Goal: Find contact information: Find contact information

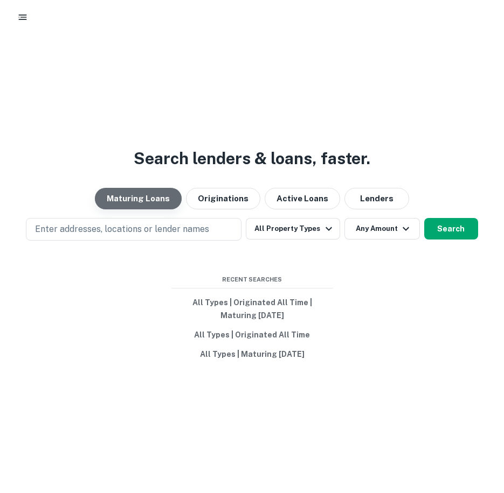
click at [142, 198] on button "Maturing Loans" at bounding box center [138, 199] width 87 height 22
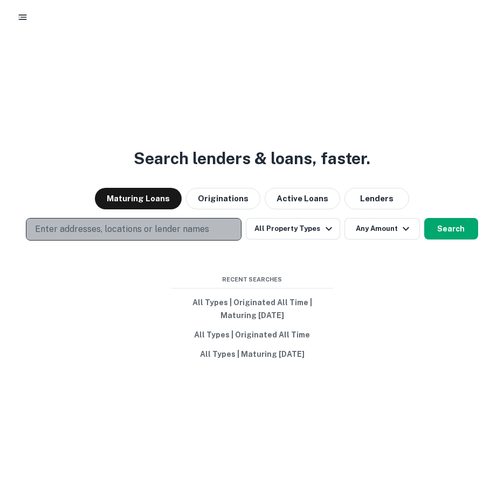
click at [131, 229] on p "Enter addresses, locations or lender names" at bounding box center [122, 229] width 174 height 13
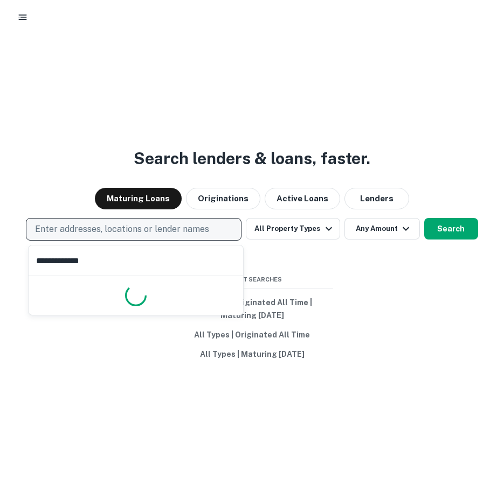
type input "**********"
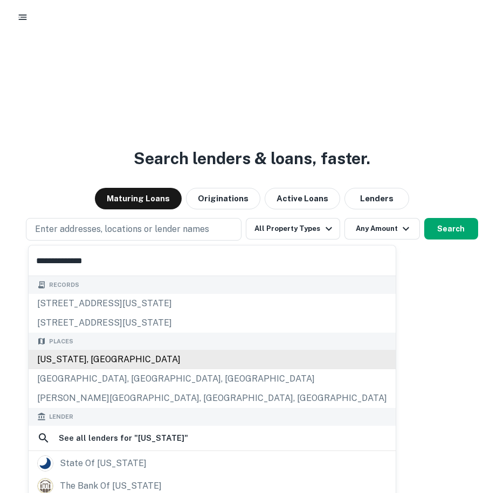
click at [81, 364] on div "South Carolina, USA" at bounding box center [212, 359] width 367 height 19
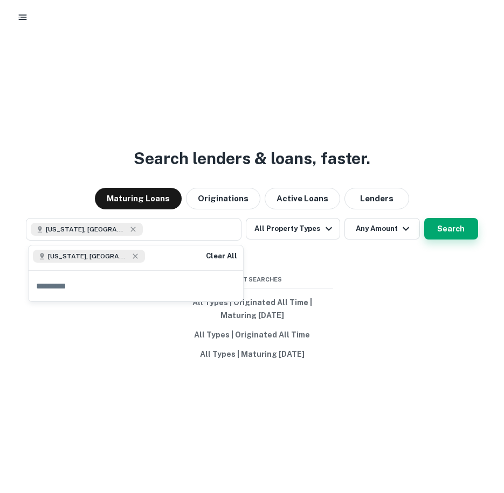
click at [450, 224] on button "Search" at bounding box center [451, 229] width 54 height 22
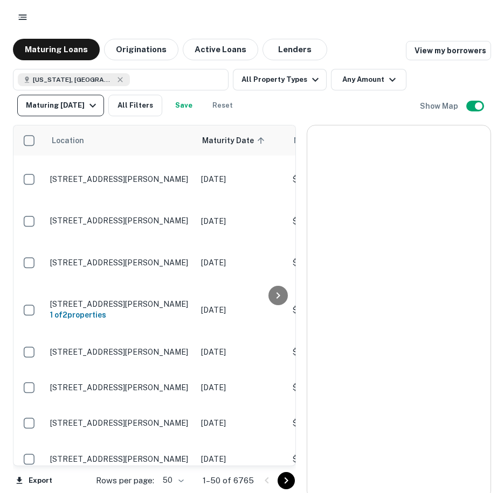
scroll to position [1524, 0]
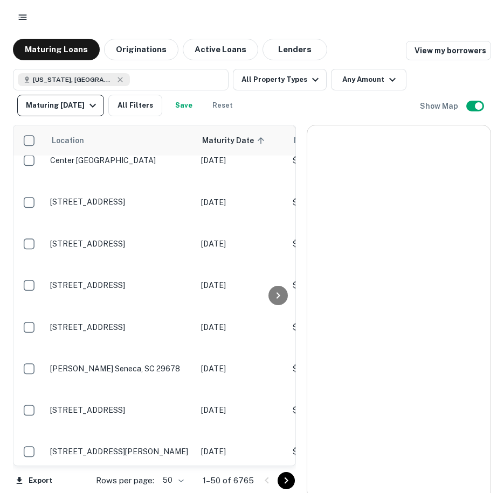
click at [93, 106] on icon "button" at bounding box center [92, 105] width 13 height 13
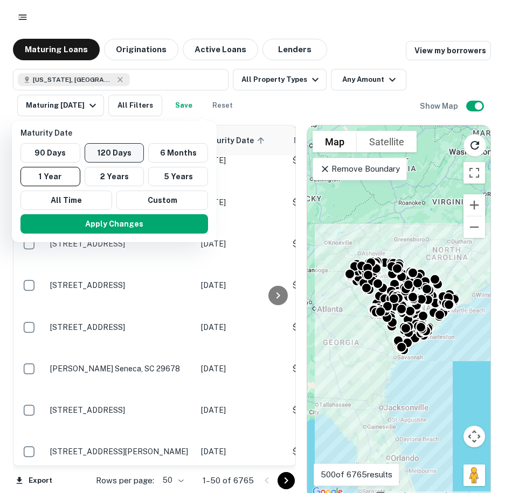
click at [116, 150] on button "120 Days" at bounding box center [115, 152] width 60 height 19
click at [142, 222] on button "Apply Changes" at bounding box center [113, 223] width 187 height 19
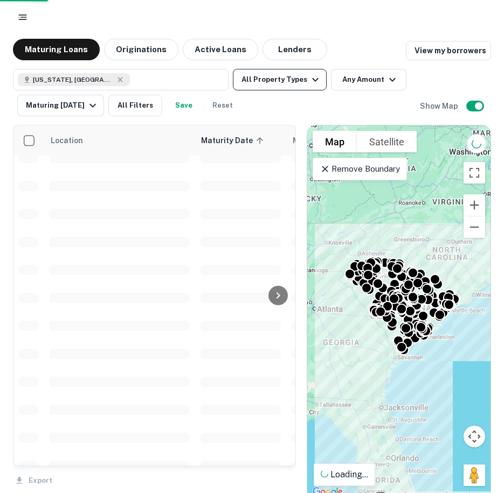
click at [312, 79] on icon "button" at bounding box center [315, 80] width 6 height 4
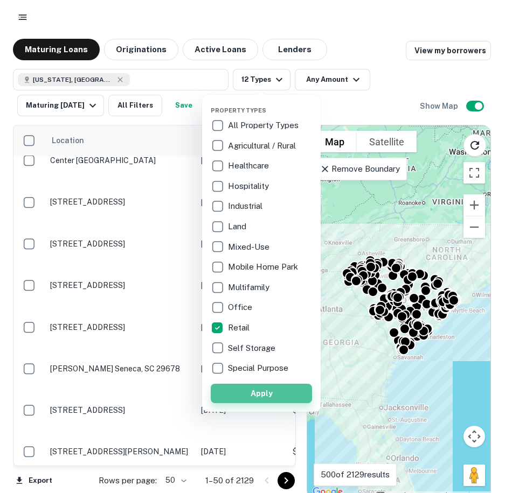
click at [259, 396] on button "Apply" at bounding box center [261, 393] width 101 height 19
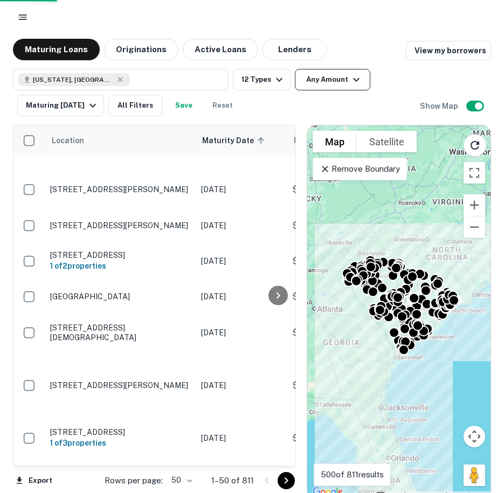
click at [357, 79] on icon "button" at bounding box center [356, 79] width 13 height 13
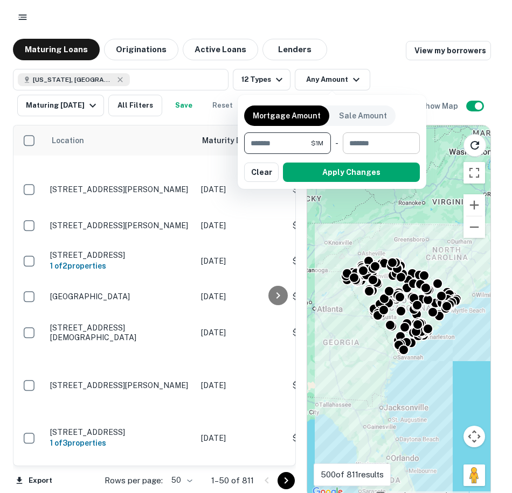
type input "*******"
click at [385, 142] on input "number" at bounding box center [377, 143] width 69 height 22
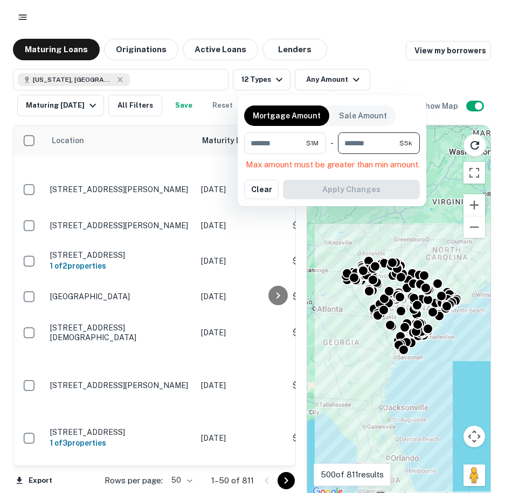
type input "*"
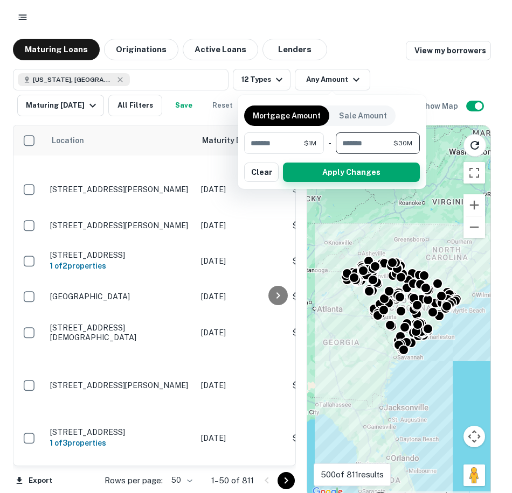
type input "********"
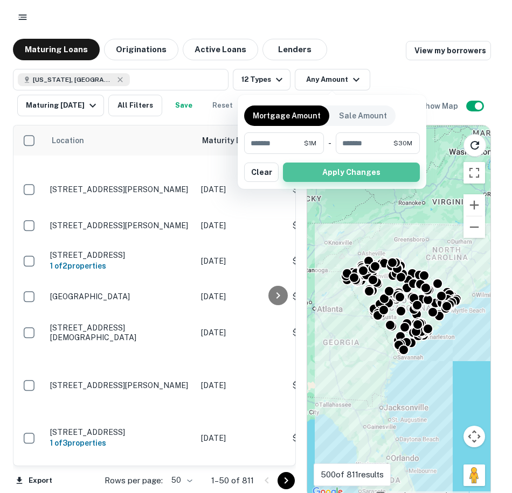
click at [354, 176] on button "Apply Changes" at bounding box center [351, 172] width 137 height 19
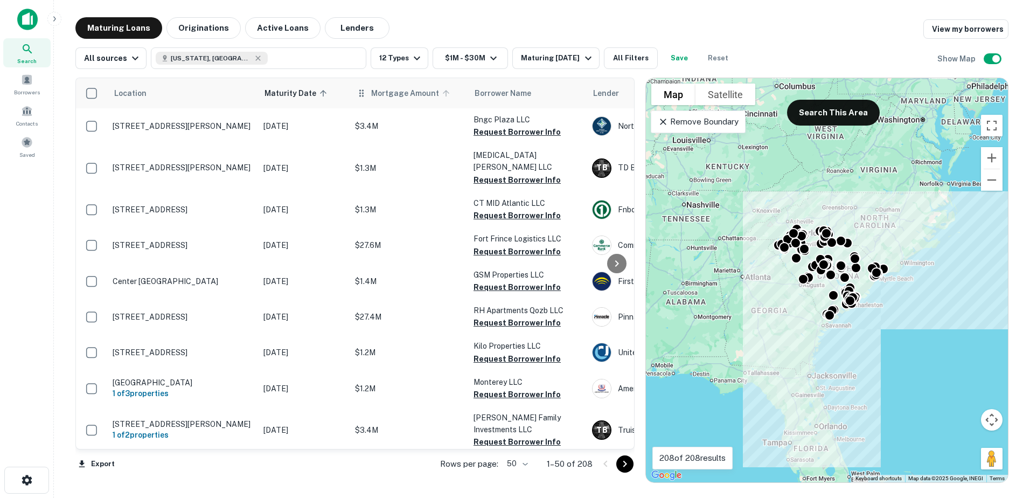
click at [373, 92] on span "Mortgage Amount" at bounding box center [412, 93] width 82 height 13
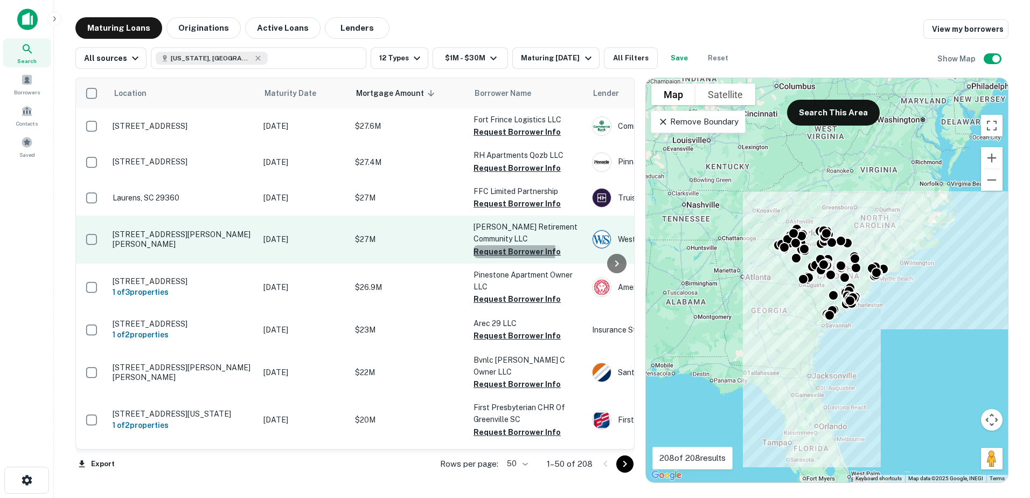
click at [503, 250] on button "Request Borrower Info" at bounding box center [516, 251] width 87 height 13
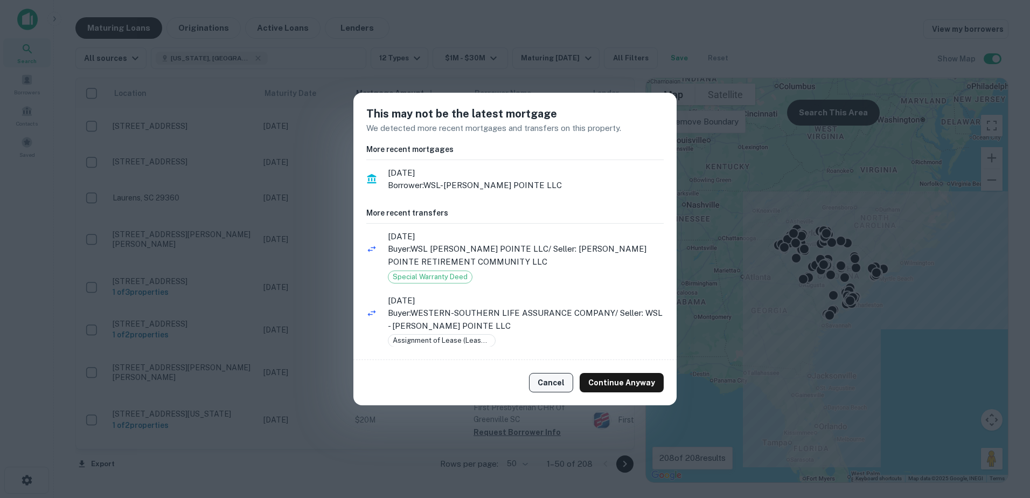
click at [503, 386] on button "Cancel" at bounding box center [551, 382] width 44 height 19
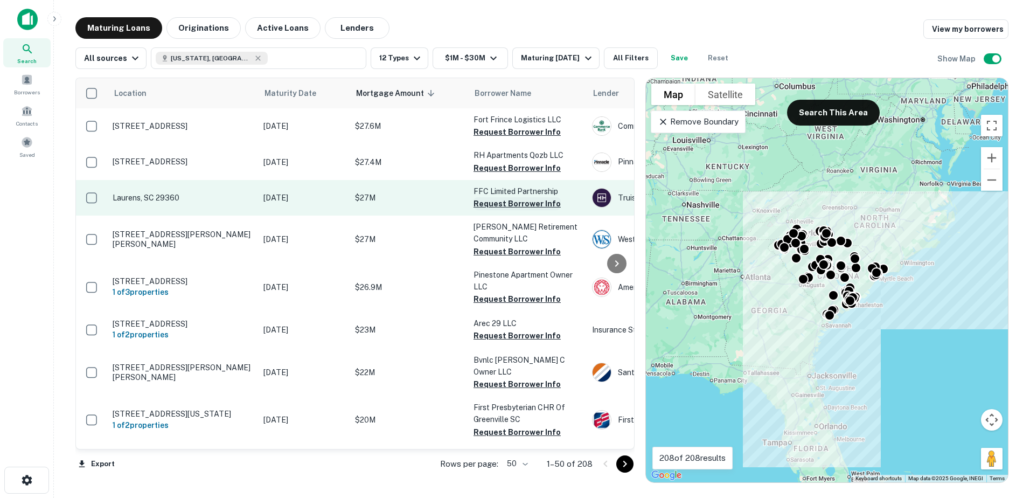
click at [498, 205] on button "Request Borrower Info" at bounding box center [516, 203] width 87 height 13
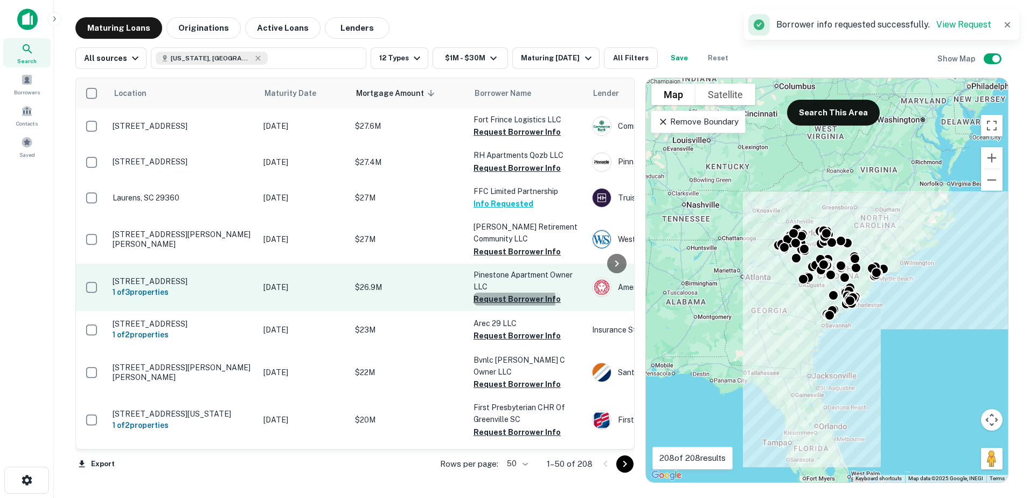
click at [497, 299] on button "Request Borrower Info" at bounding box center [516, 298] width 87 height 13
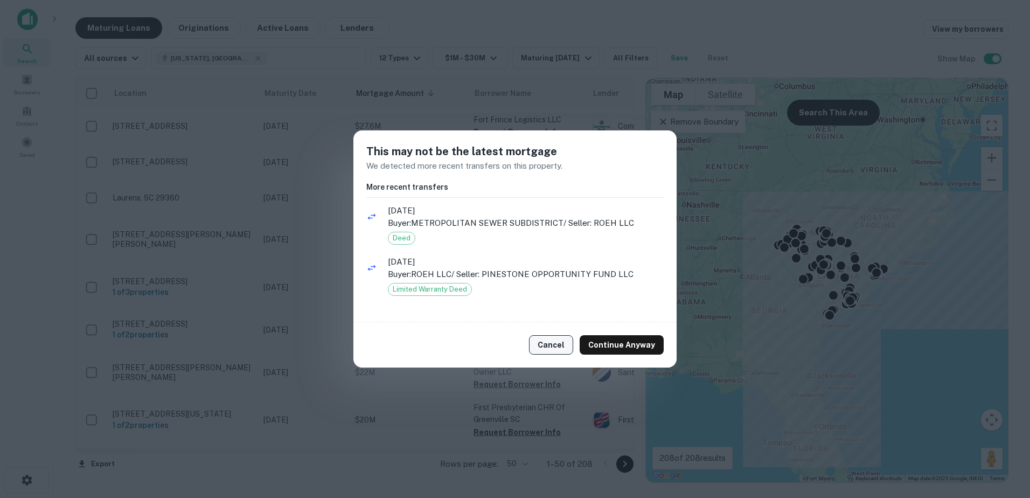
click at [503, 346] on button "Cancel" at bounding box center [551, 344] width 44 height 19
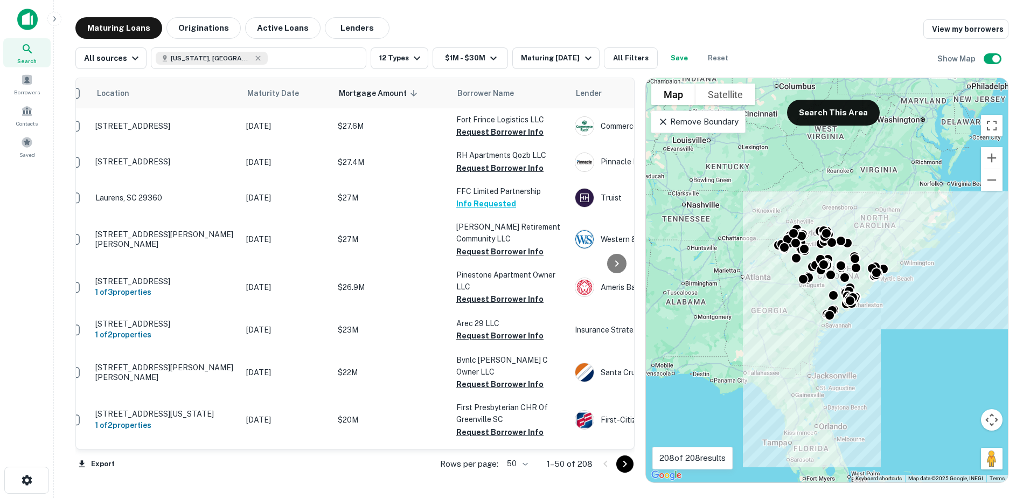
scroll to position [0, 29]
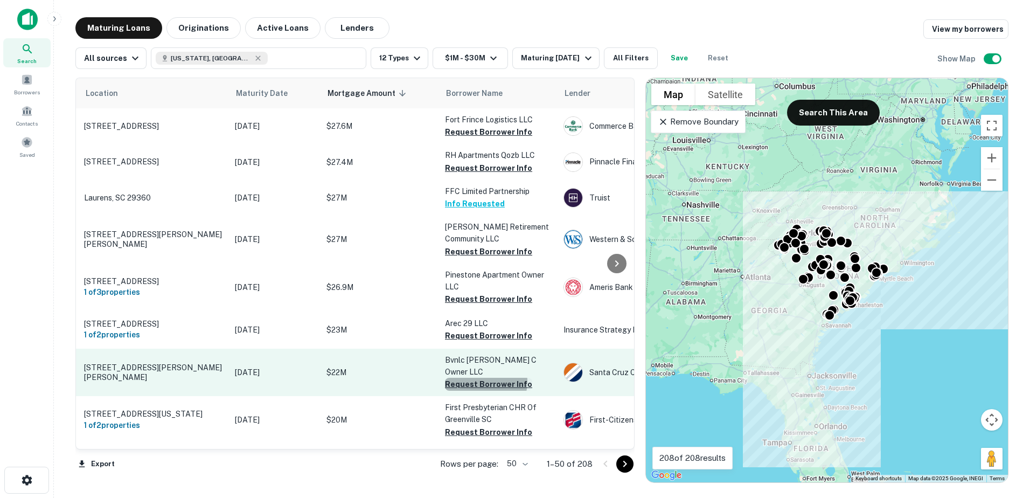
click at [480, 378] on button "Request Borrower Info" at bounding box center [488, 384] width 87 height 13
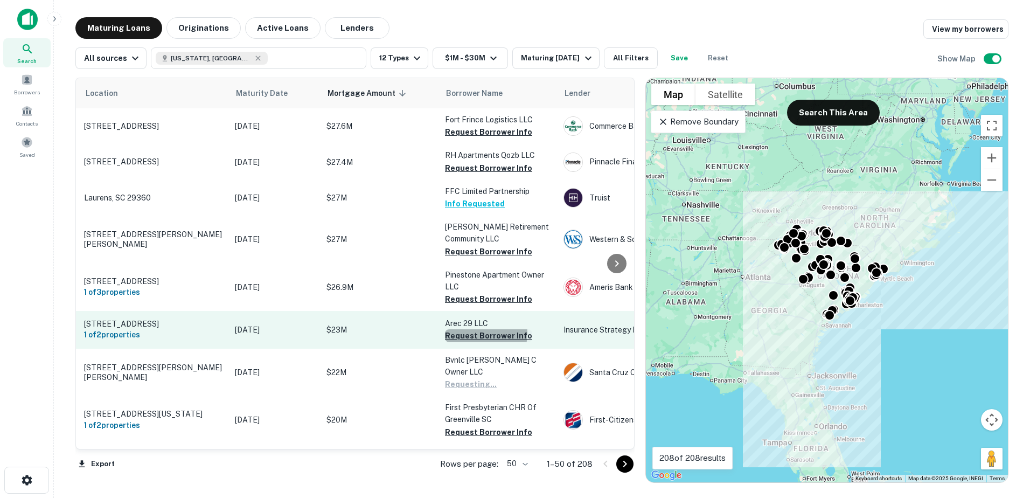
click at [479, 336] on button "Request Borrower Info" at bounding box center [488, 335] width 87 height 13
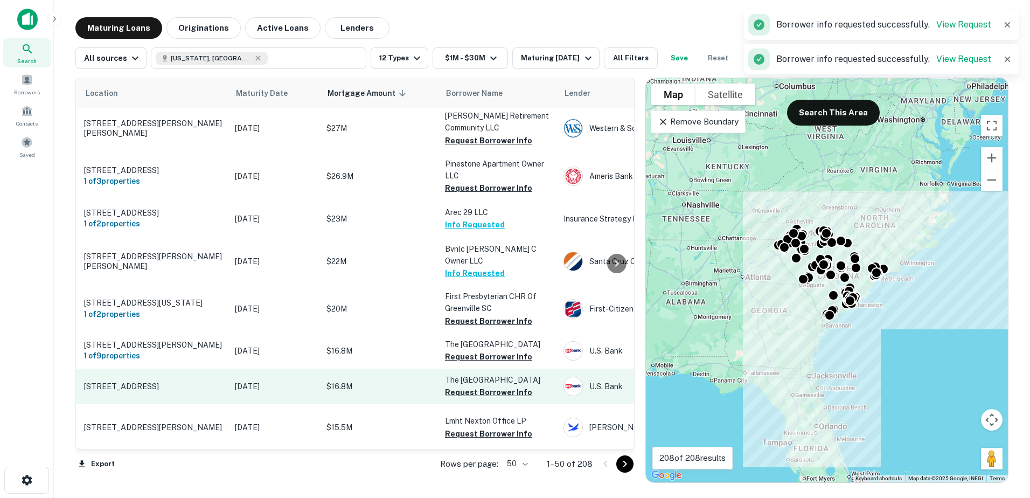
scroll to position [162, 29]
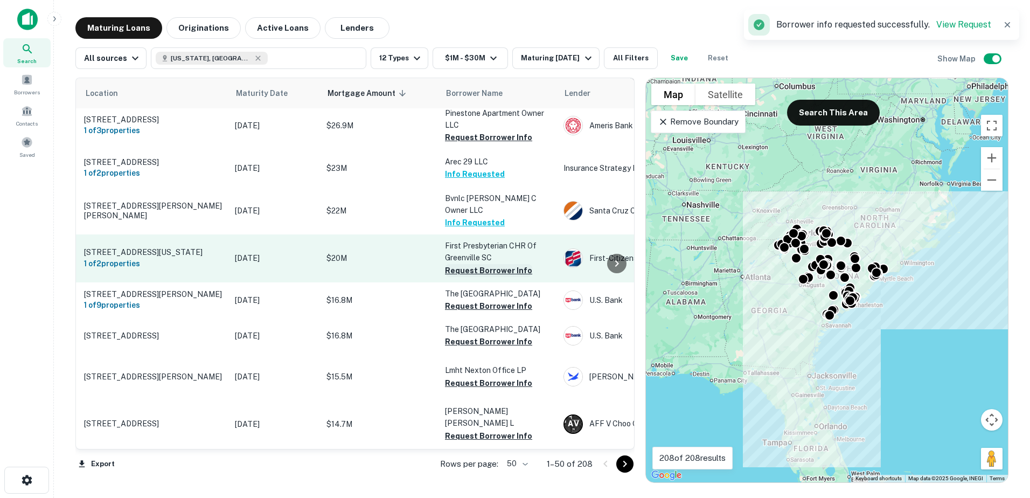
click at [477, 267] on button "Request Borrower Info" at bounding box center [488, 270] width 87 height 13
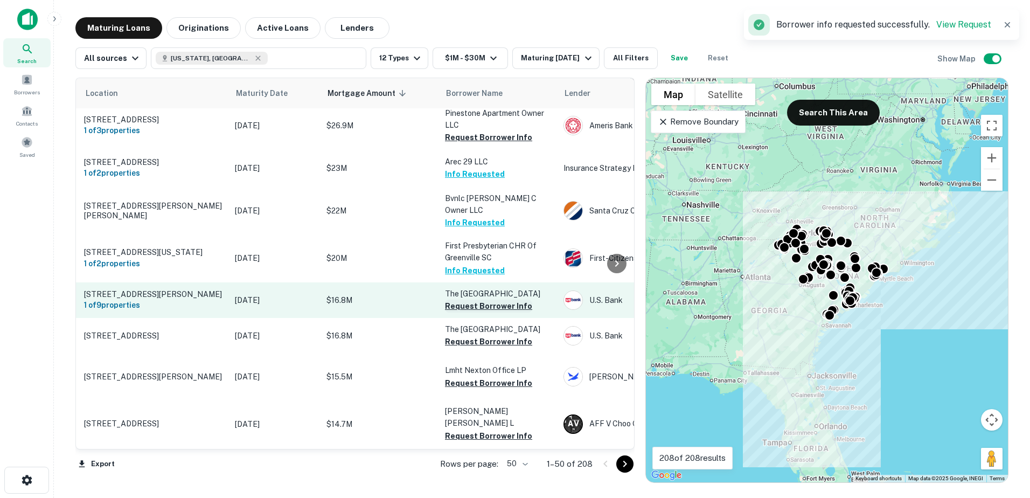
click at [472, 303] on button "Request Borrower Info" at bounding box center [488, 305] width 87 height 13
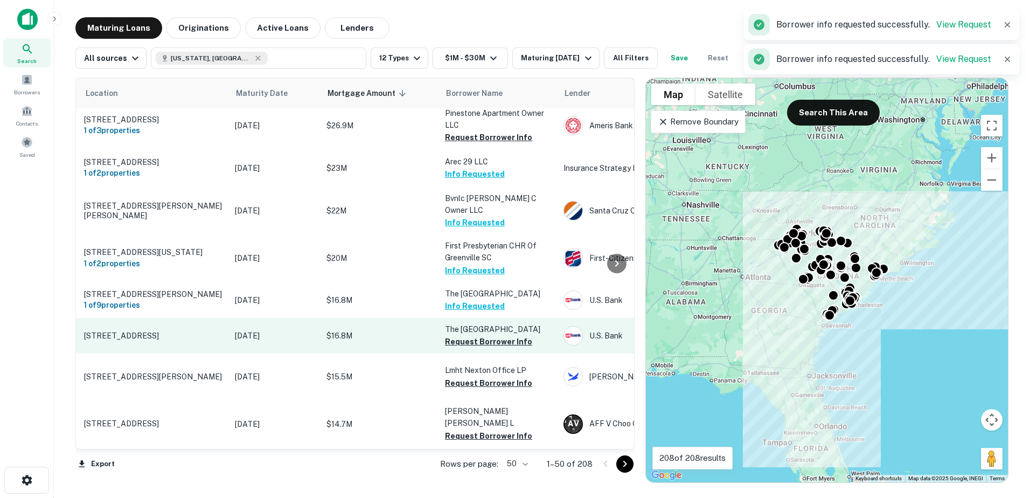
click at [472, 341] on td "The Columbia College Request Borrower Info" at bounding box center [498, 336] width 118 height 36
click at [479, 335] on button "Request Borrower Info" at bounding box center [488, 341] width 87 height 13
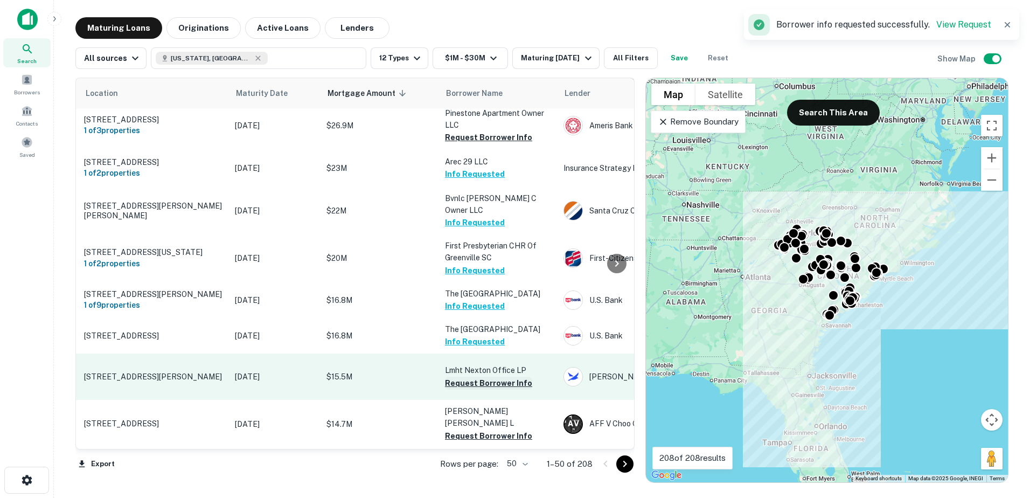
click at [471, 389] on button "Request Borrower Info" at bounding box center [488, 382] width 87 height 13
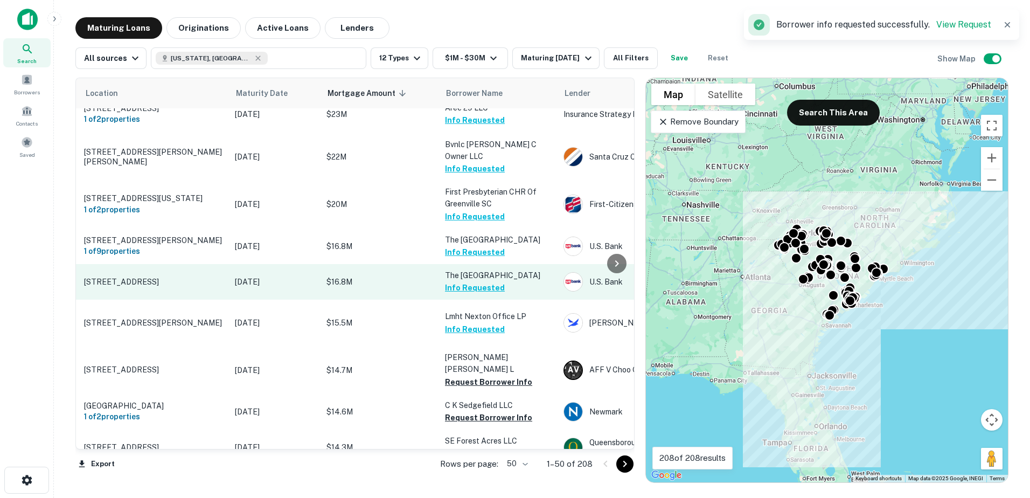
click at [473, 281] on button "Info Requested" at bounding box center [475, 287] width 60 height 13
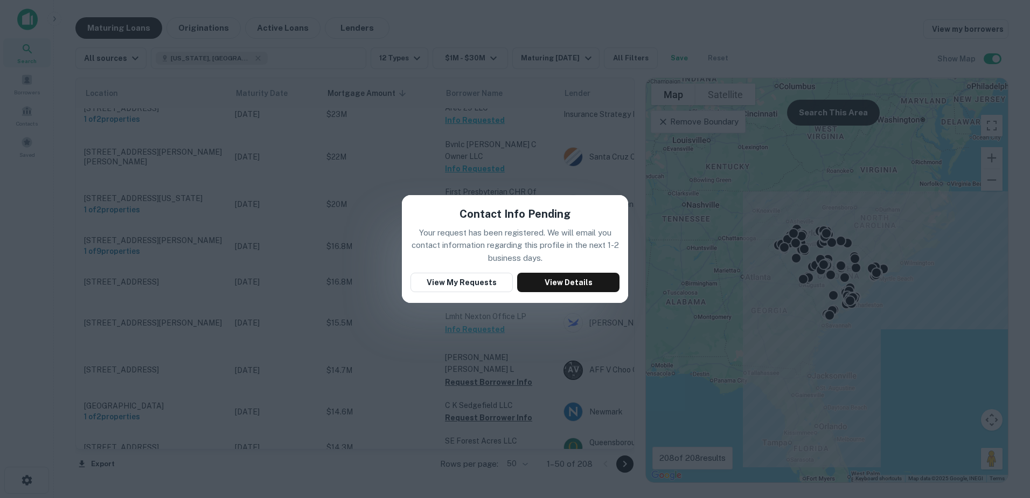
click at [333, 306] on div "Contact Info Pending Your request has been registered. We will email you contac…" at bounding box center [515, 249] width 1030 height 498
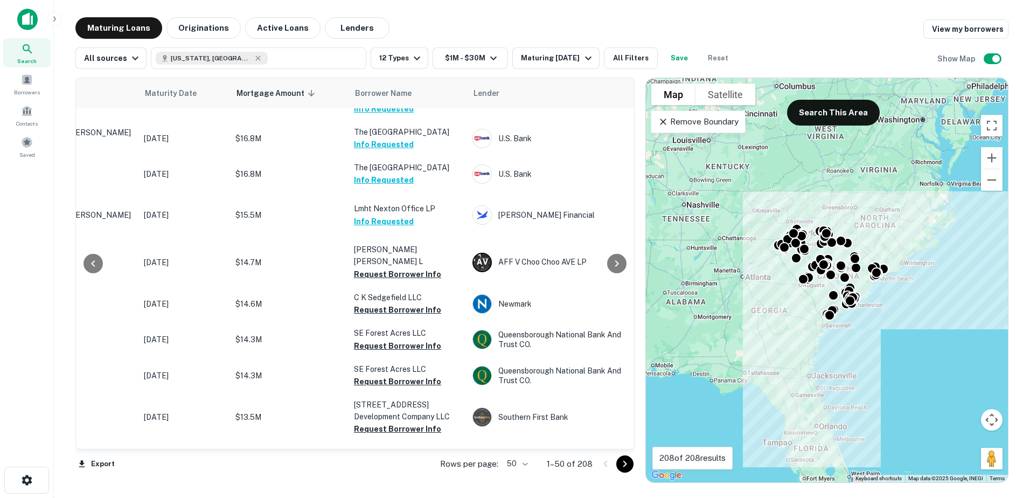
scroll to position [323, 99]
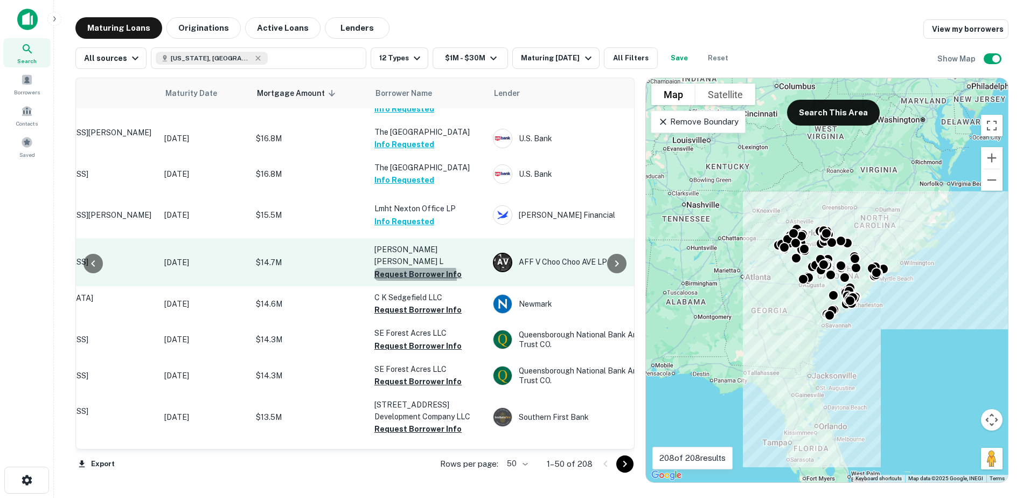
click at [414, 281] on button "Request Borrower Info" at bounding box center [417, 274] width 87 height 13
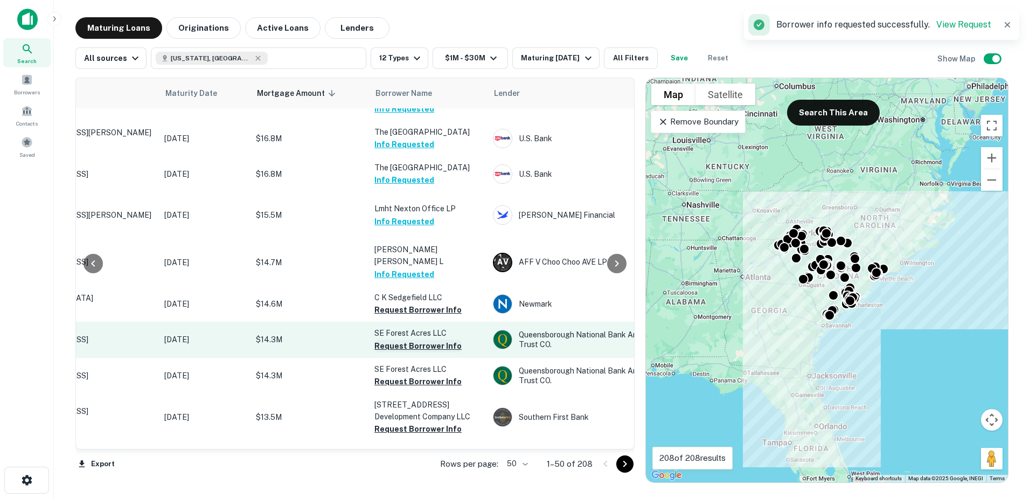
scroll to position [377, 99]
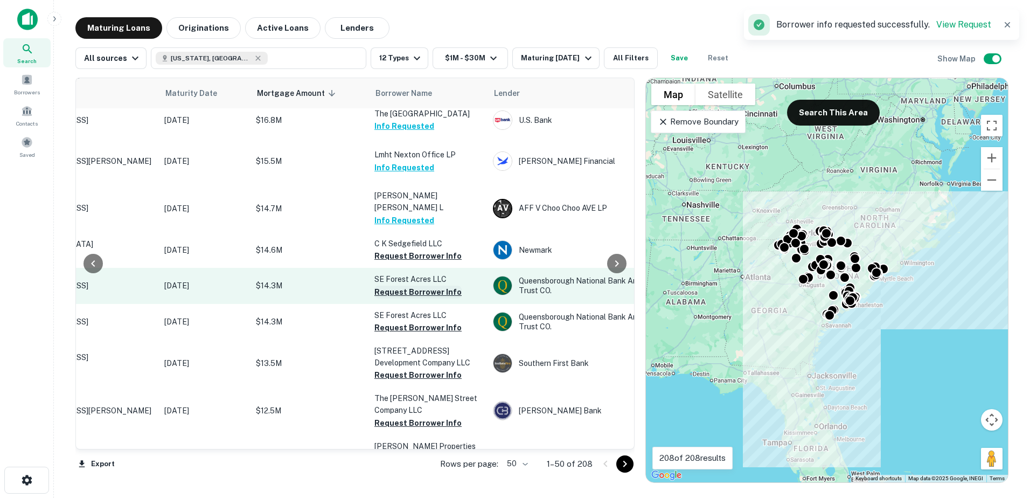
click at [418, 298] on button "Request Borrower Info" at bounding box center [417, 291] width 87 height 13
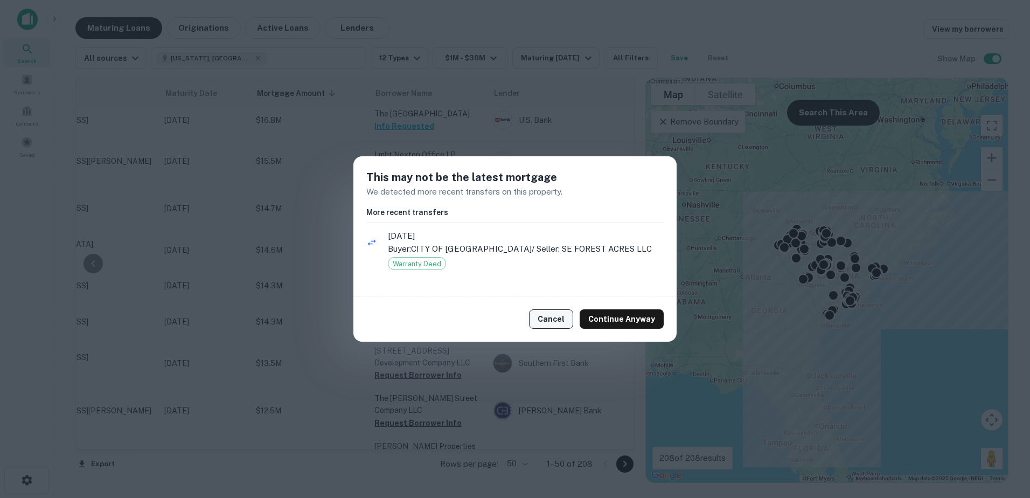
click at [503, 318] on button "Cancel" at bounding box center [551, 318] width 44 height 19
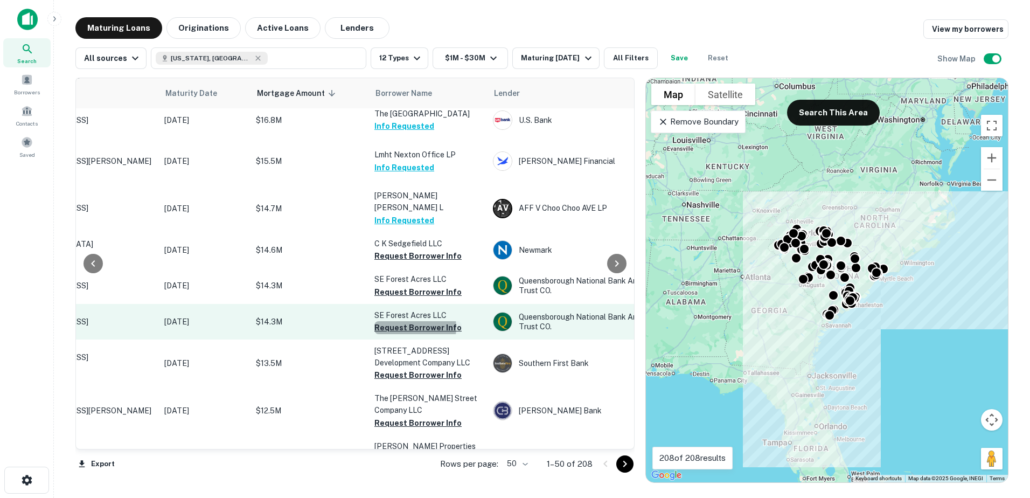
click at [413, 334] on button "Request Borrower Info" at bounding box center [417, 327] width 87 height 13
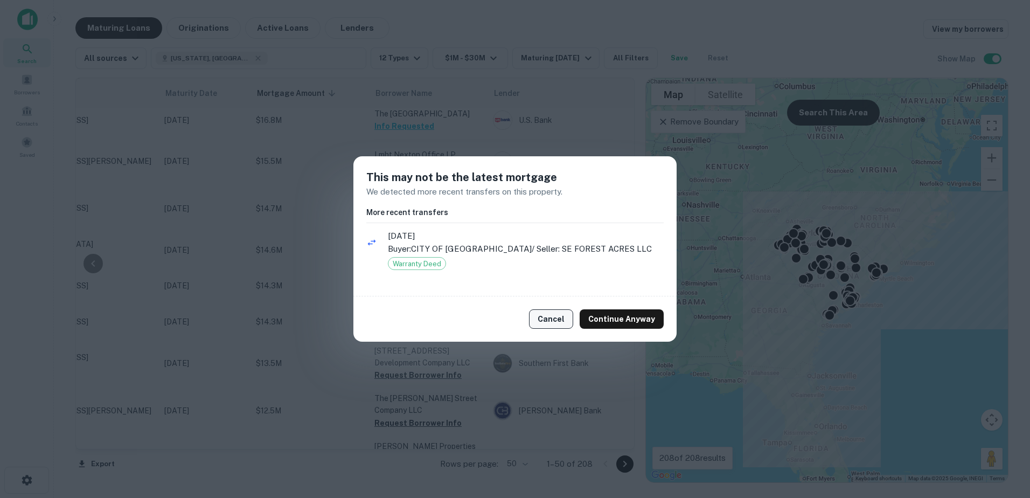
click at [503, 317] on button "Cancel" at bounding box center [551, 318] width 44 height 19
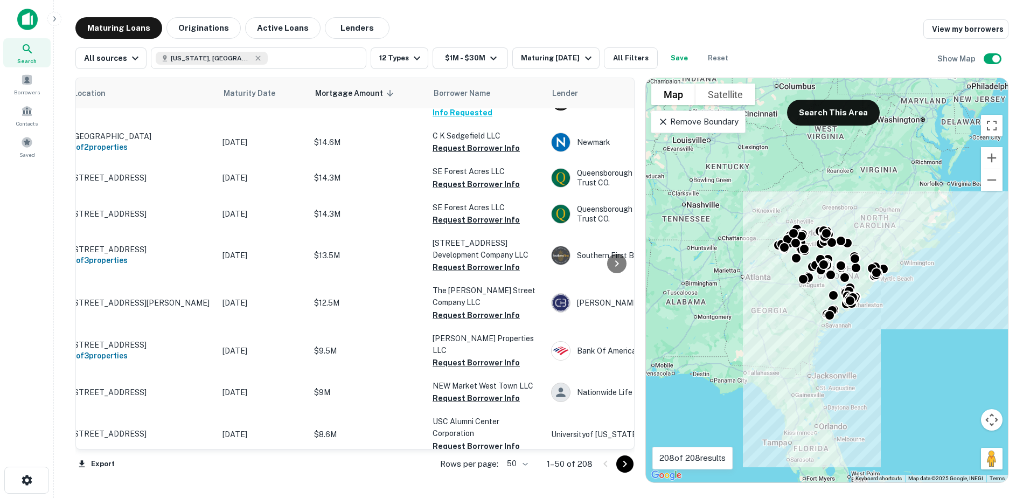
scroll to position [485, 2]
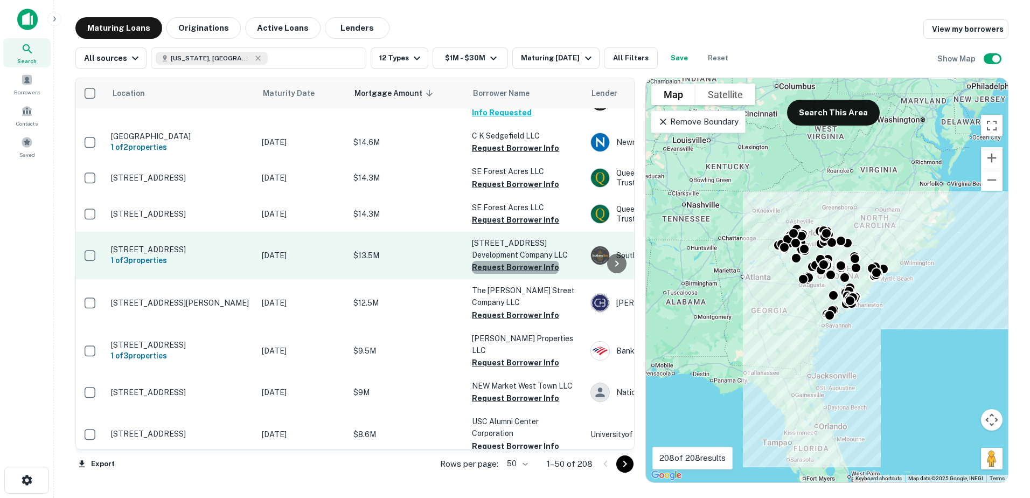
click at [503, 274] on button "Request Borrower Info" at bounding box center [515, 267] width 87 height 13
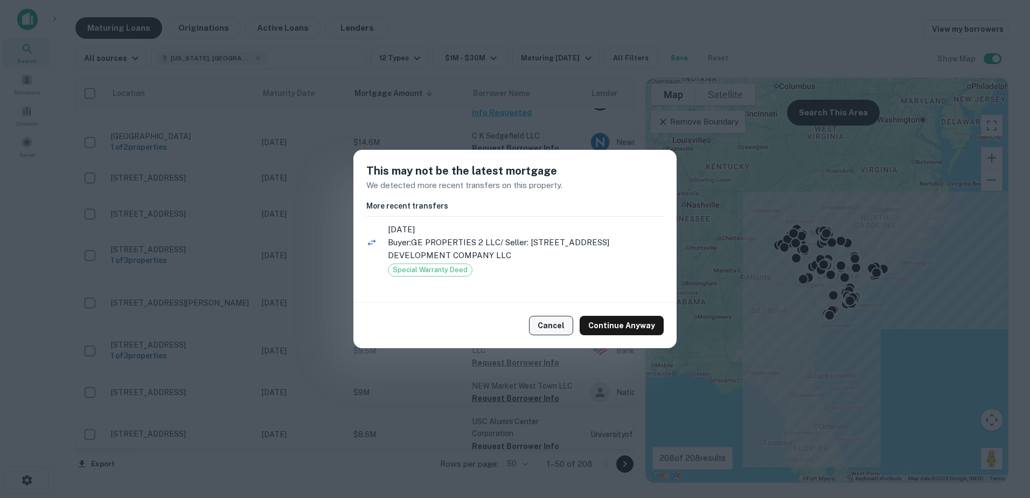
click at [503, 317] on button "Cancel" at bounding box center [551, 325] width 44 height 19
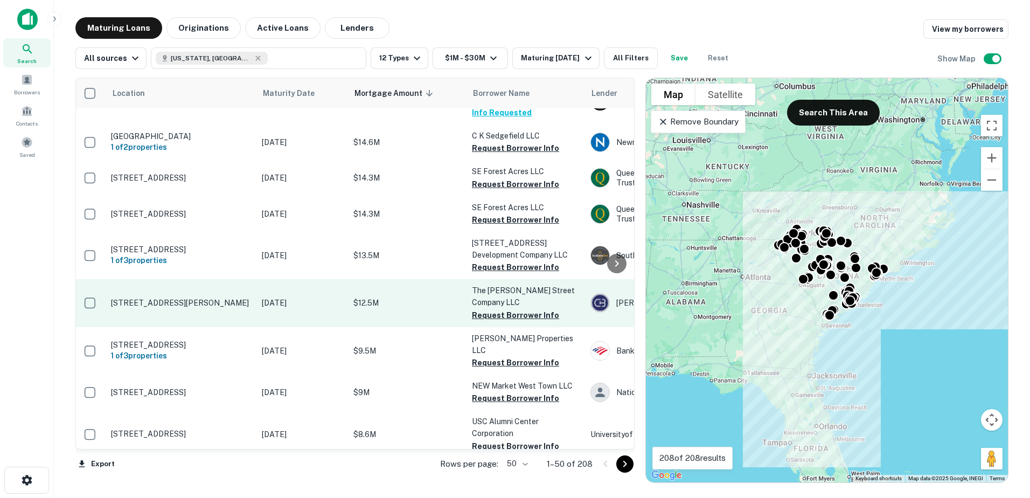
scroll to position [539, 2]
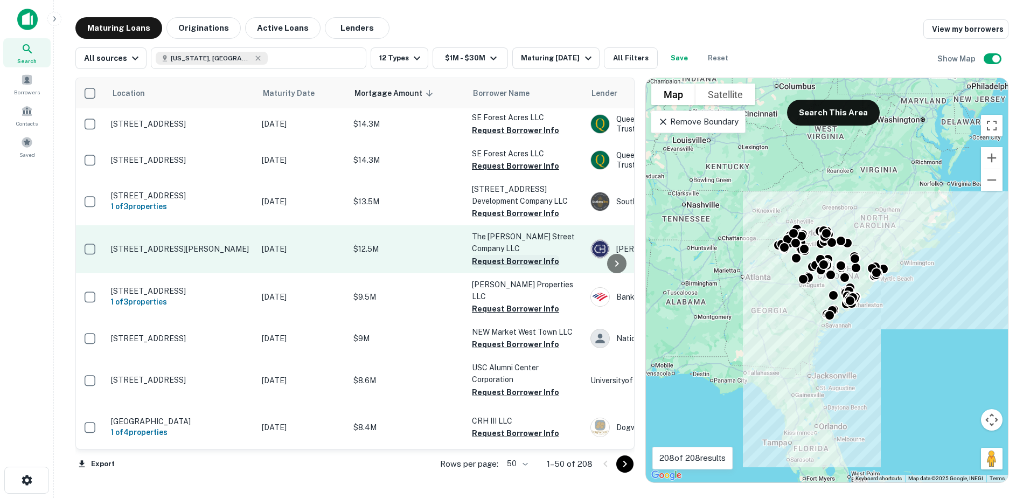
click at [503, 268] on button "Request Borrower Info" at bounding box center [515, 261] width 87 height 13
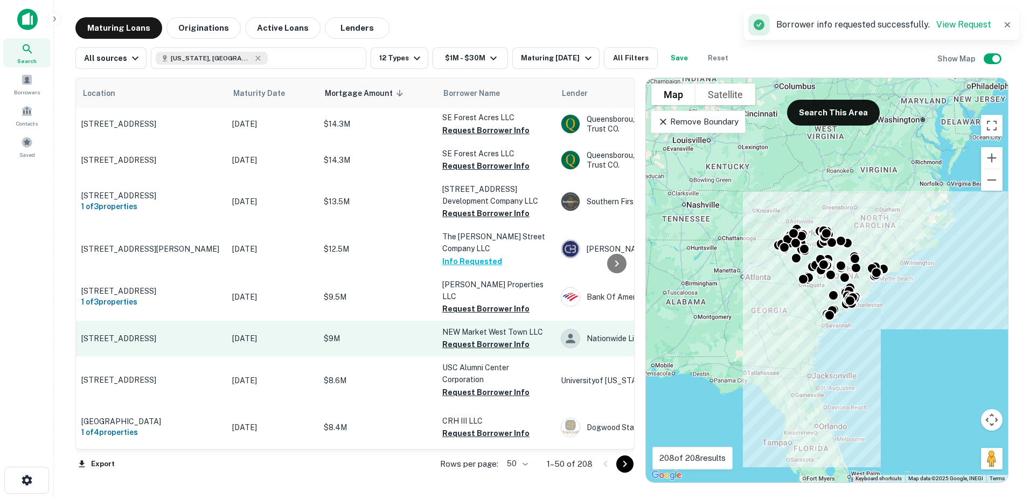
scroll to position [539, 33]
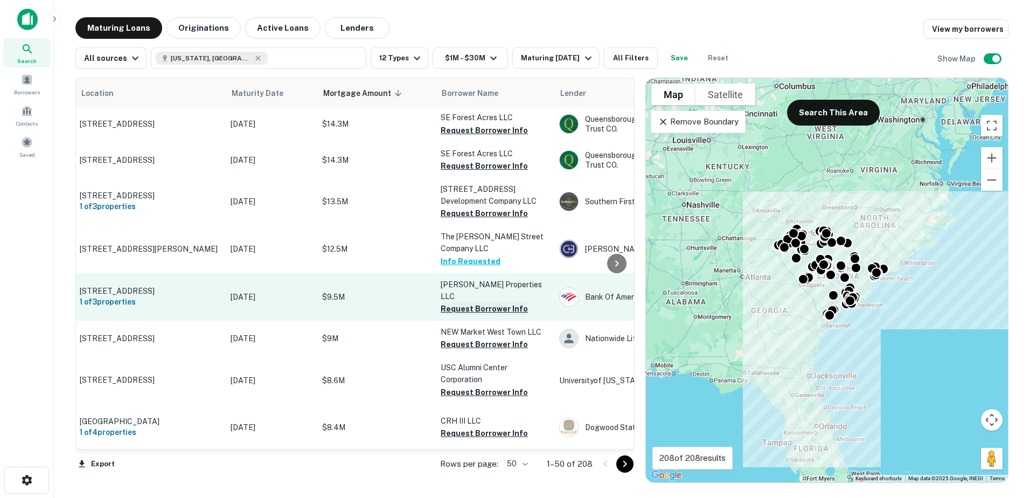
click at [463, 315] on button "Request Borrower Info" at bounding box center [484, 308] width 87 height 13
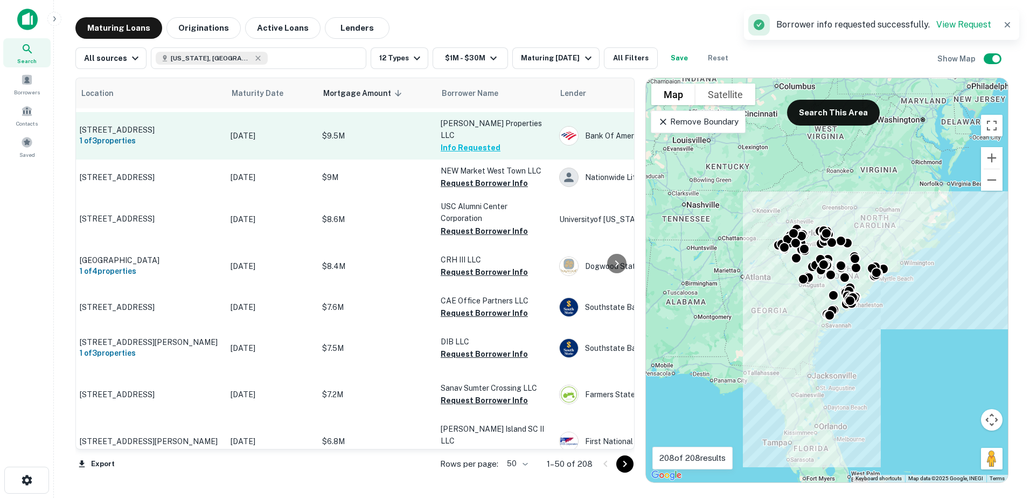
scroll to position [700, 33]
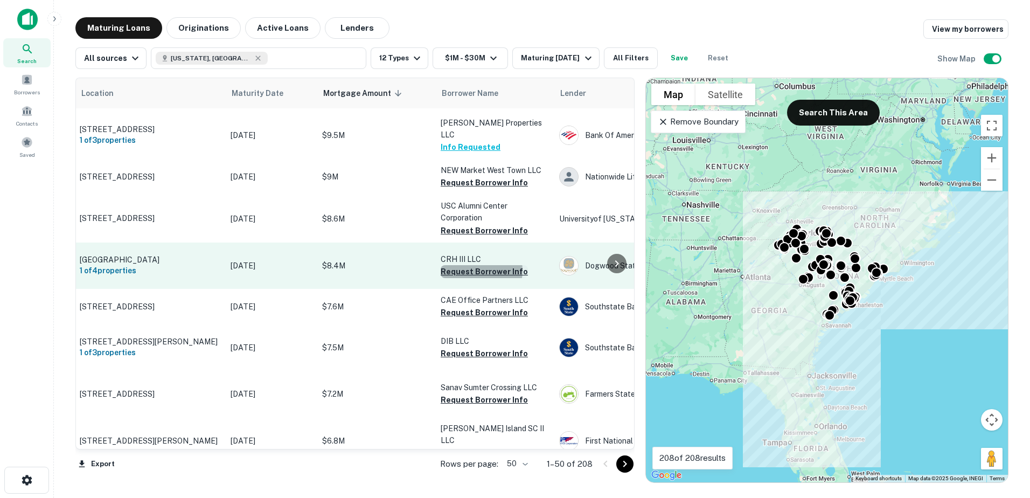
click at [474, 278] on button "Request Borrower Info" at bounding box center [484, 271] width 87 height 13
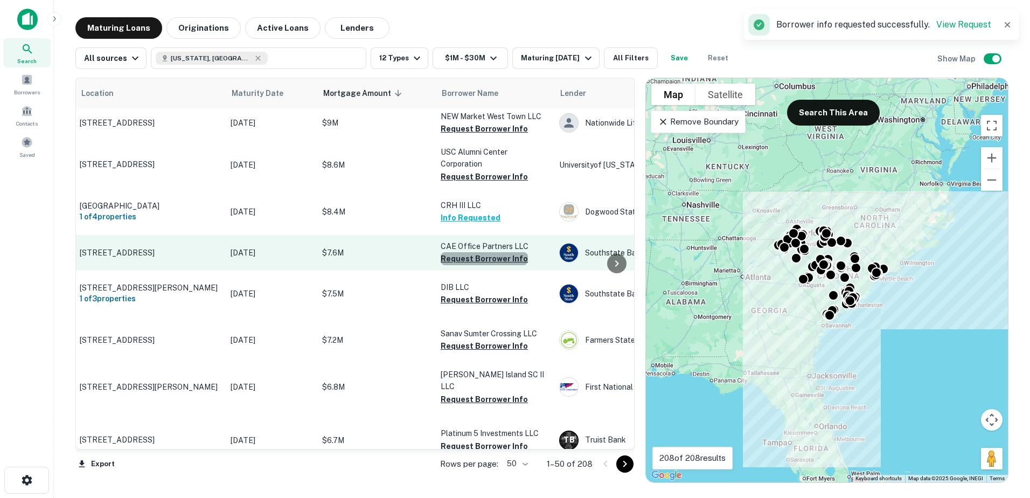
click at [486, 265] on button "Request Borrower Info" at bounding box center [484, 258] width 87 height 13
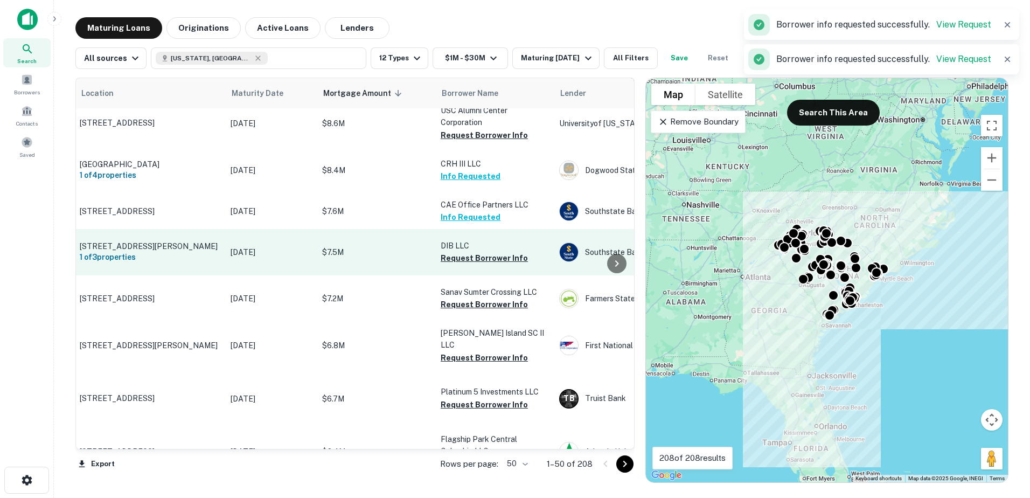
scroll to position [862, 33]
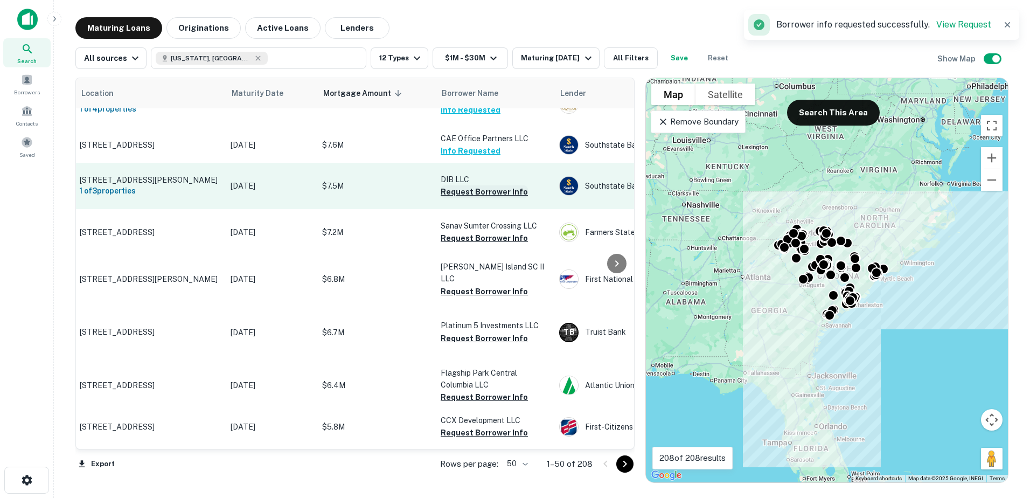
click at [487, 198] on button "Request Borrower Info" at bounding box center [484, 191] width 87 height 13
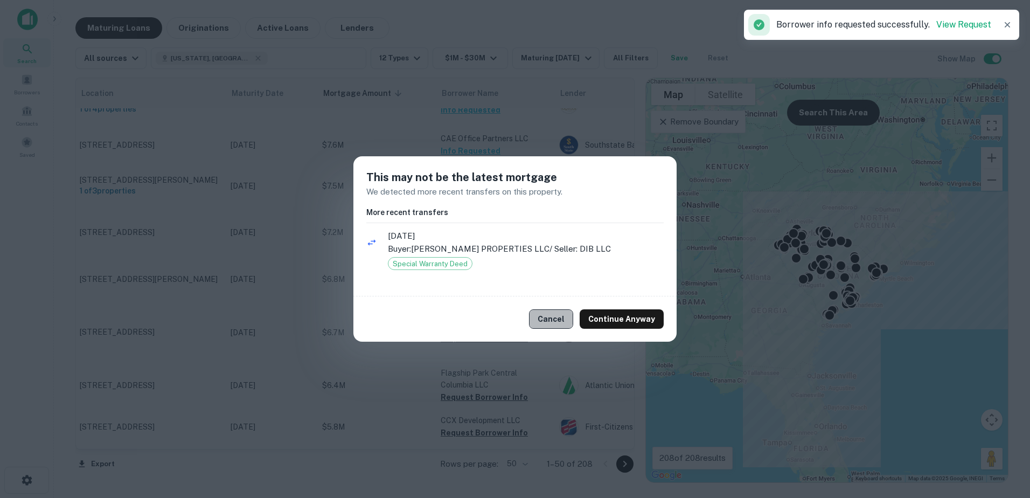
click at [503, 318] on button "Cancel" at bounding box center [551, 318] width 44 height 19
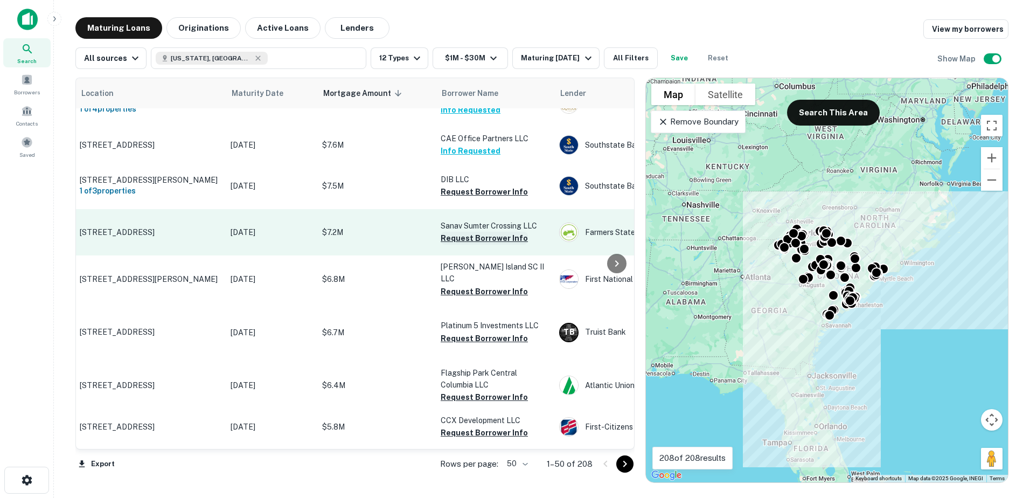
click at [491, 245] on button "Request Borrower Info" at bounding box center [484, 238] width 87 height 13
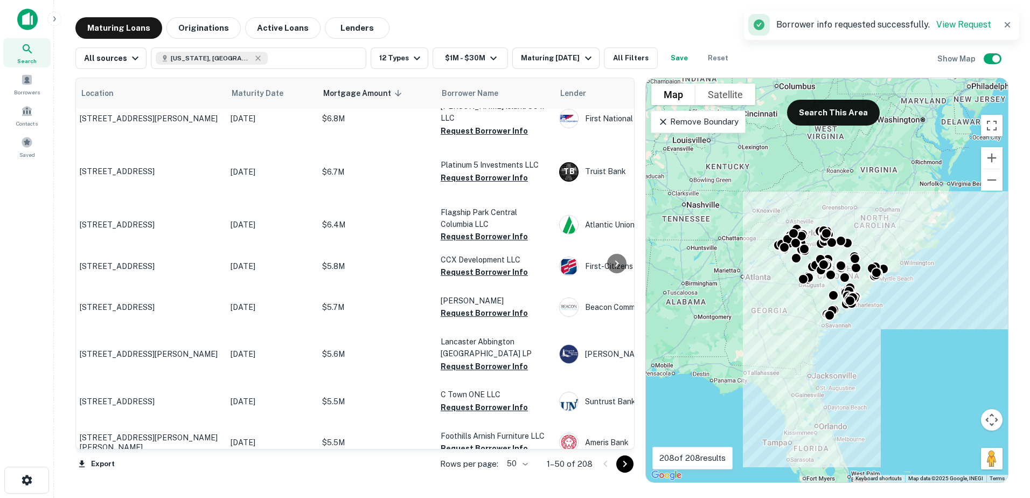
scroll to position [1023, 33]
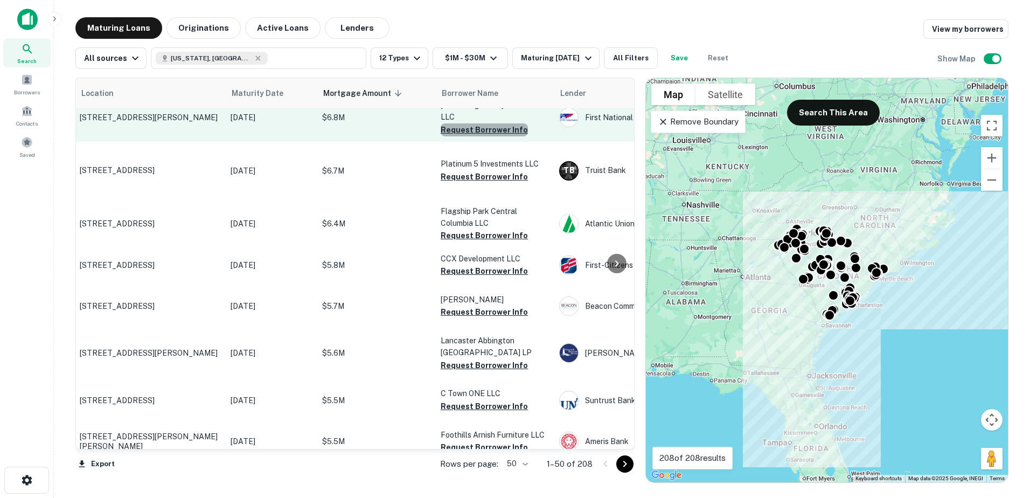
click at [488, 136] on button "Request Borrower Info" at bounding box center [484, 129] width 87 height 13
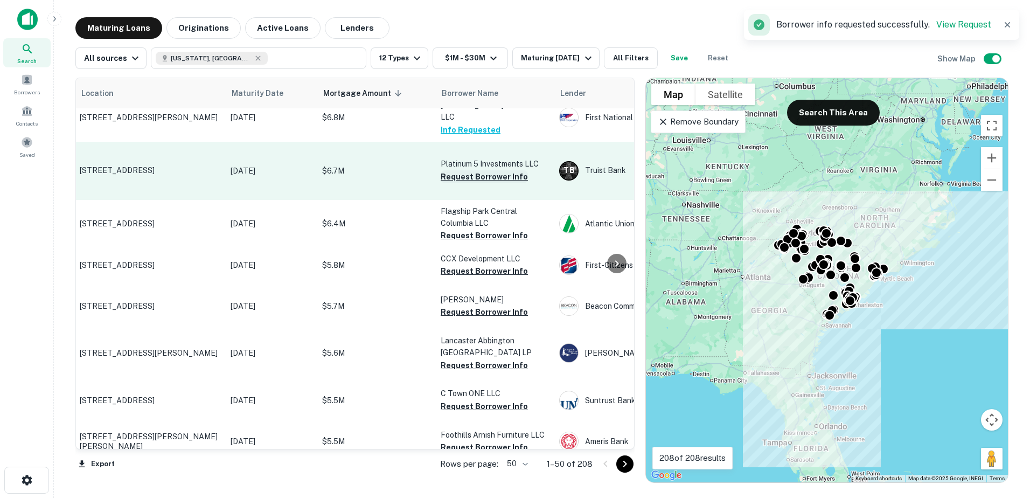
click at [469, 183] on button "Request Borrower Info" at bounding box center [484, 176] width 87 height 13
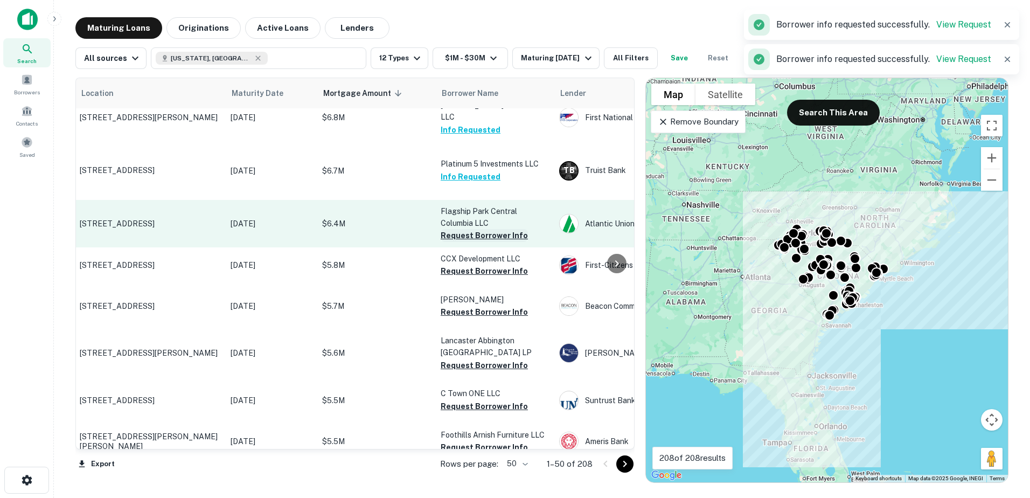
click at [466, 242] on button "Request Borrower Info" at bounding box center [484, 235] width 87 height 13
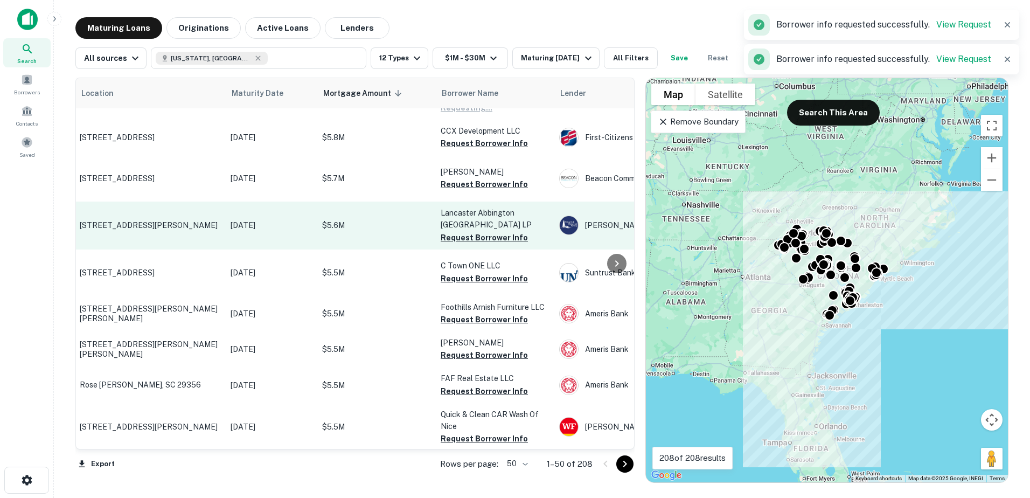
scroll to position [1185, 33]
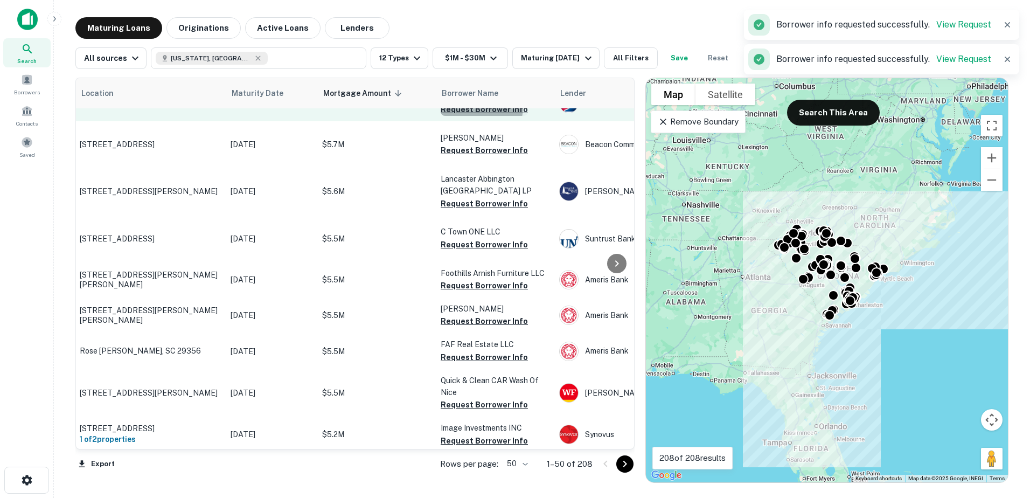
click at [474, 116] on button "Request Borrower Info" at bounding box center [484, 109] width 87 height 13
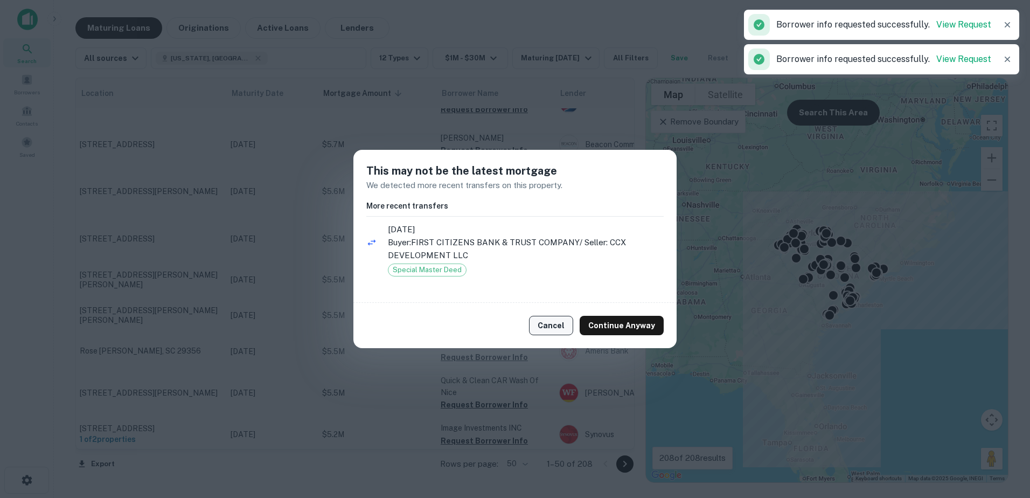
click at [503, 325] on button "Cancel" at bounding box center [551, 325] width 44 height 19
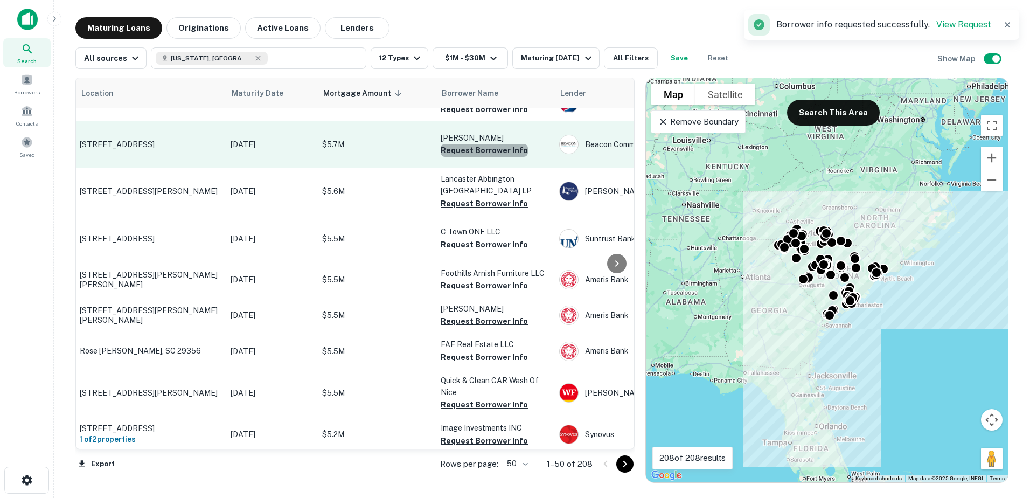
click at [487, 157] on button "Request Borrower Info" at bounding box center [484, 150] width 87 height 13
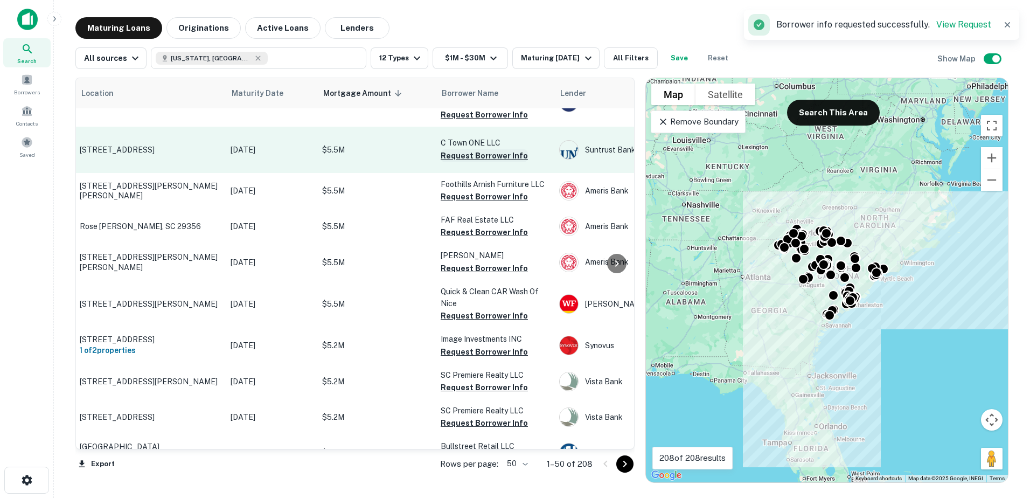
scroll to position [1293, 33]
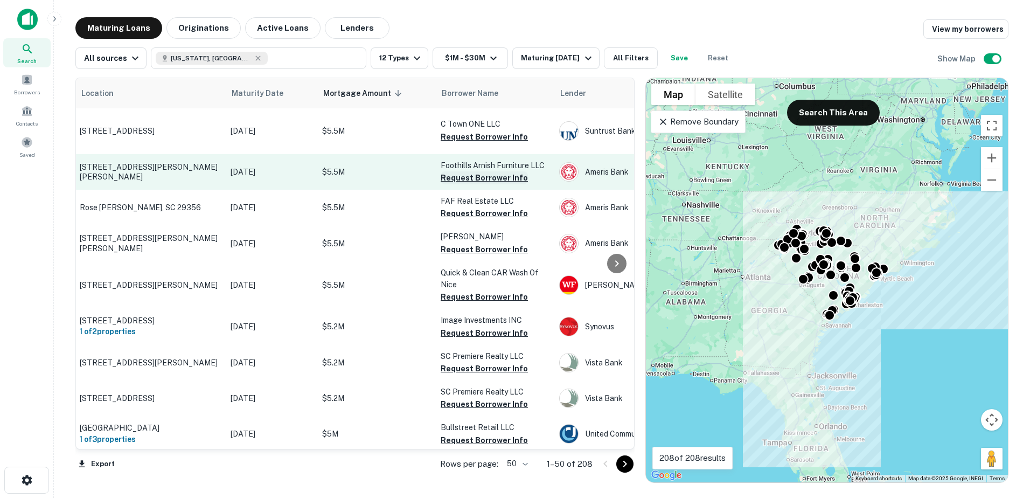
click at [481, 184] on button "Request Borrower Info" at bounding box center [484, 177] width 87 height 13
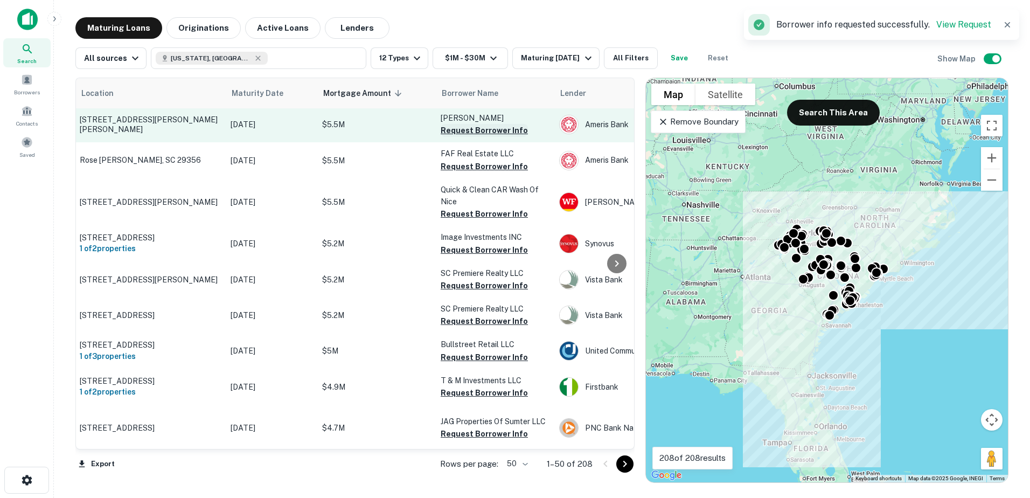
scroll to position [1400, 33]
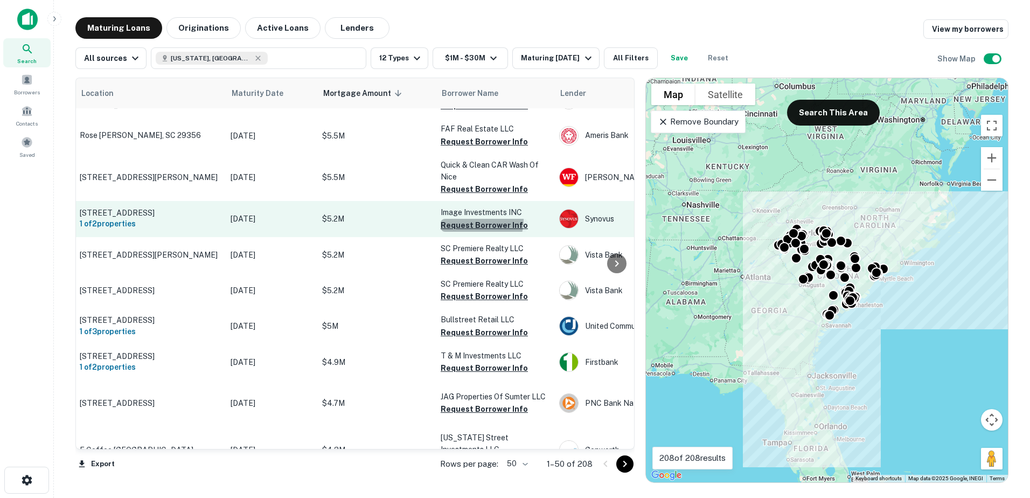
click at [473, 232] on button "Request Borrower Info" at bounding box center [484, 225] width 87 height 13
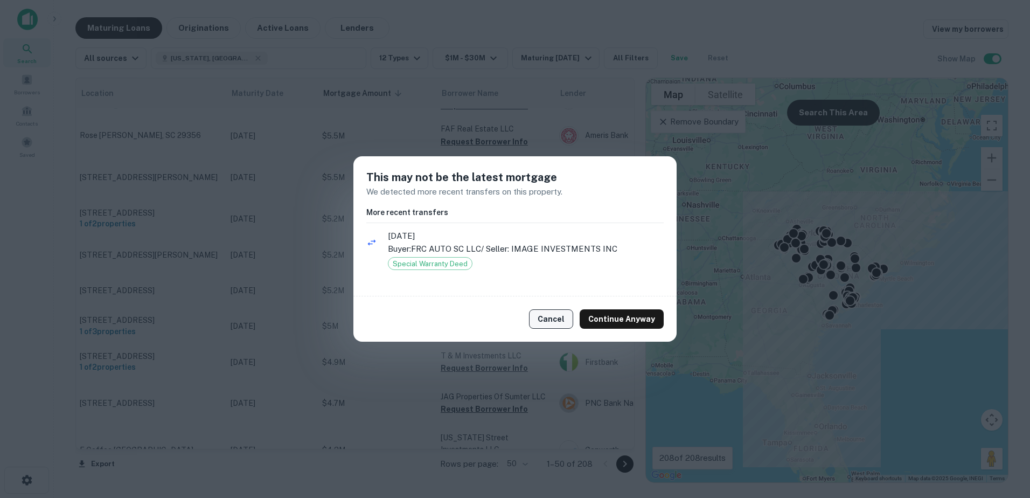
click at [503, 313] on button "Cancel" at bounding box center [551, 318] width 44 height 19
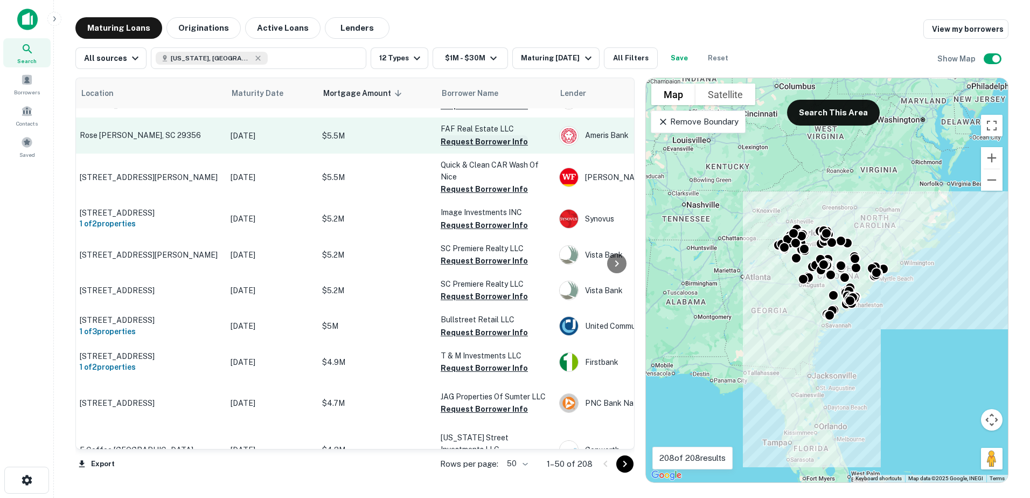
click at [477, 148] on button "Request Borrower Info" at bounding box center [484, 141] width 87 height 13
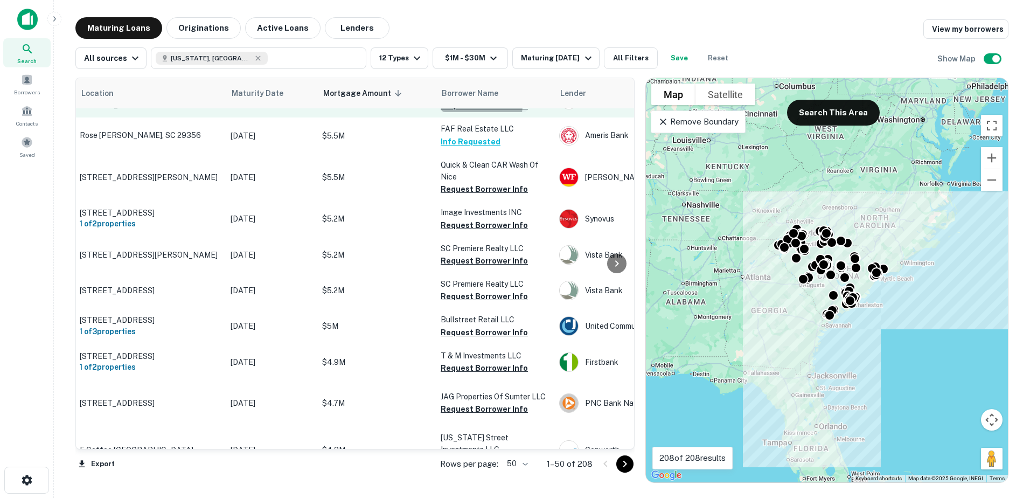
click at [481, 112] on button "Request Borrower Info" at bounding box center [484, 105] width 87 height 13
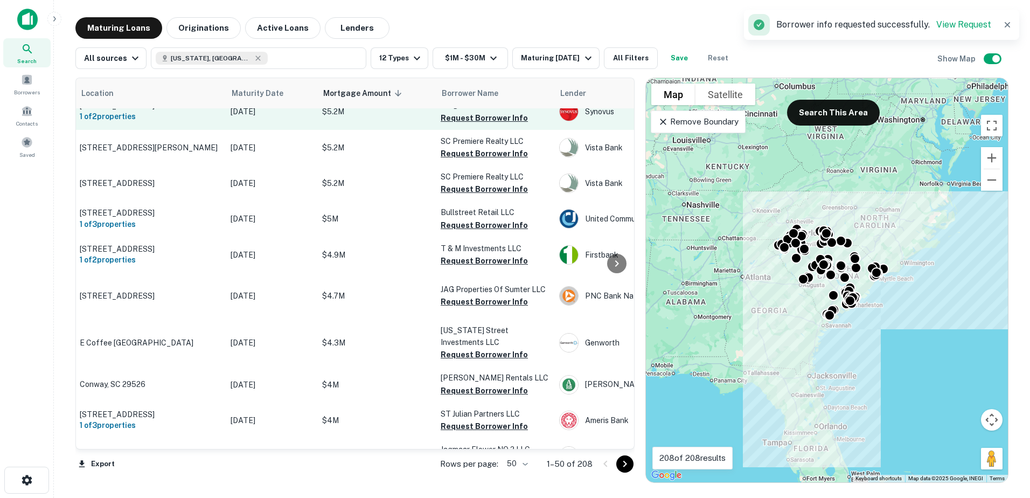
scroll to position [1508, 33]
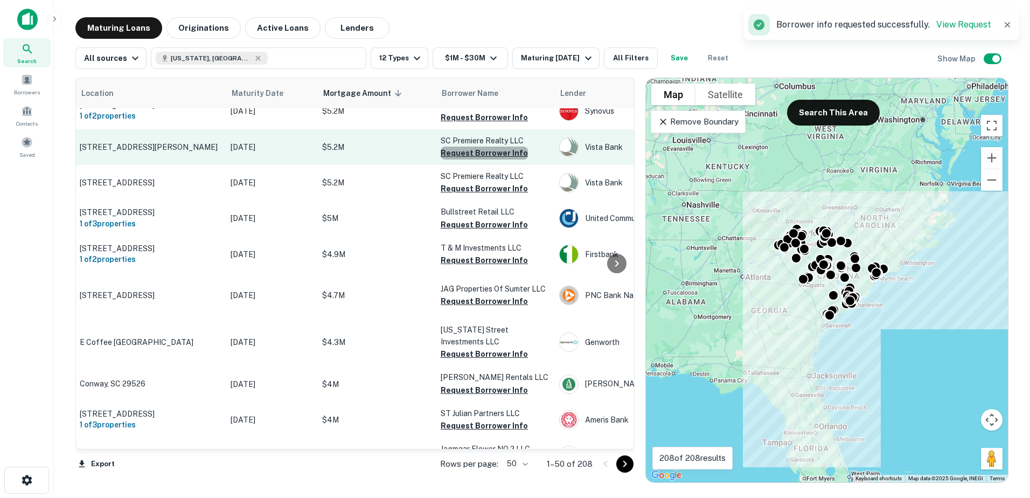
click at [488, 159] on button "Request Borrower Info" at bounding box center [484, 152] width 87 height 13
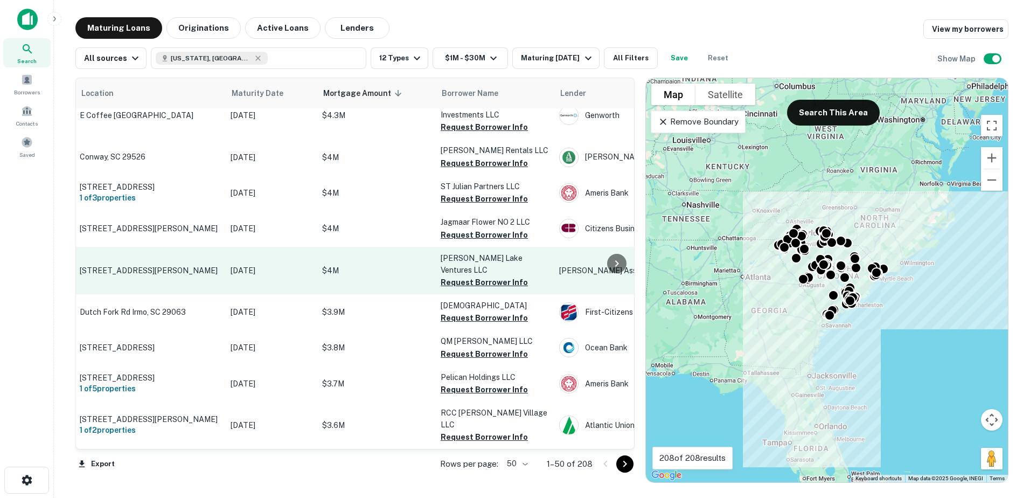
scroll to position [1963, 33]
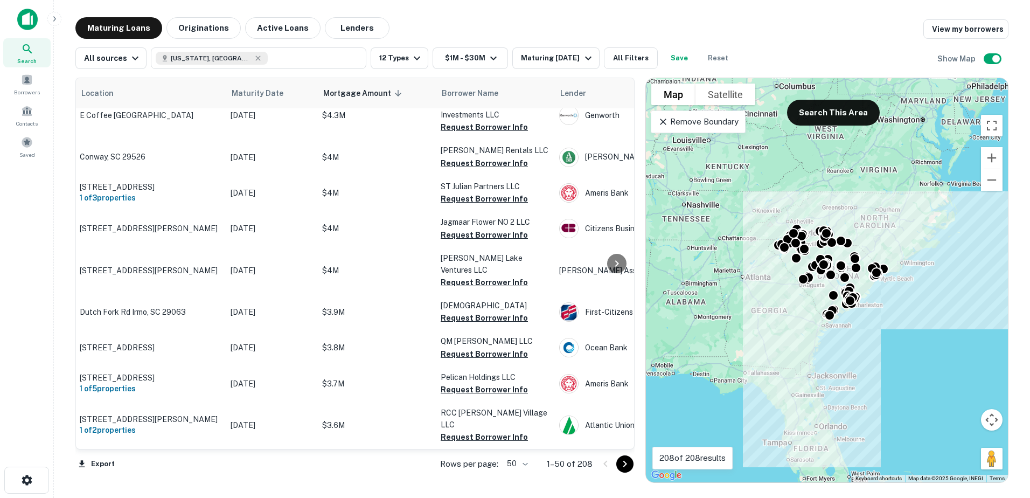
click at [503, 467] on button "Go to next page" at bounding box center [624, 463] width 17 height 17
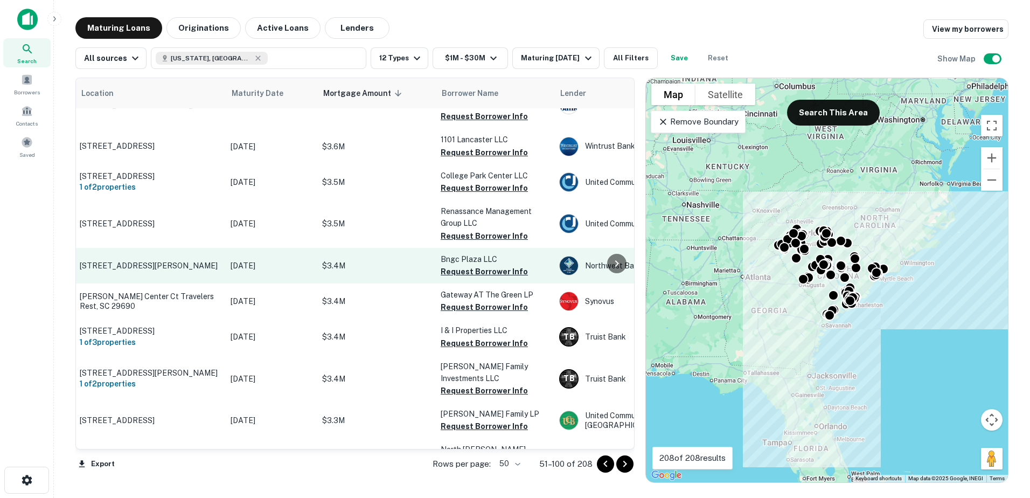
scroll to position [0, 33]
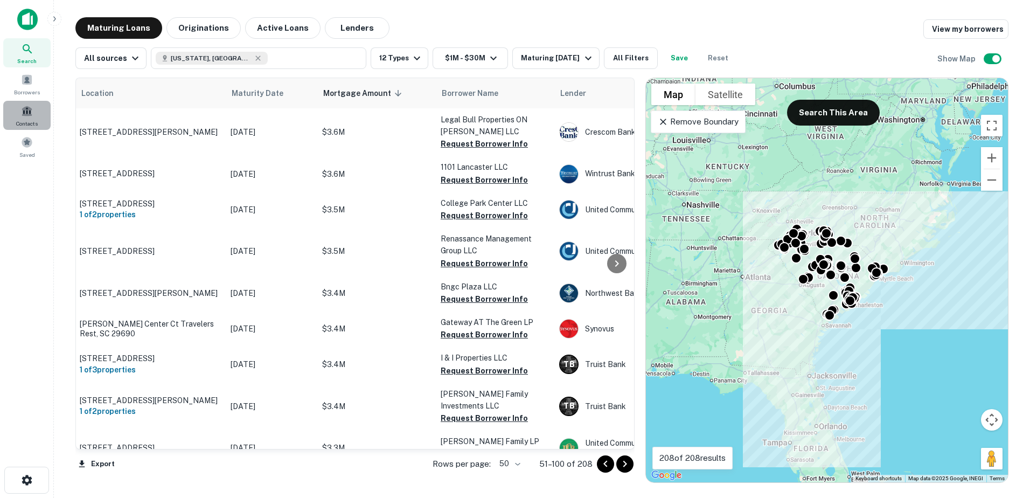
click at [32, 116] on span at bounding box center [27, 111] width 12 height 12
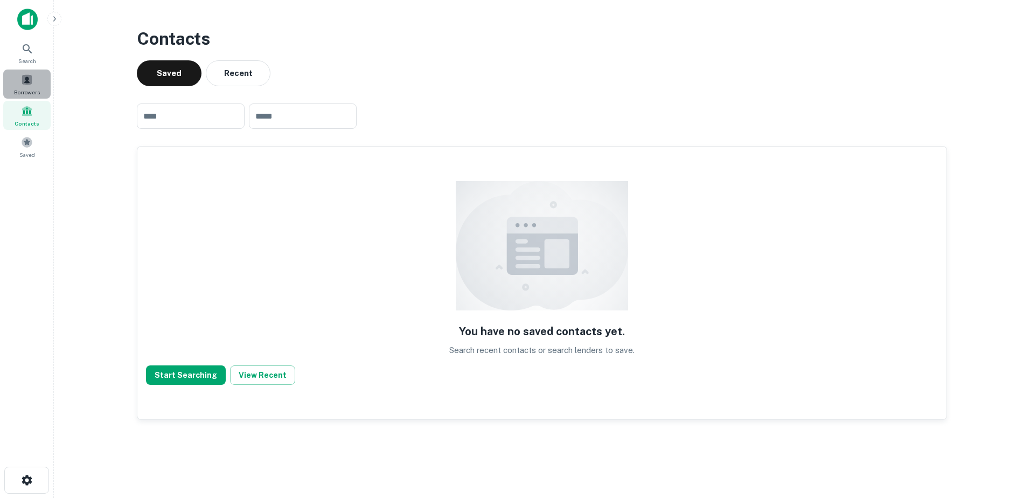
click at [23, 79] on span at bounding box center [27, 80] width 12 height 12
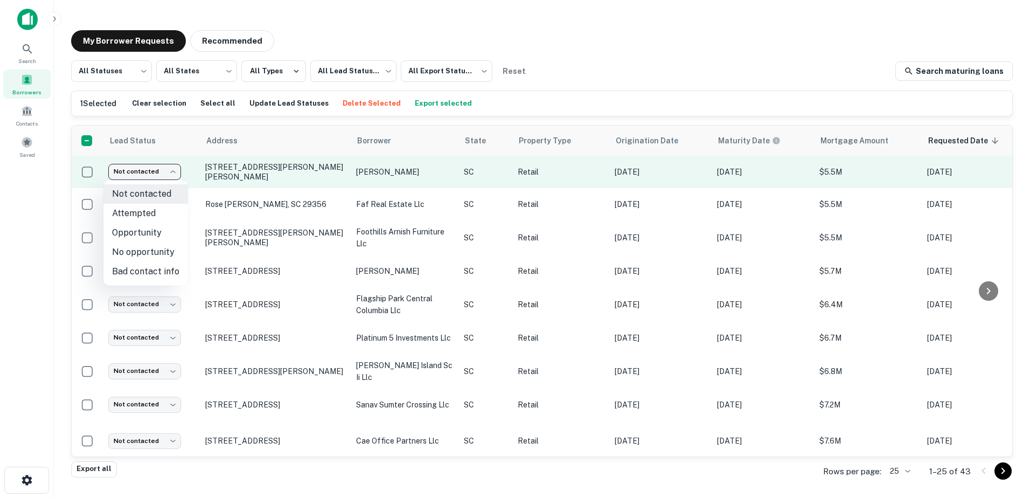
click at [161, 173] on body "Search Borrowers Contacts Saved My Borrower Requests Recommended All Statuses *…" at bounding box center [515, 249] width 1030 height 498
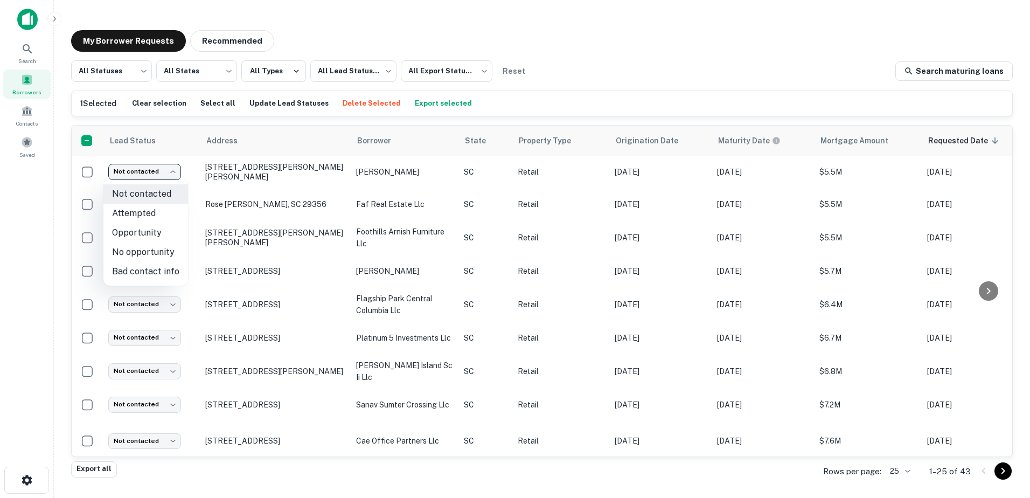
click at [163, 172] on div at bounding box center [515, 249] width 1030 height 498
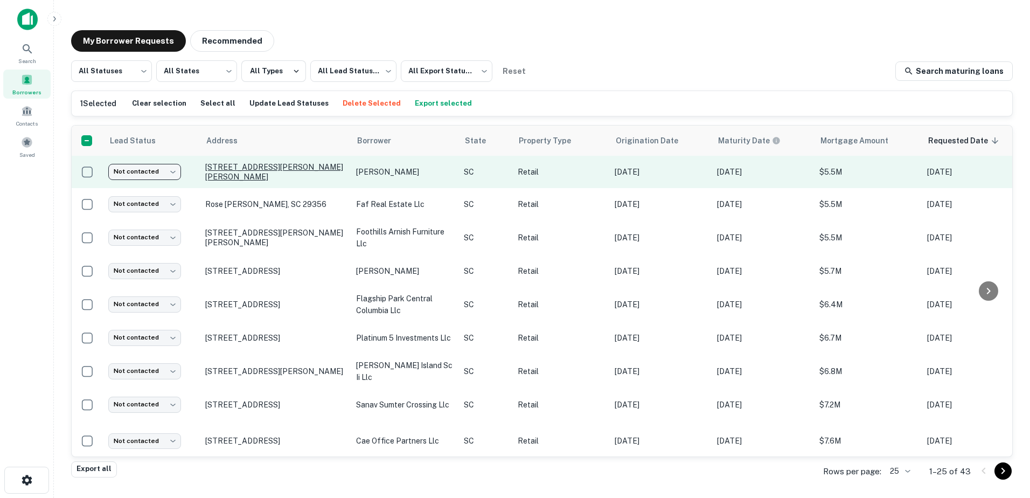
click at [284, 168] on p "[STREET_ADDRESS][PERSON_NAME][PERSON_NAME]" at bounding box center [275, 171] width 140 height 19
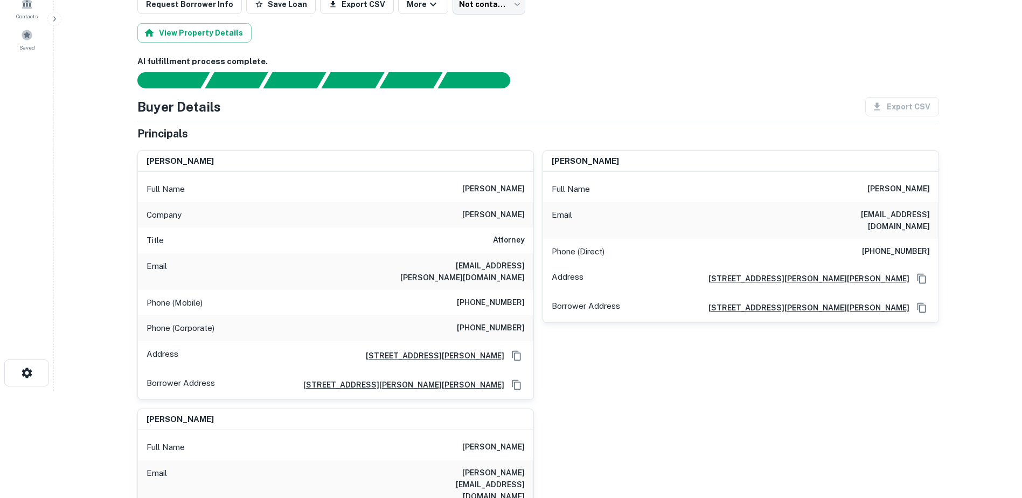
scroll to position [108, 0]
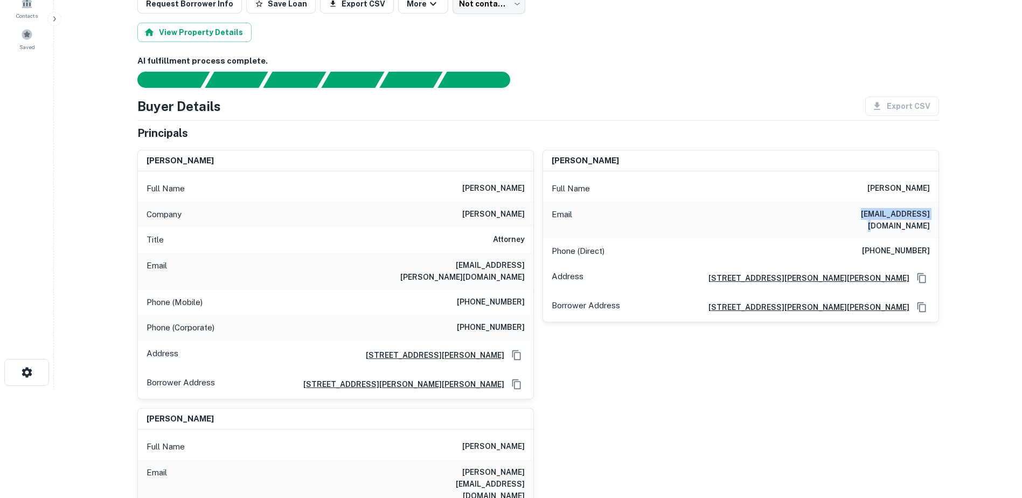
drag, startPoint x: 844, startPoint y: 213, endPoint x: 913, endPoint y: 215, distance: 69.5
click at [913, 215] on div "Email mbvtroyer@yahoo.com" at bounding box center [740, 219] width 395 height 37
drag, startPoint x: 913, startPoint y: 215, endPoint x: 932, endPoint y: 219, distance: 19.3
click at [932, 219] on div "Email mbvtroyer@yahoo.com" at bounding box center [740, 219] width 395 height 37
drag, startPoint x: 928, startPoint y: 214, endPoint x: 851, endPoint y: 214, distance: 77.0
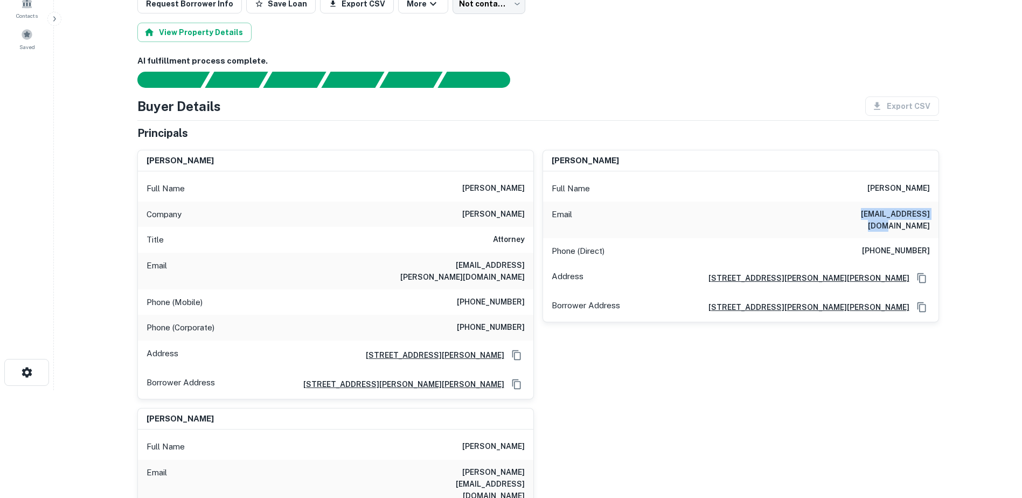
click at [851, 214] on h6 "[EMAIL_ADDRESS][DOMAIN_NAME]" at bounding box center [864, 220] width 129 height 24
copy h6 "[EMAIL_ADDRESS][DOMAIN_NAME]"
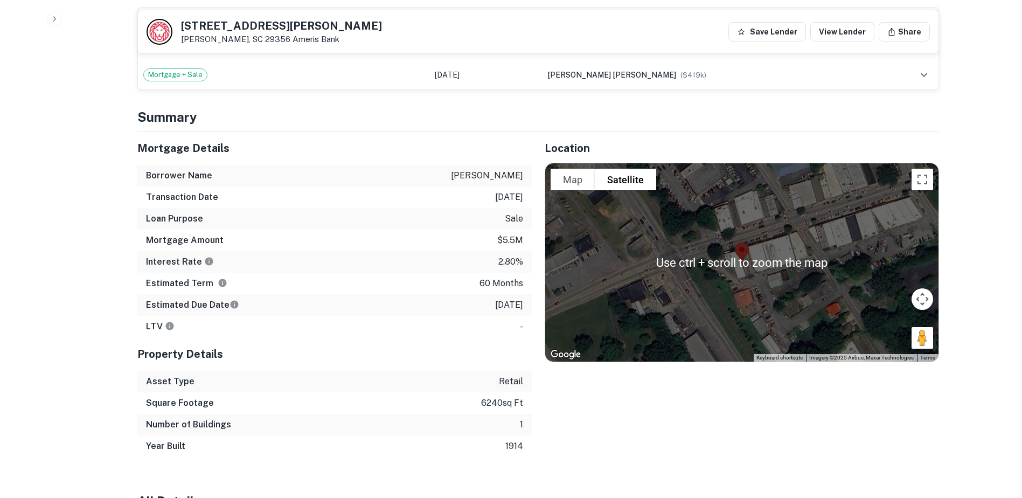
scroll to position [916, 0]
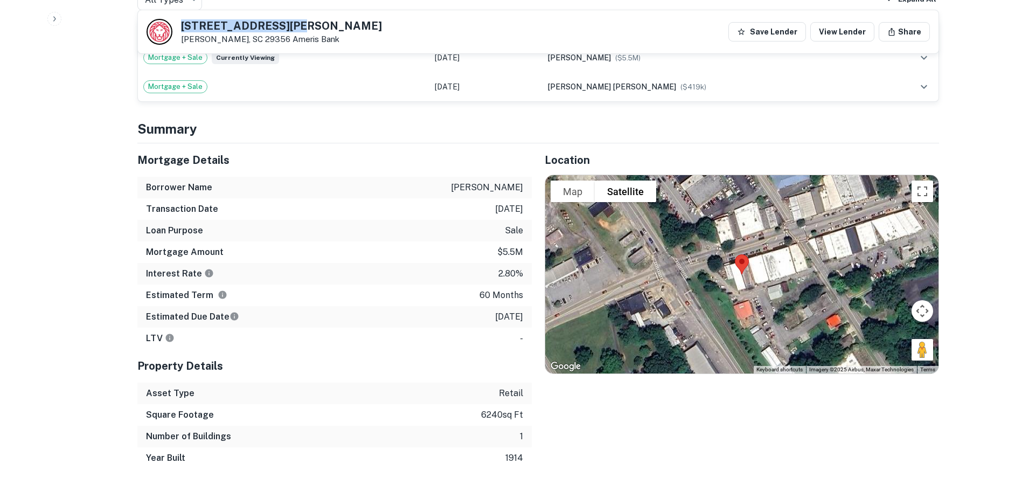
drag, startPoint x: 287, startPoint y: 24, endPoint x: 180, endPoint y: 20, distance: 106.1
click at [180, 20] on div "106 E Rutherford St Landrum, SC 29356 Ameris Bank" at bounding box center [263, 32] width 235 height 26
copy h5 "[STREET_ADDRESS][PERSON_NAME]"
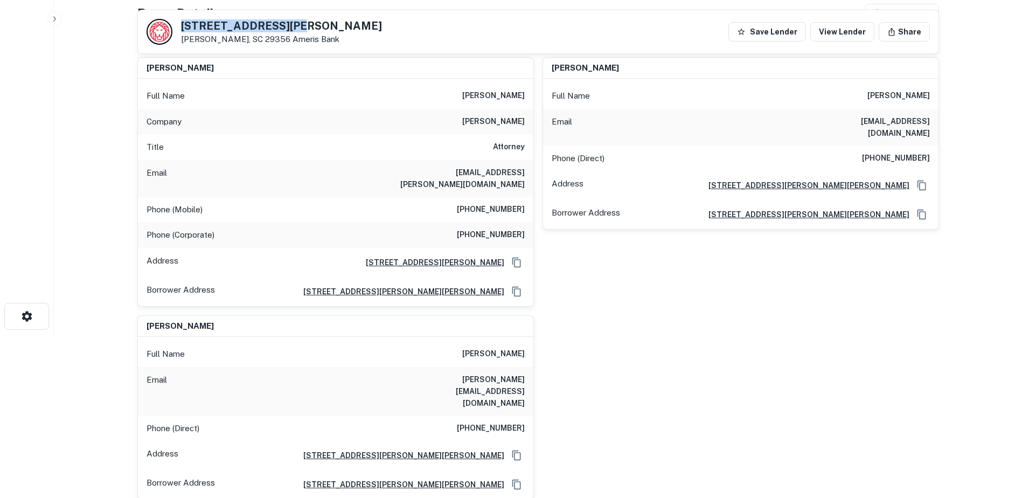
scroll to position [190, 0]
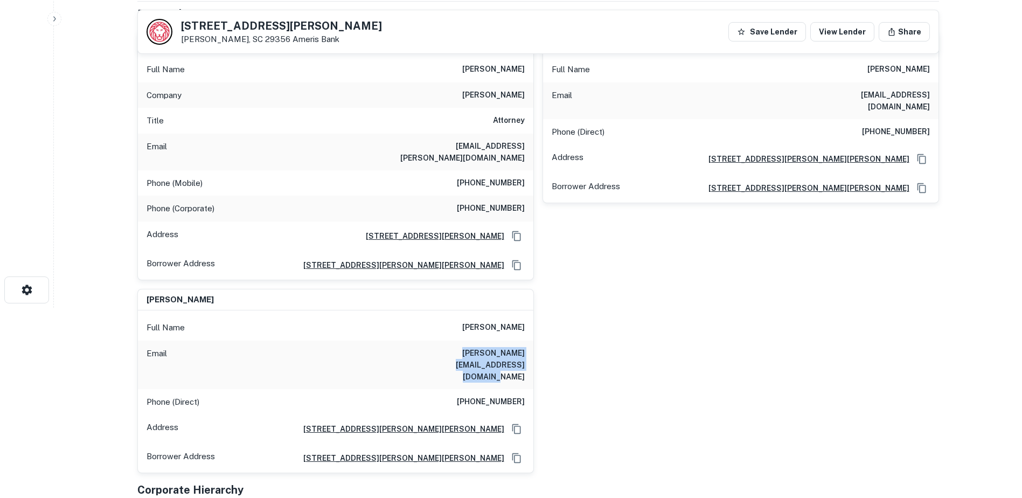
drag, startPoint x: 392, startPoint y: 340, endPoint x: 527, endPoint y: 353, distance: 135.8
click at [527, 353] on div "Email m.troyer@foothillsamishfurniture.com" at bounding box center [335, 364] width 395 height 48
drag, startPoint x: 527, startPoint y: 353, endPoint x: 504, endPoint y: 339, distance: 27.8
copy h6 "[PERSON_NAME][EMAIL_ADDRESS][DOMAIN_NAME]"
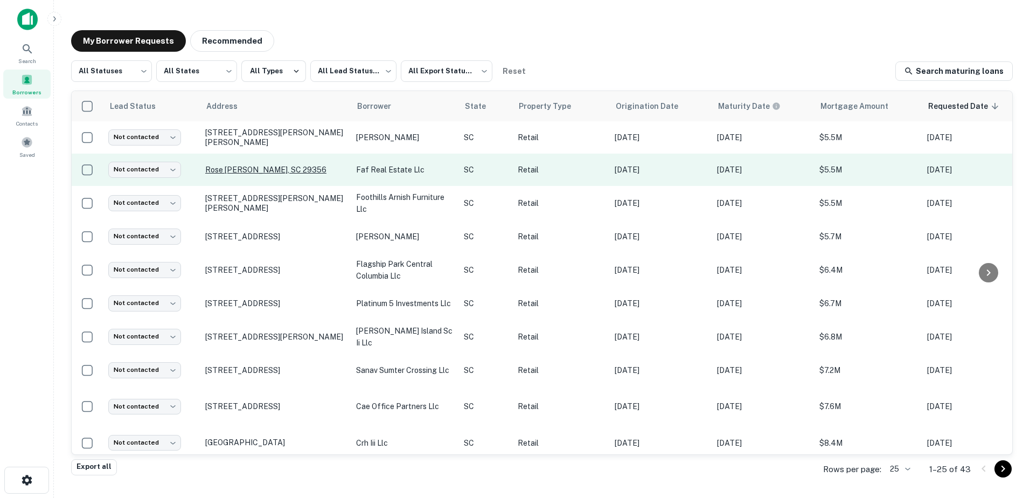
click at [255, 170] on p "Rose [PERSON_NAME], SC 29356" at bounding box center [275, 170] width 140 height 10
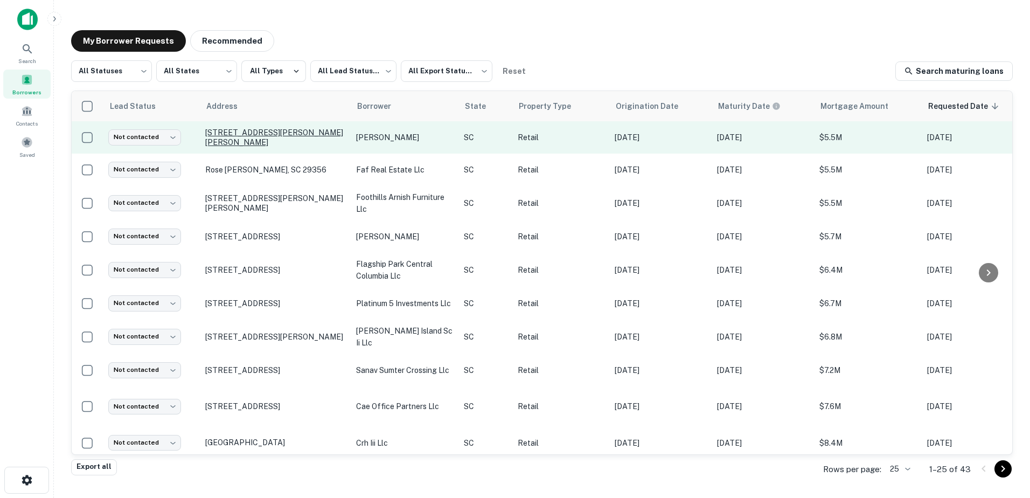
click at [244, 134] on p "[STREET_ADDRESS][PERSON_NAME][PERSON_NAME]" at bounding box center [275, 137] width 140 height 19
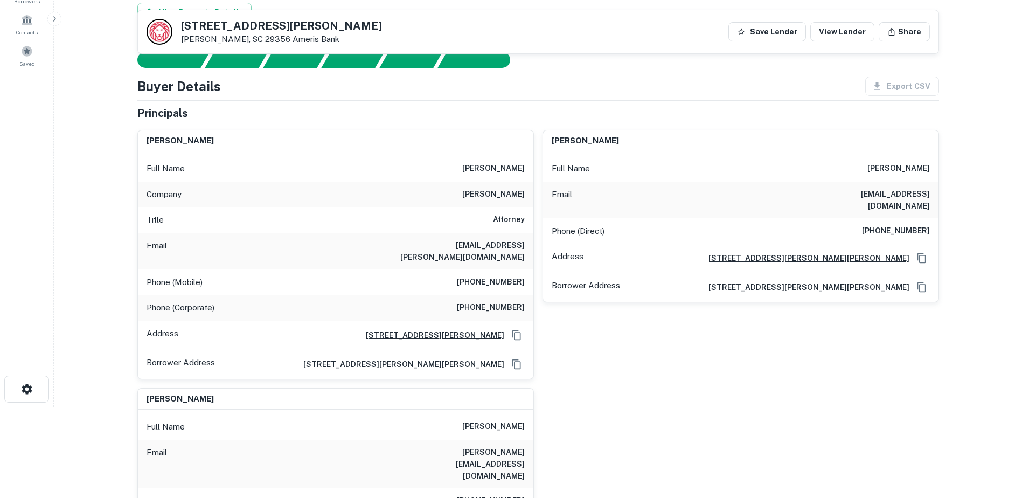
scroll to position [54, 0]
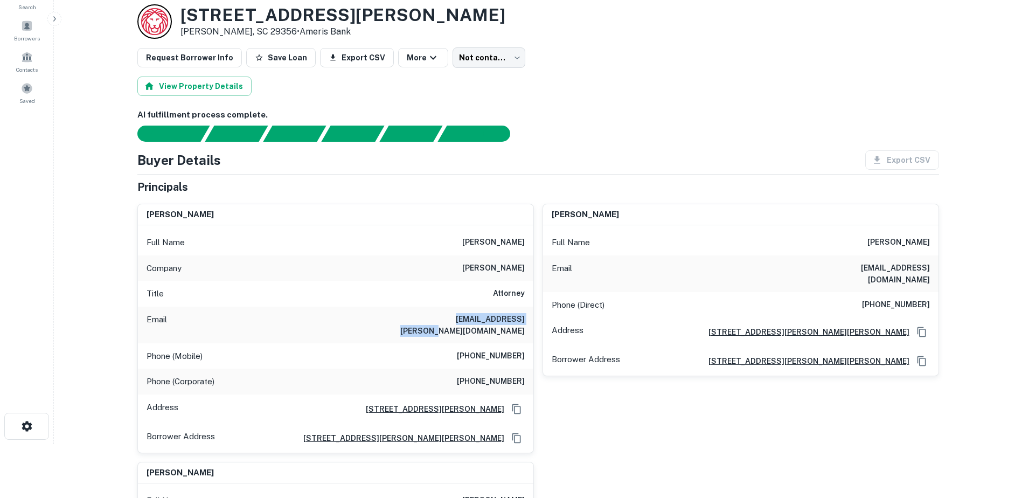
drag, startPoint x: 424, startPoint y: 317, endPoint x: 530, endPoint y: 324, distance: 105.8
click at [530, 324] on div "Email [EMAIL_ADDRESS][PERSON_NAME][DOMAIN_NAME]" at bounding box center [335, 324] width 395 height 37
drag, startPoint x: 530, startPoint y: 324, endPoint x: 510, endPoint y: 318, distance: 20.9
copy h6 "[EMAIL_ADDRESS][PERSON_NAME][DOMAIN_NAME]"
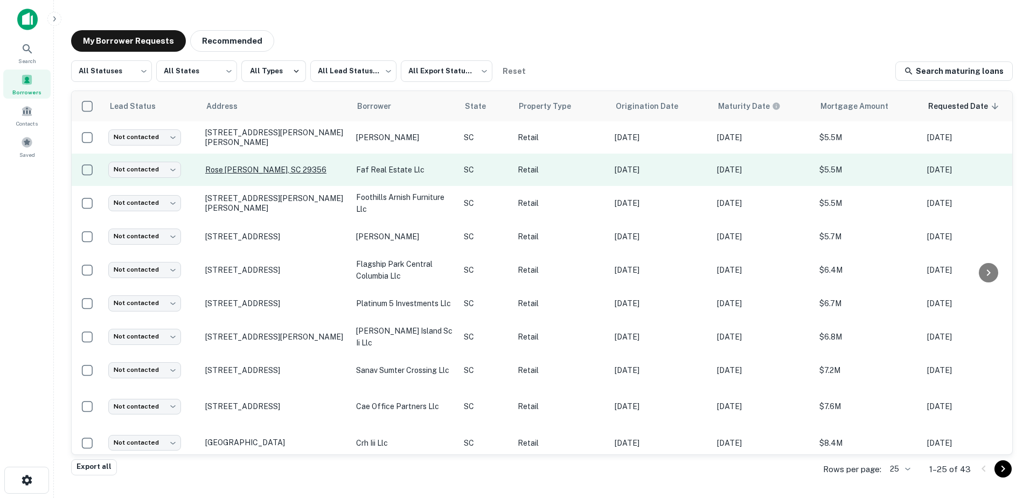
click at [266, 173] on p "Rose [PERSON_NAME], SC 29356" at bounding box center [275, 170] width 140 height 10
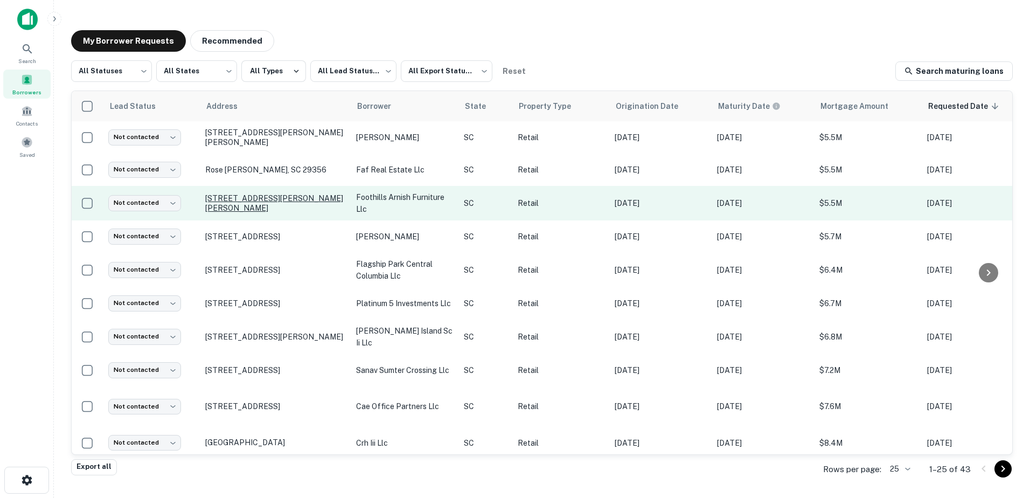
click at [268, 204] on p "[STREET_ADDRESS][PERSON_NAME][PERSON_NAME]" at bounding box center [275, 202] width 140 height 19
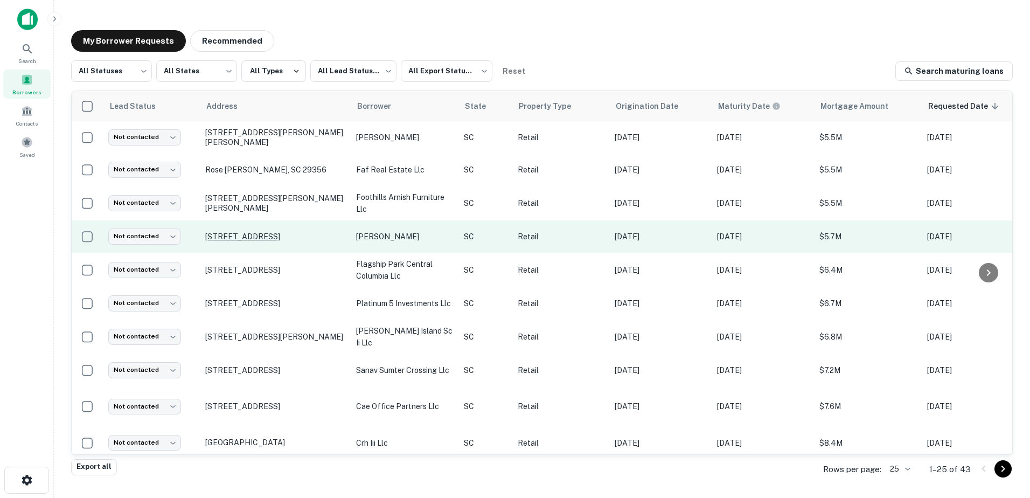
click at [262, 239] on p "[STREET_ADDRESS]" at bounding box center [275, 237] width 140 height 10
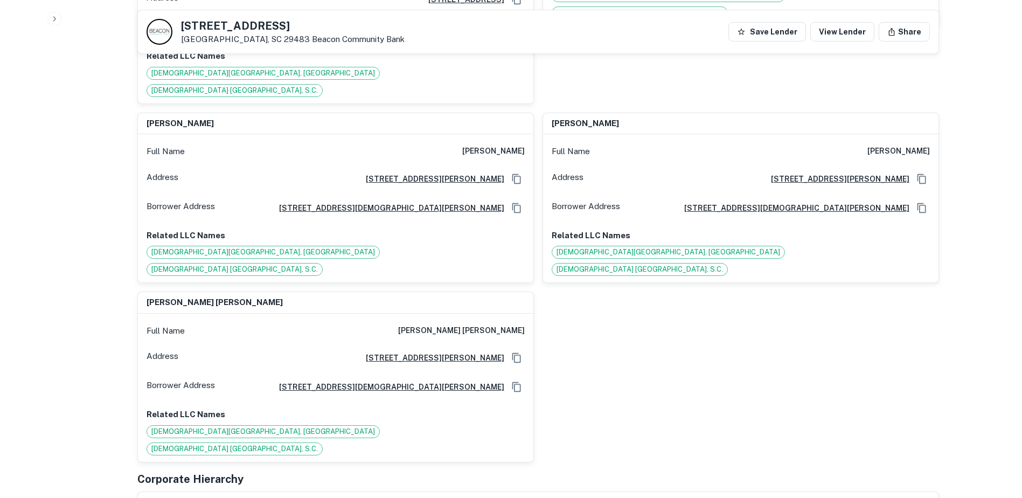
scroll to position [1023, 0]
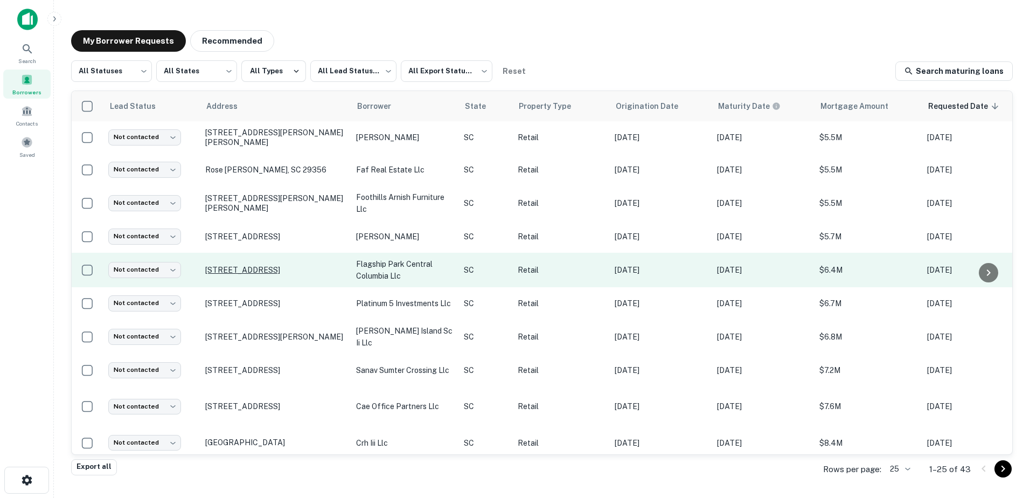
click at [264, 271] on p "[STREET_ADDRESS]" at bounding box center [275, 270] width 140 height 10
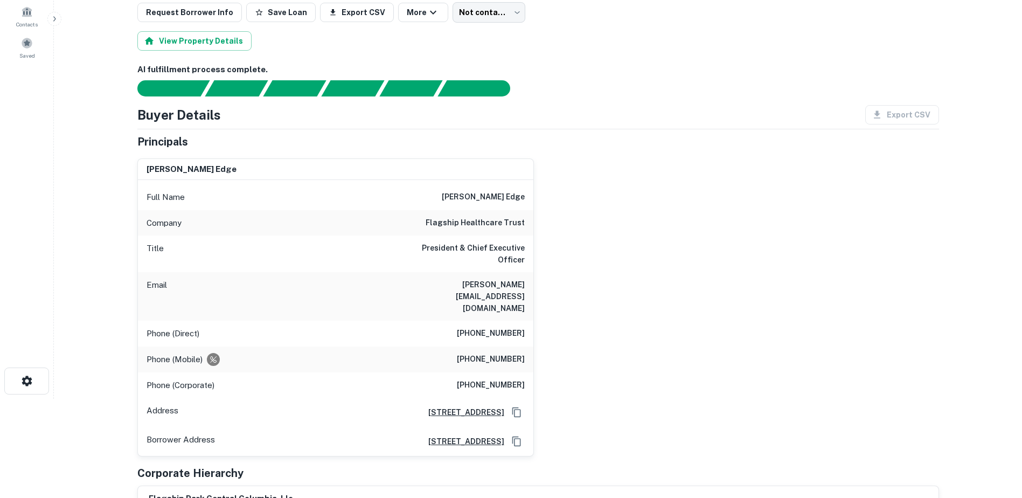
scroll to position [108, 0]
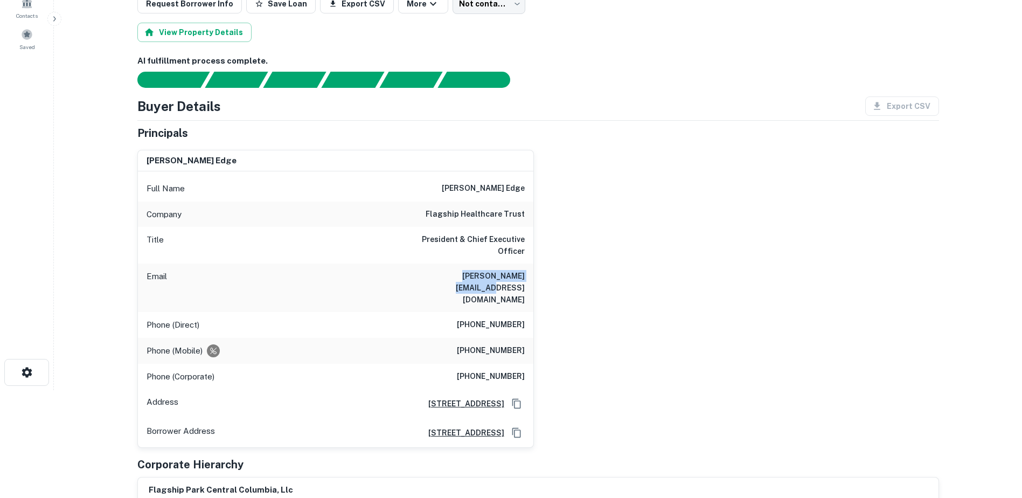
drag, startPoint x: 431, startPoint y: 265, endPoint x: 525, endPoint y: 275, distance: 93.7
click at [525, 275] on div "Email [PERSON_NAME][EMAIL_ADDRESS][DOMAIN_NAME]" at bounding box center [335, 287] width 395 height 48
drag, startPoint x: 525, startPoint y: 275, endPoint x: 502, endPoint y: 267, distance: 23.8
copy h6 "[PERSON_NAME][EMAIL_ADDRESS][DOMAIN_NAME]"
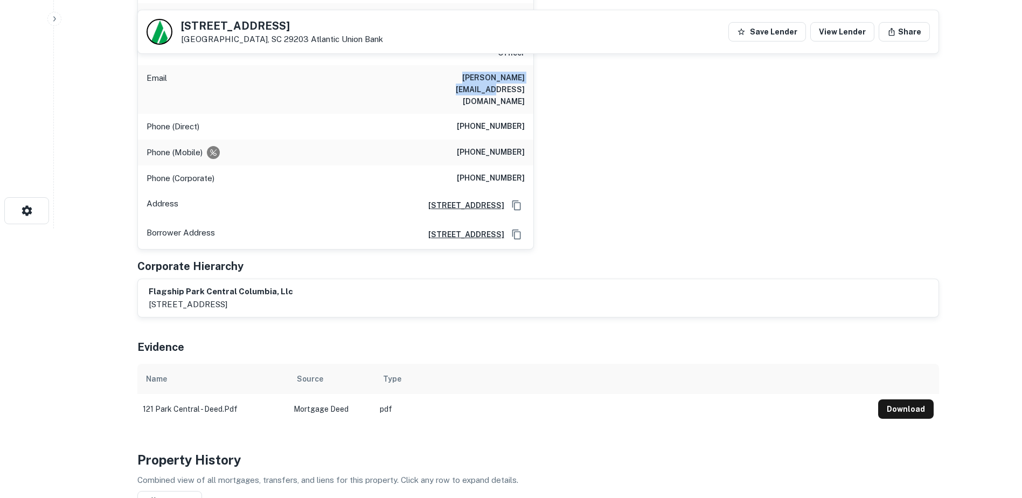
scroll to position [0, 0]
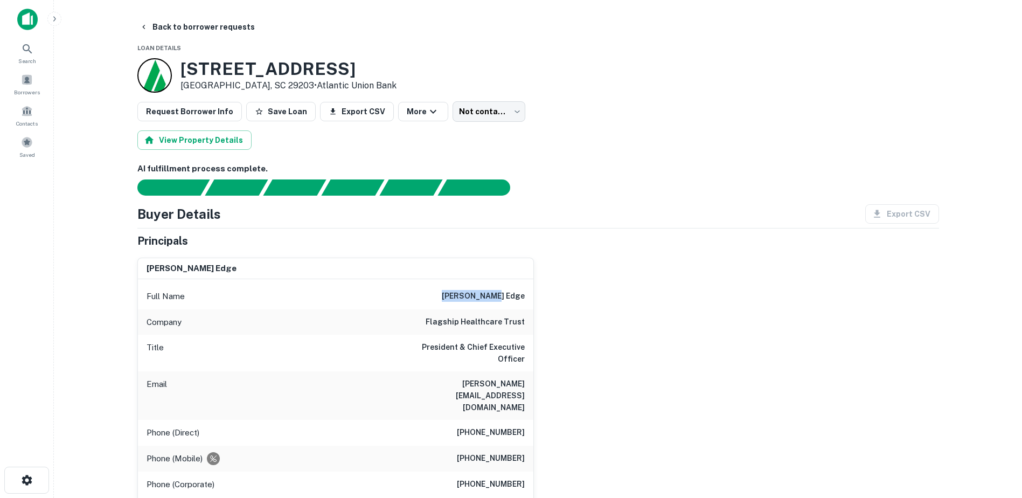
drag, startPoint x: 476, startPoint y: 296, endPoint x: 523, endPoint y: 298, distance: 47.4
click at [523, 298] on h6 "[PERSON_NAME] edge" at bounding box center [483, 296] width 83 height 13
copy h6 "[PERSON_NAME] edge"
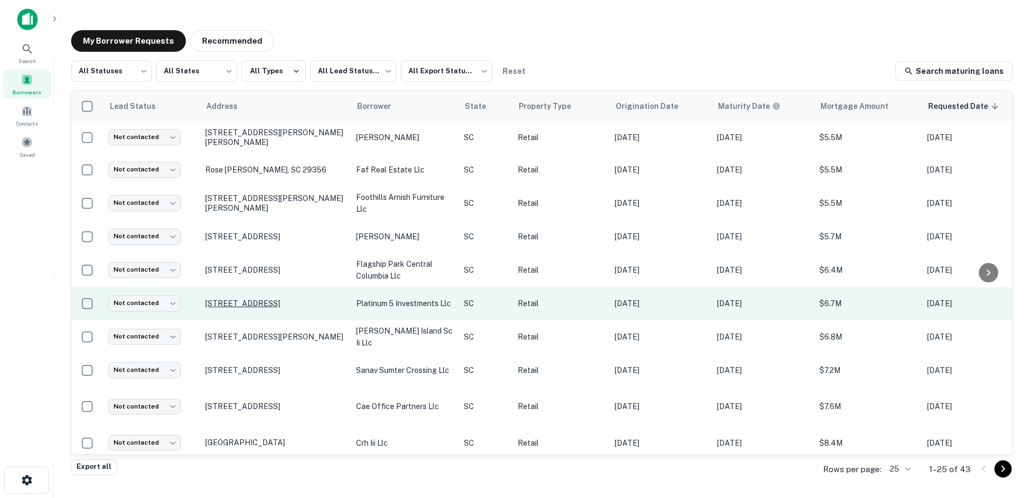
click at [268, 300] on p "[STREET_ADDRESS]" at bounding box center [275, 303] width 140 height 10
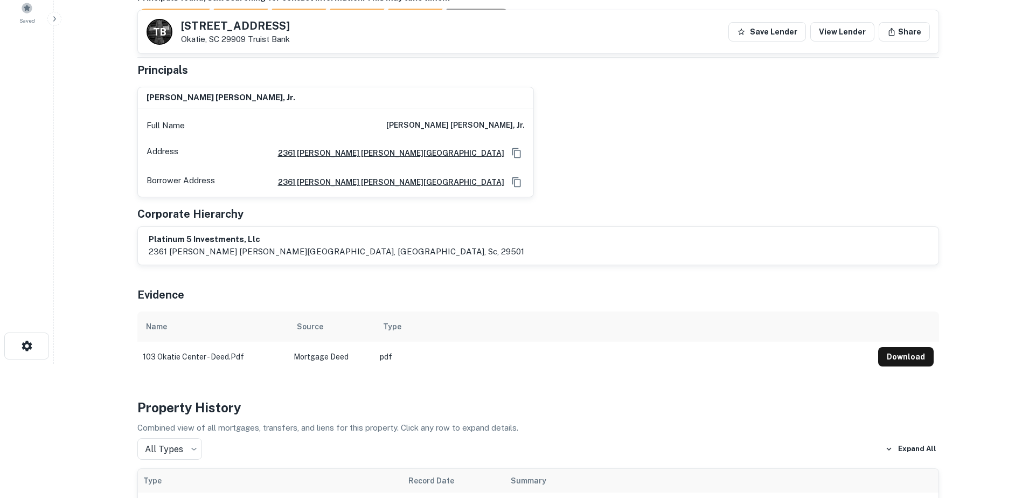
scroll to position [108, 0]
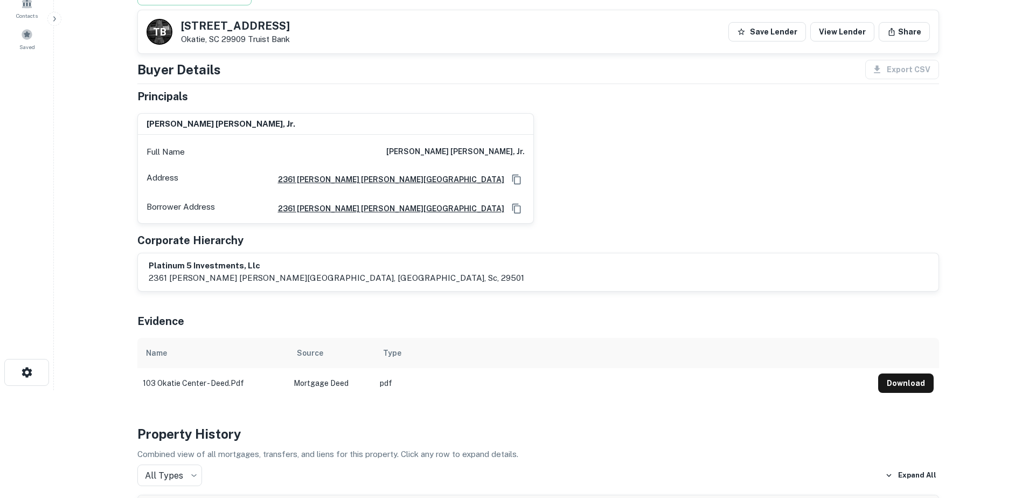
drag, startPoint x: 312, startPoint y: 22, endPoint x: 181, endPoint y: 23, distance: 130.3
click at [181, 23] on div "[GEOGRAPHIC_DATA][STREET_ADDRESS] Truist Bank Save Lender View Lender Share" at bounding box center [538, 31] width 800 height 43
drag, startPoint x: 181, startPoint y: 23, endPoint x: 186, endPoint y: 25, distance: 5.5
copy h5 "[STREET_ADDRESS]"
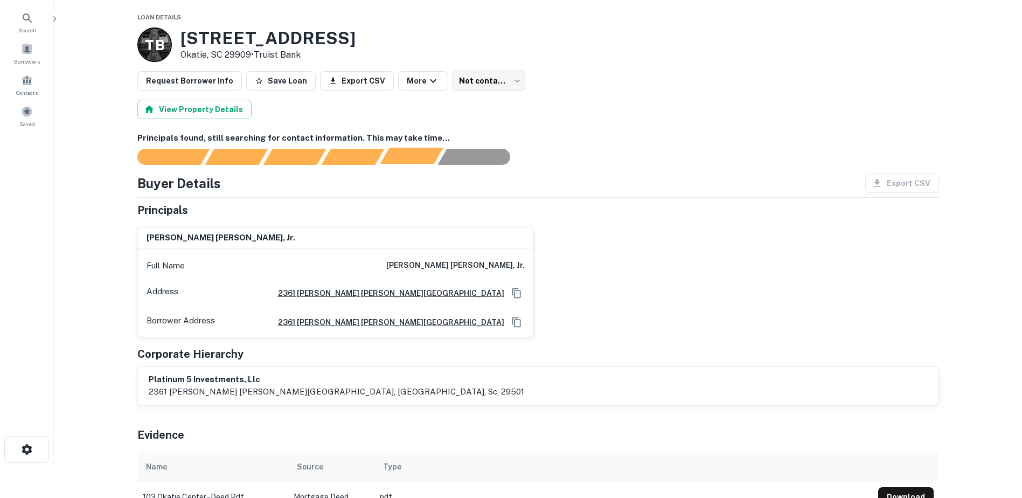
scroll to position [0, 0]
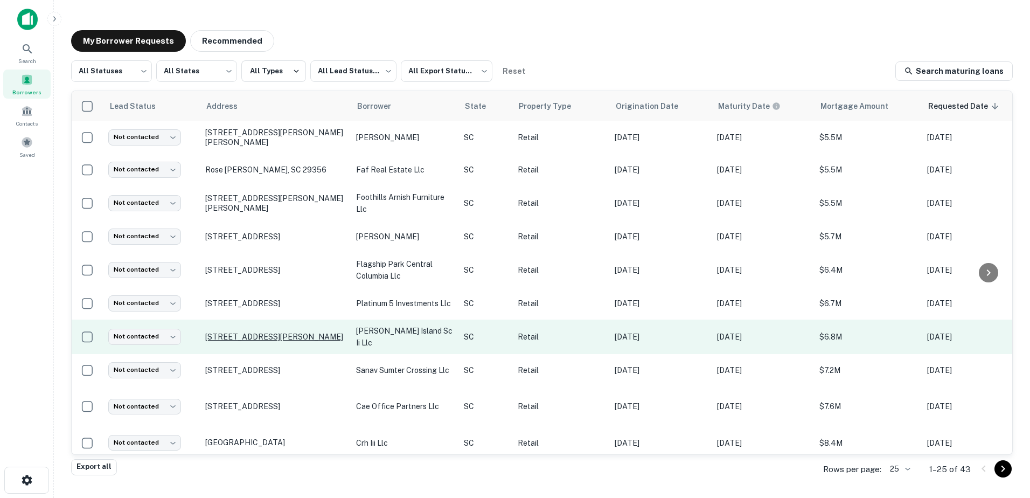
click at [245, 332] on p "[STREET_ADDRESS][PERSON_NAME]" at bounding box center [275, 337] width 140 height 10
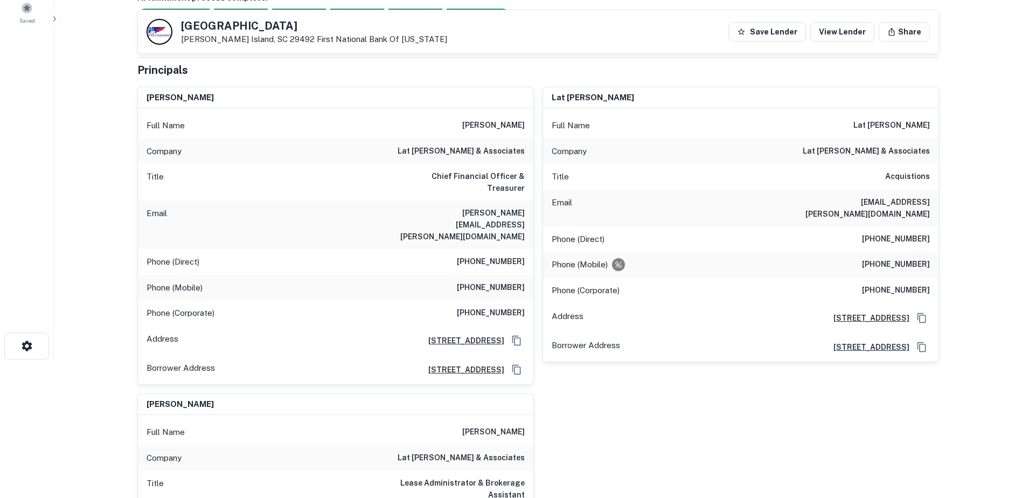
scroll to position [108, 0]
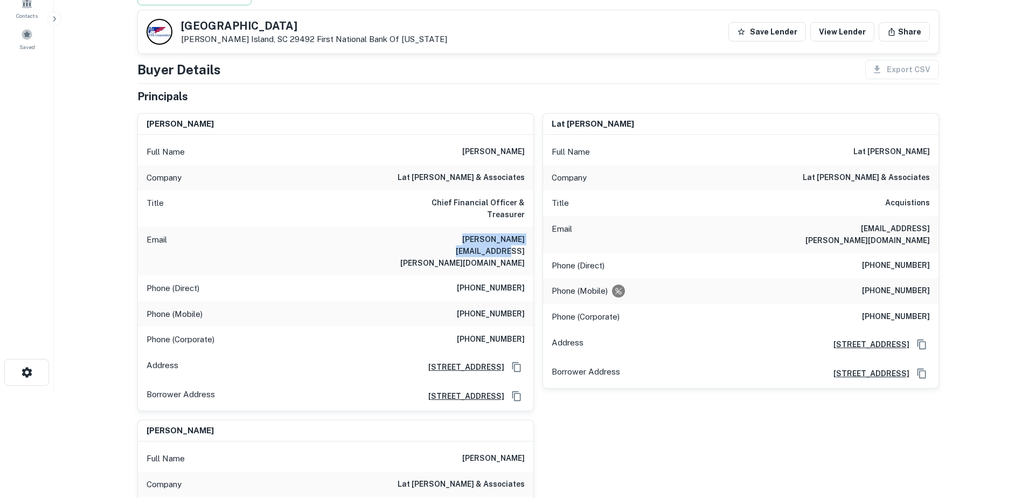
drag, startPoint x: 427, startPoint y: 228, endPoint x: 522, endPoint y: 234, distance: 95.0
click at [522, 234] on div "Email [PERSON_NAME][EMAIL_ADDRESS][PERSON_NAME][DOMAIN_NAME]" at bounding box center [335, 251] width 395 height 48
drag, startPoint x: 522, startPoint y: 234, endPoint x: 509, endPoint y: 231, distance: 13.3
copy h6 "[PERSON_NAME][EMAIL_ADDRESS][PERSON_NAME][DOMAIN_NAME]"
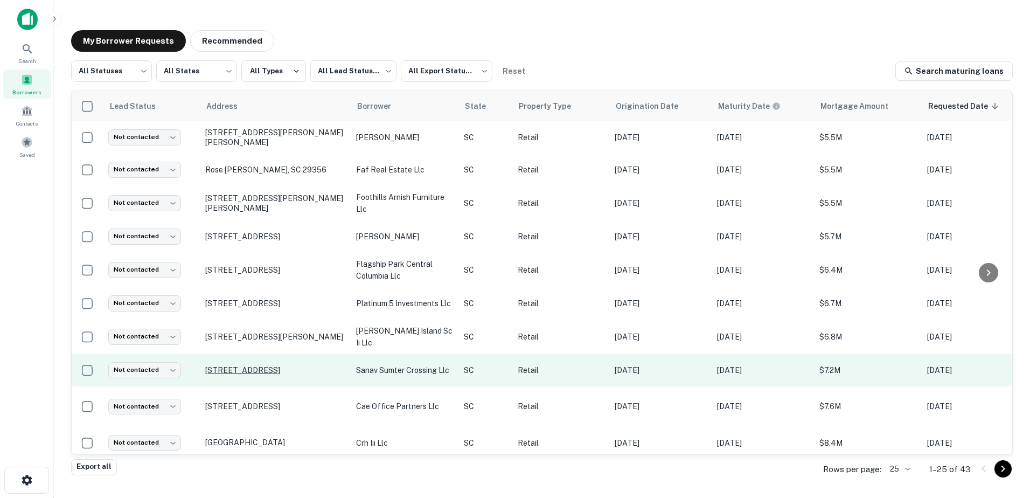
click at [249, 368] on p "[STREET_ADDRESS]" at bounding box center [275, 370] width 140 height 10
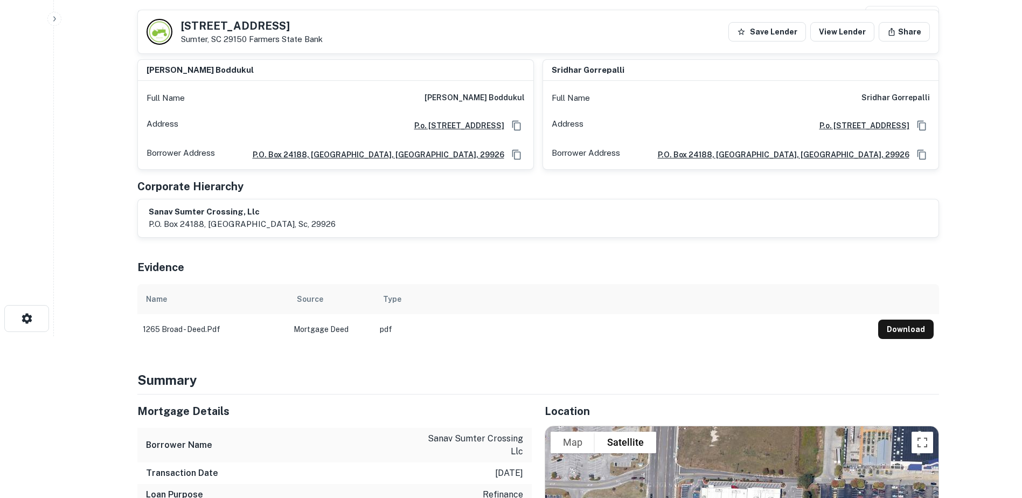
scroll to position [54, 0]
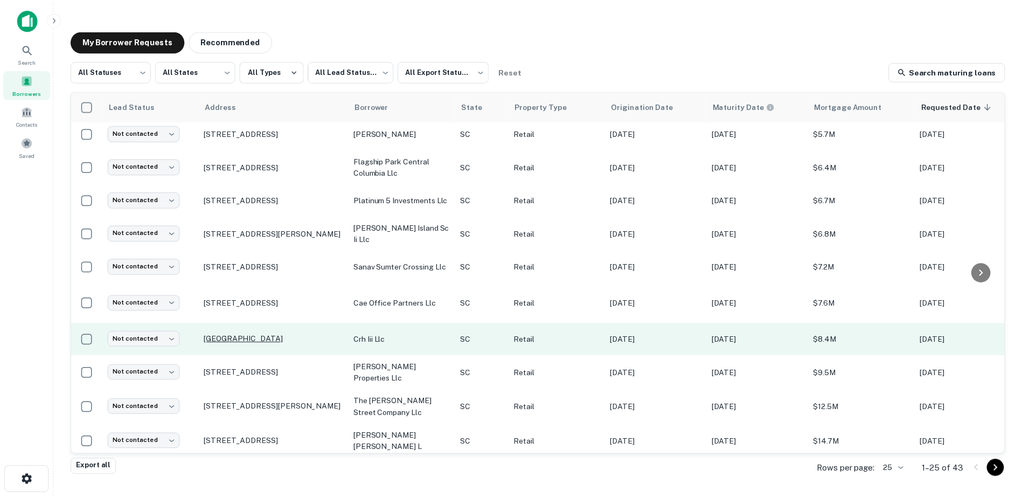
scroll to position [108, 0]
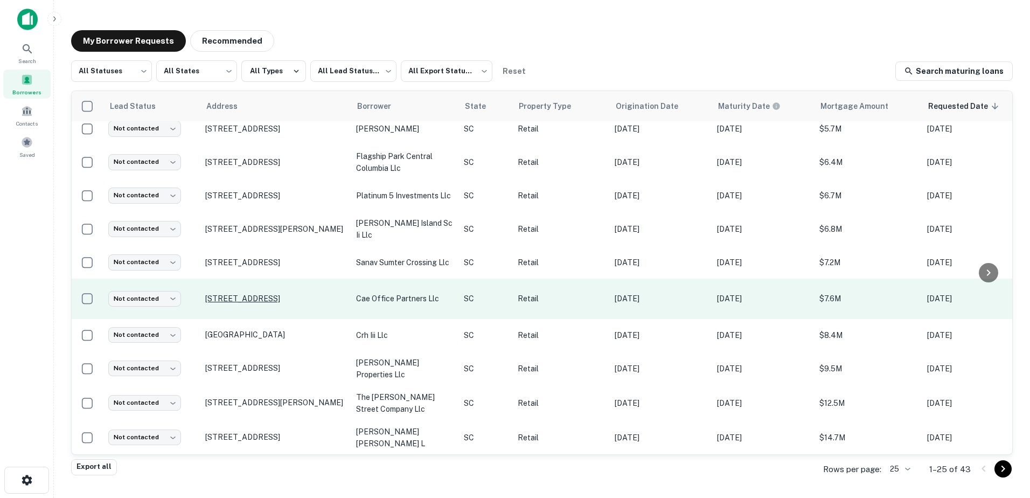
click at [282, 294] on p "[STREET_ADDRESS]" at bounding box center [275, 299] width 140 height 10
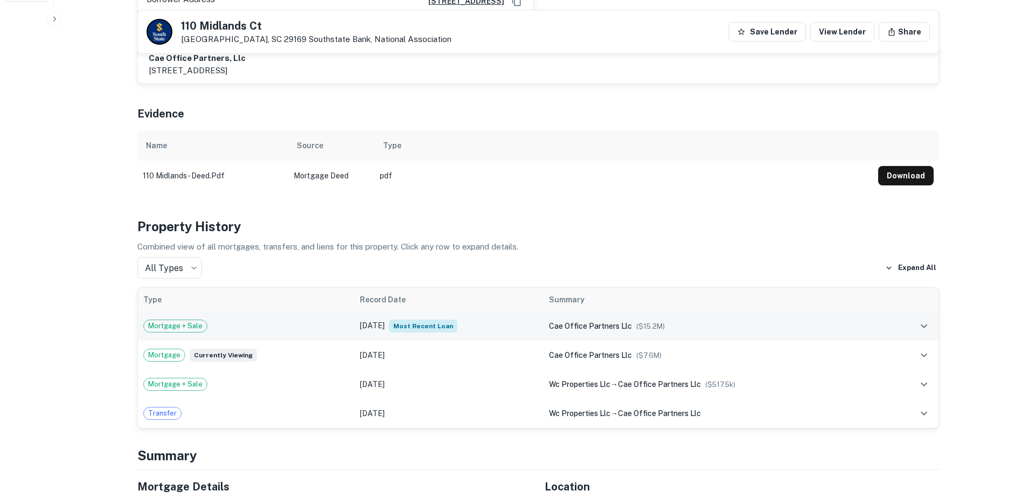
scroll to position [485, 0]
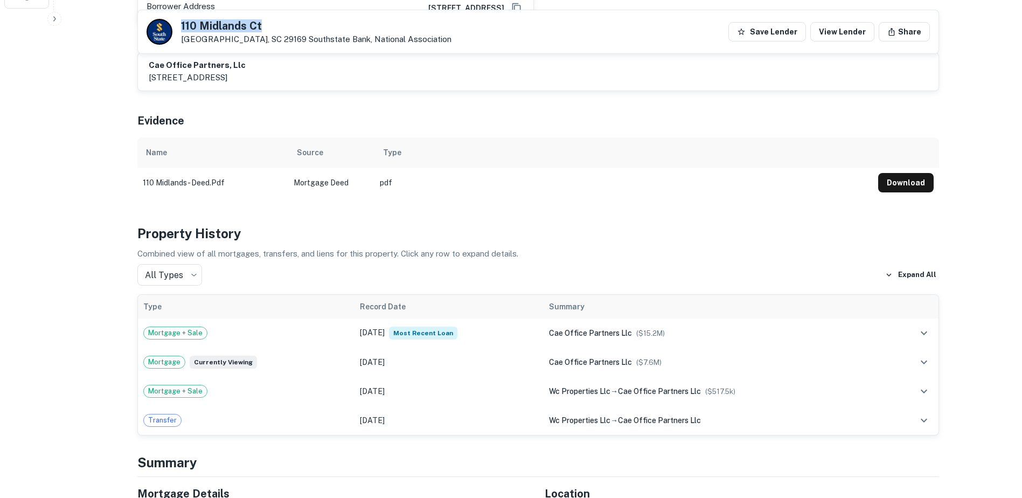
drag, startPoint x: 268, startPoint y: 28, endPoint x: 182, endPoint y: 22, distance: 85.9
click at [182, 22] on h5 "110 Midlands Ct" at bounding box center [316, 25] width 270 height 11
copy h5 "110 Midlands Ct"
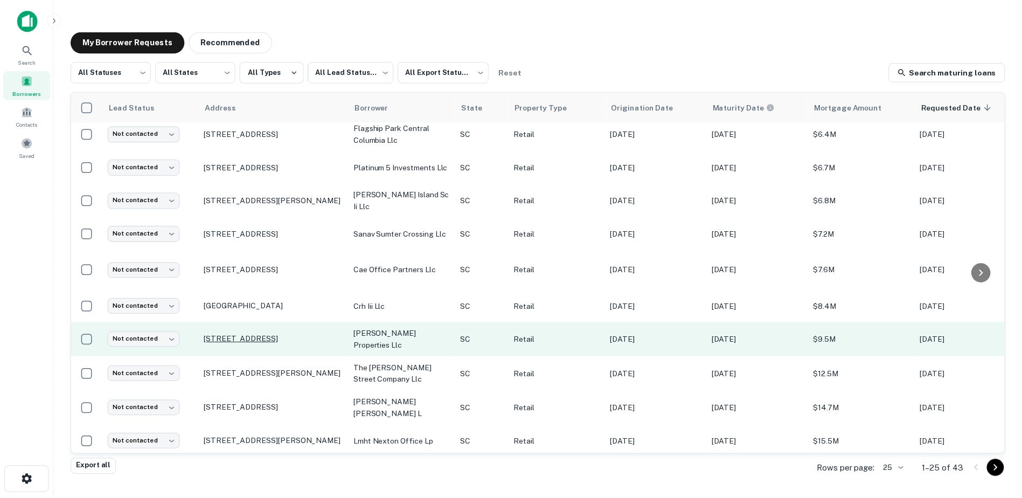
scroll to position [162, 0]
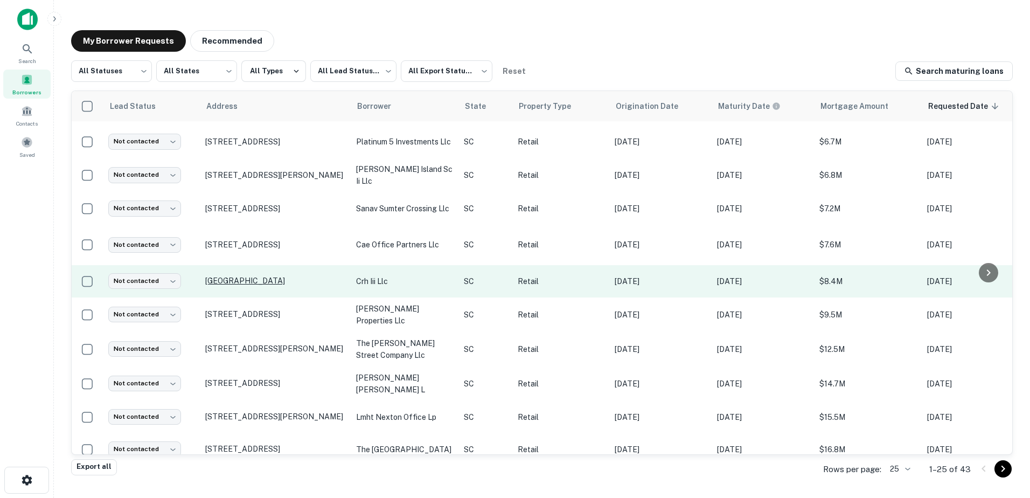
click at [276, 279] on p "[GEOGRAPHIC_DATA]" at bounding box center [275, 281] width 140 height 10
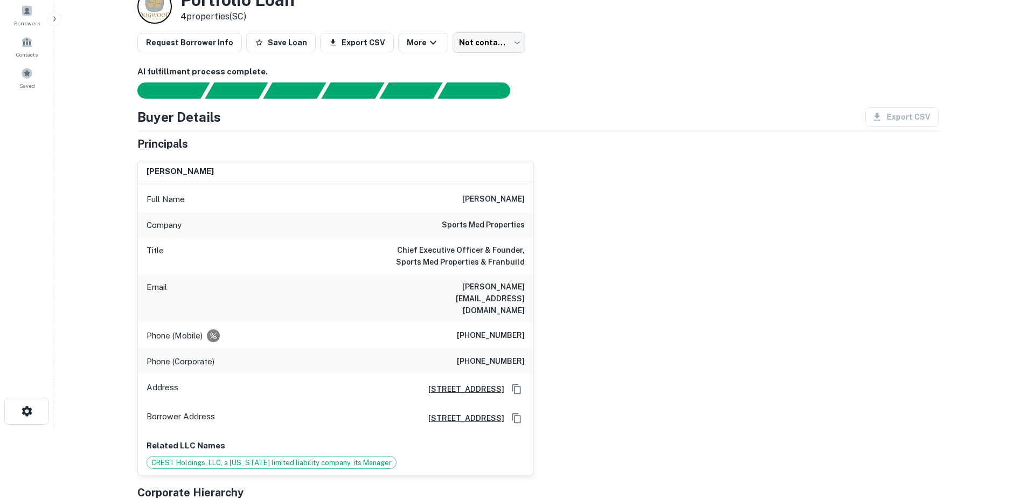
scroll to position [111, 0]
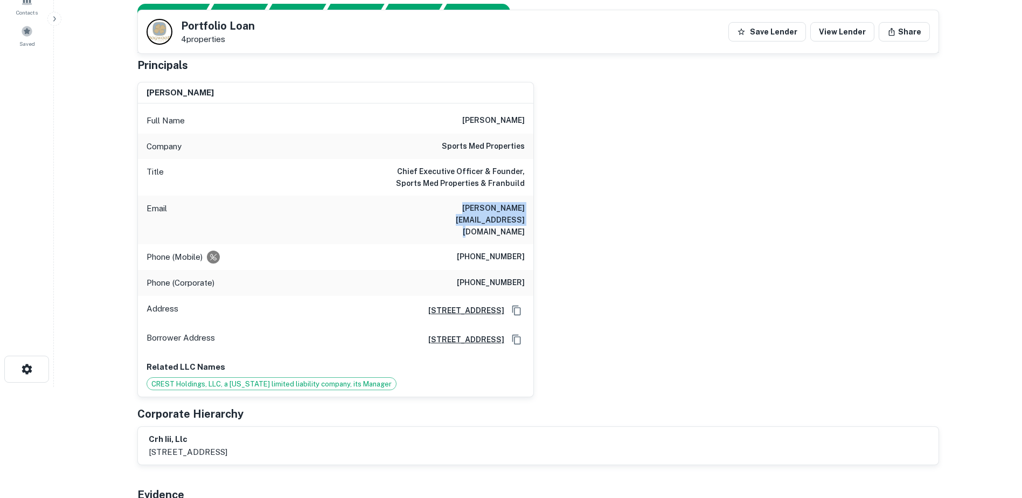
drag, startPoint x: 397, startPoint y: 207, endPoint x: 523, endPoint y: 209, distance: 126.0
click at [523, 209] on div "Email [PERSON_NAME][EMAIL_ADDRESS][DOMAIN_NAME]" at bounding box center [335, 219] width 395 height 48
drag, startPoint x: 523, startPoint y: 209, endPoint x: 508, endPoint y: 209, distance: 15.1
copy h6 "[PERSON_NAME][EMAIL_ADDRESS][DOMAIN_NAME]"
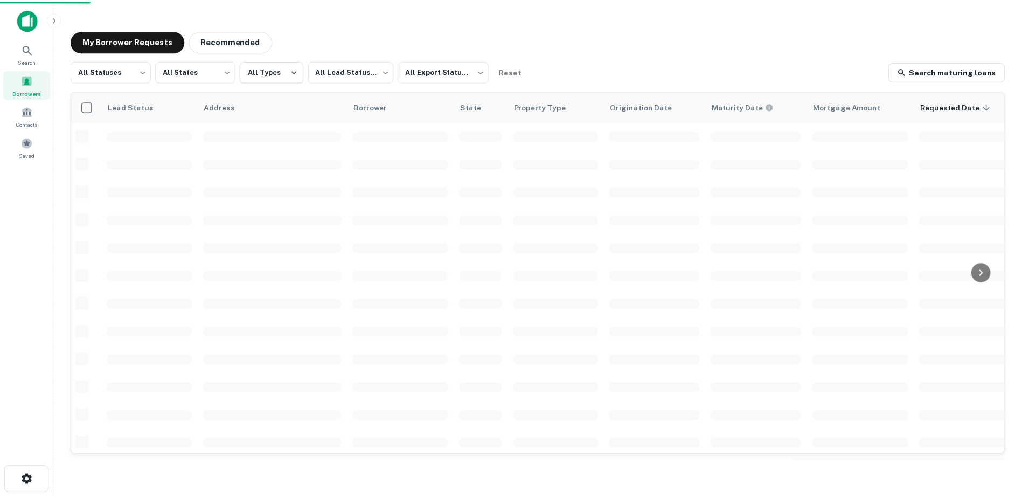
scroll to position [162, 0]
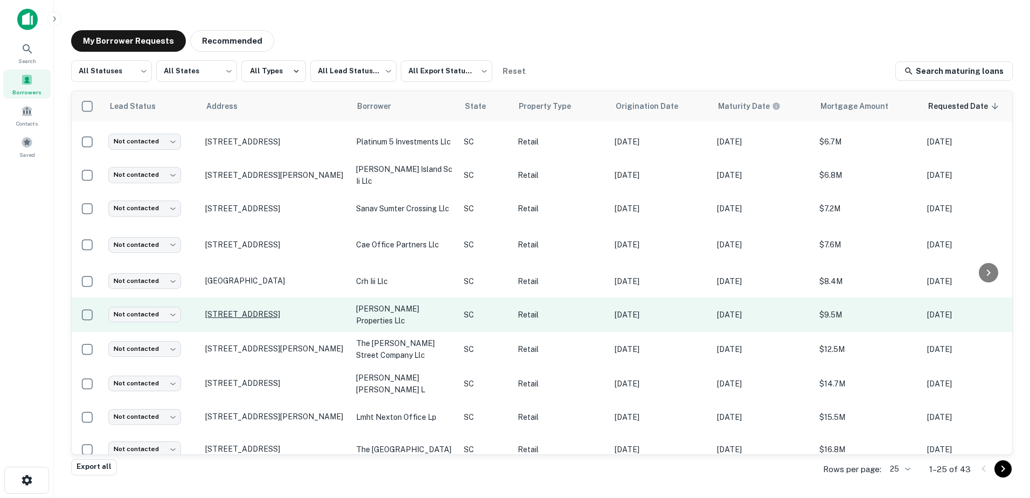
click at [272, 309] on p "[STREET_ADDRESS]" at bounding box center [275, 314] width 140 height 10
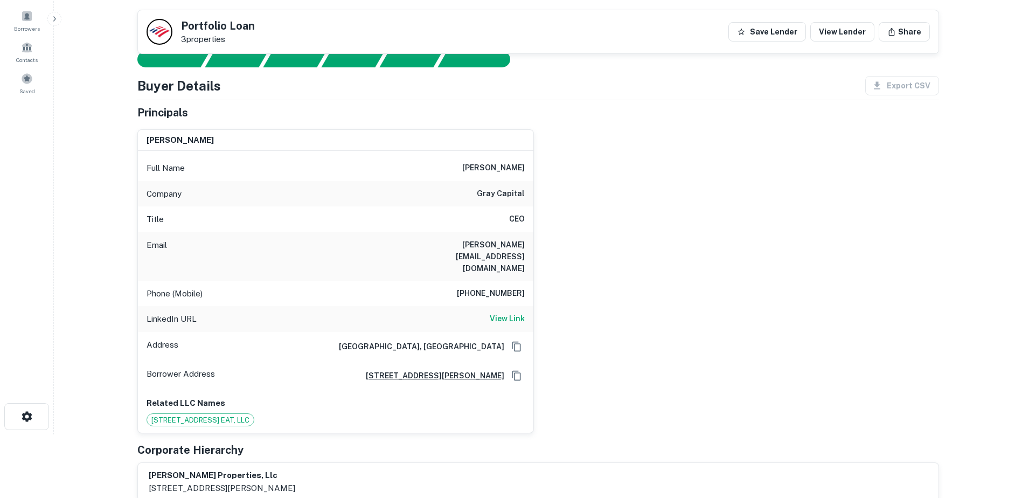
scroll to position [54, 0]
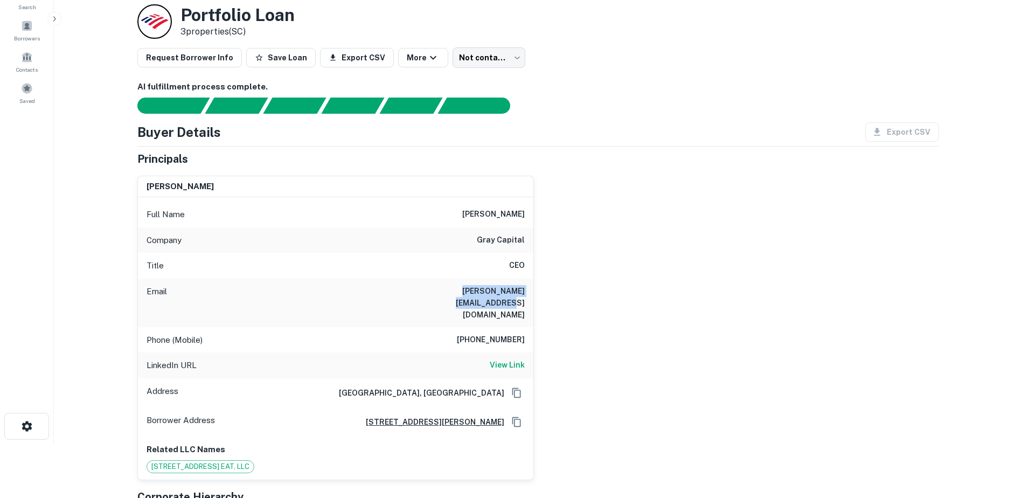
drag, startPoint x: 418, startPoint y: 287, endPoint x: 526, endPoint y: 296, distance: 108.6
click at [526, 296] on div "Email [PERSON_NAME][EMAIL_ADDRESS][DOMAIN_NAME]" at bounding box center [335, 302] width 395 height 48
drag, startPoint x: 526, startPoint y: 296, endPoint x: 512, endPoint y: 292, distance: 14.9
copy h6 "[PERSON_NAME][EMAIL_ADDRESS][DOMAIN_NAME]"
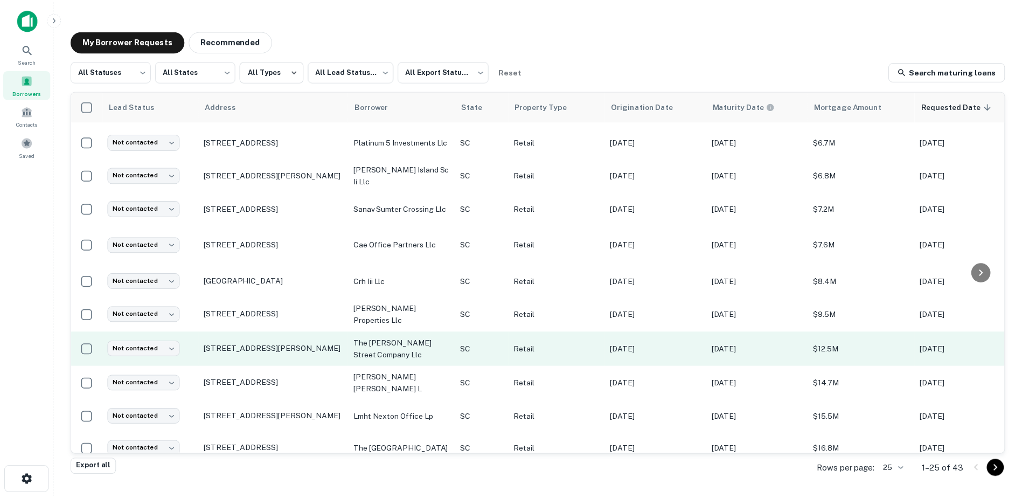
scroll to position [215, 0]
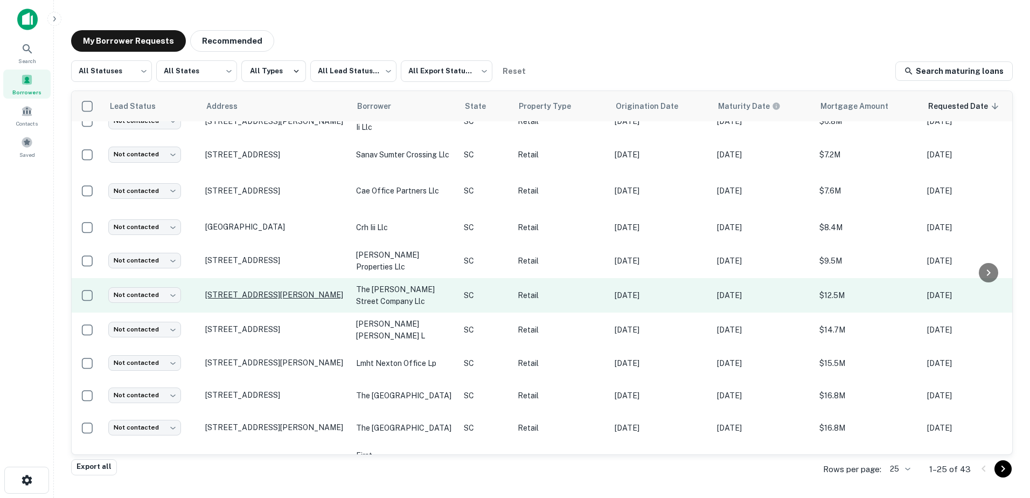
click at [288, 290] on p "[STREET_ADDRESS][PERSON_NAME]" at bounding box center [275, 295] width 140 height 10
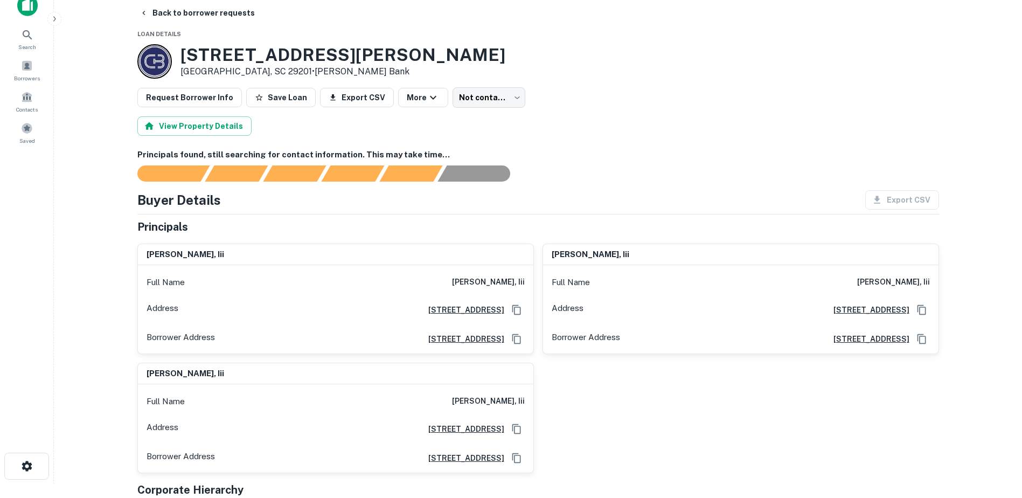
scroll to position [108, 0]
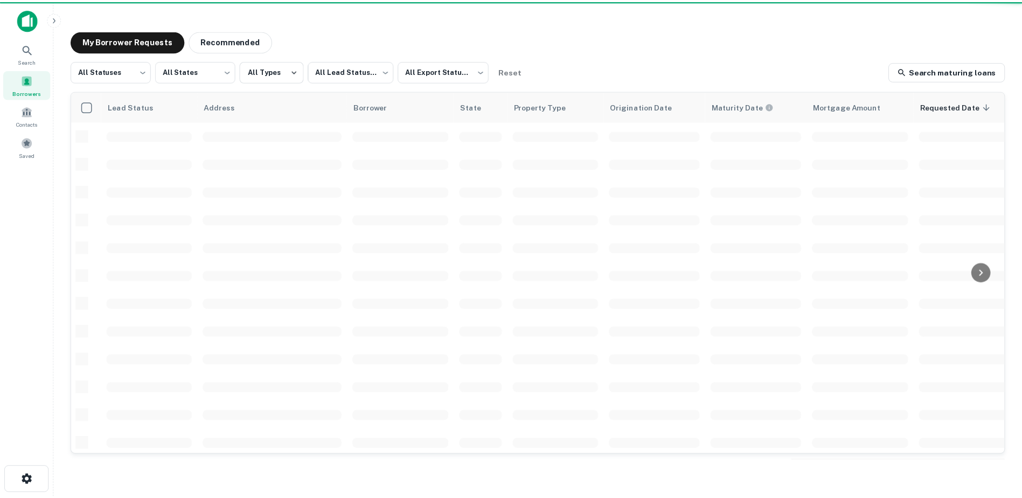
scroll to position [215, 0]
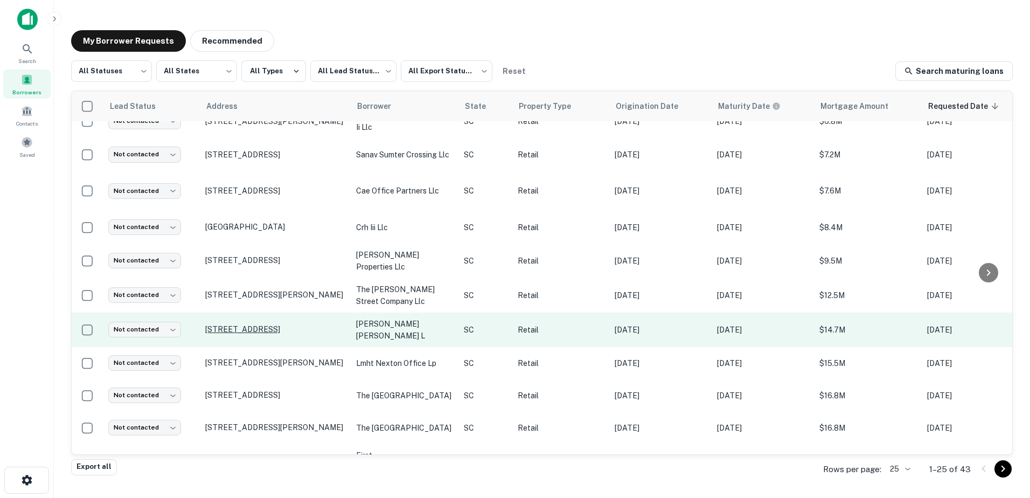
click at [262, 329] on p "[STREET_ADDRESS]" at bounding box center [275, 329] width 140 height 10
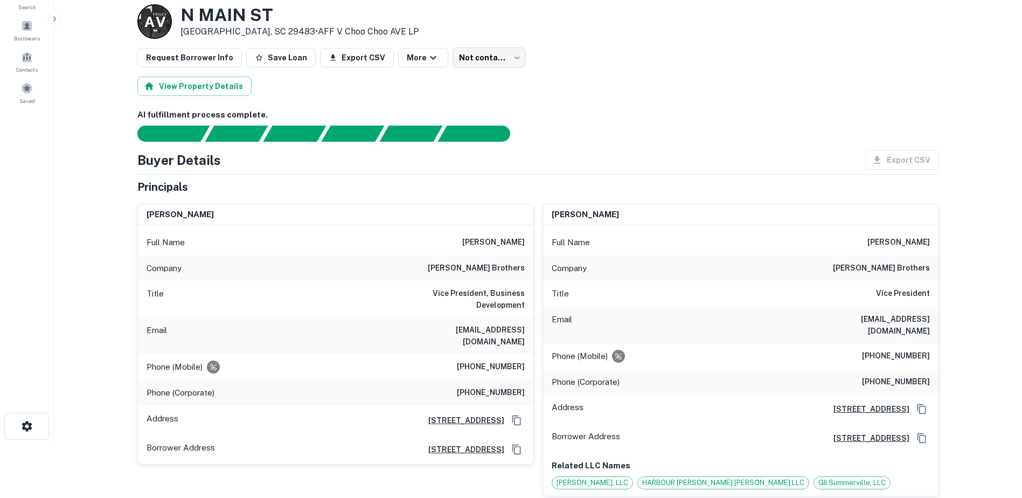
scroll to position [108, 0]
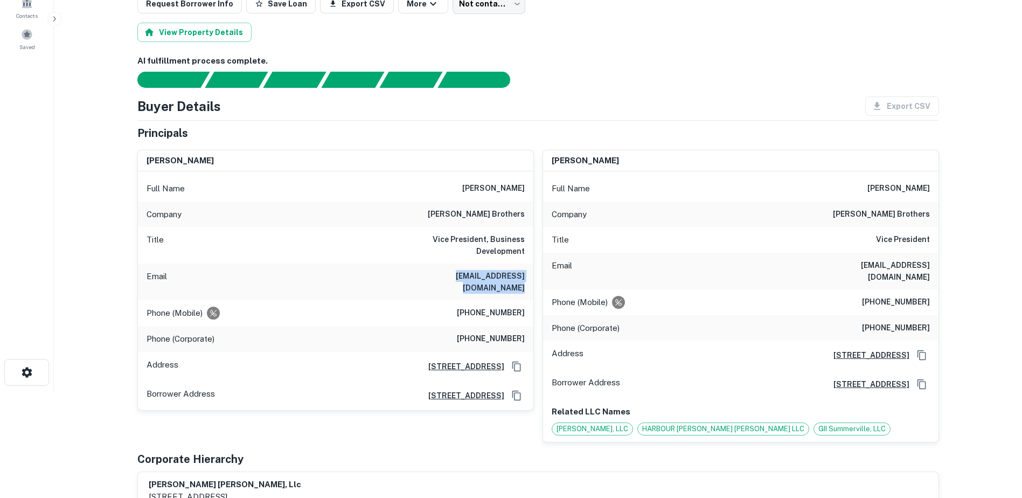
drag, startPoint x: 410, startPoint y: 277, endPoint x: 524, endPoint y: 285, distance: 114.4
click at [524, 285] on div "Email [EMAIL_ADDRESS][DOMAIN_NAME]" at bounding box center [335, 281] width 395 height 37
drag, startPoint x: 524, startPoint y: 285, endPoint x: 494, endPoint y: 273, distance: 32.4
copy h6 "[EMAIL_ADDRESS][DOMAIN_NAME]"
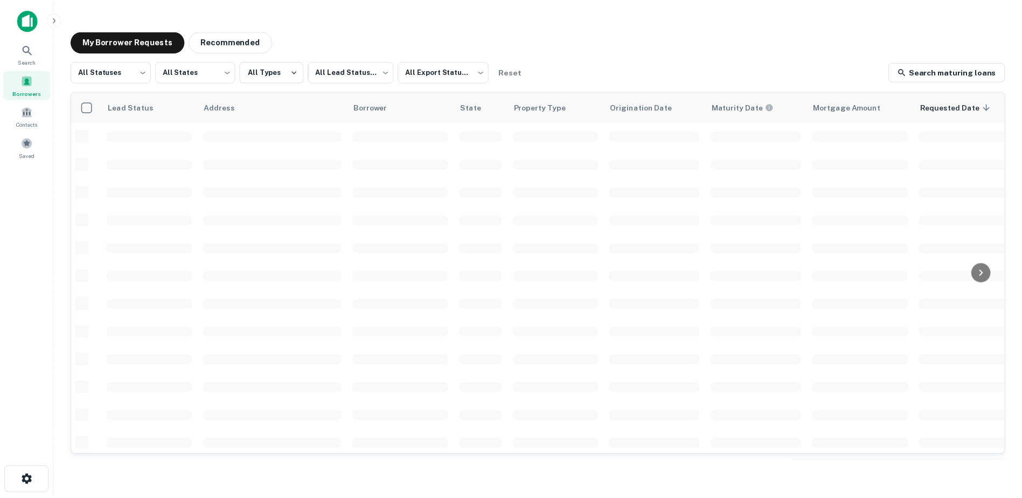
scroll to position [215, 0]
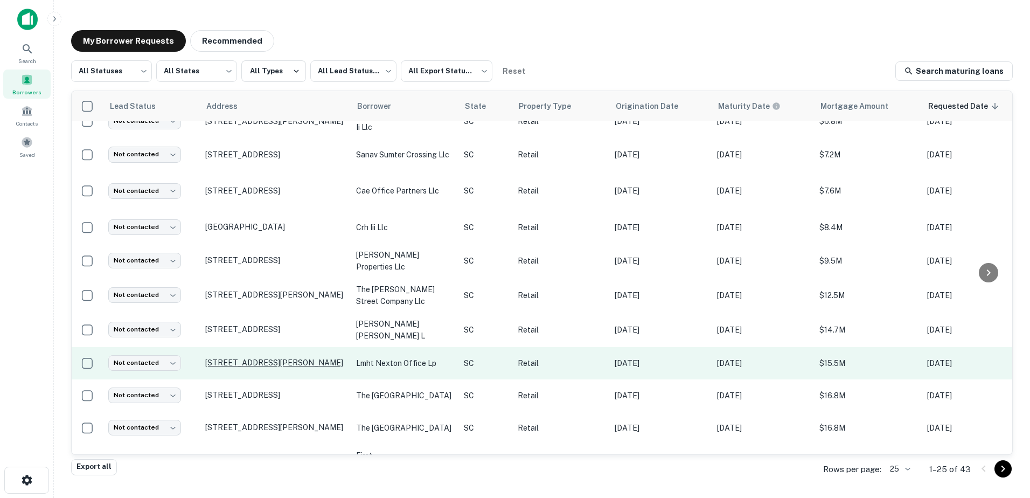
click at [277, 358] on p "[STREET_ADDRESS][PERSON_NAME]" at bounding box center [275, 363] width 140 height 10
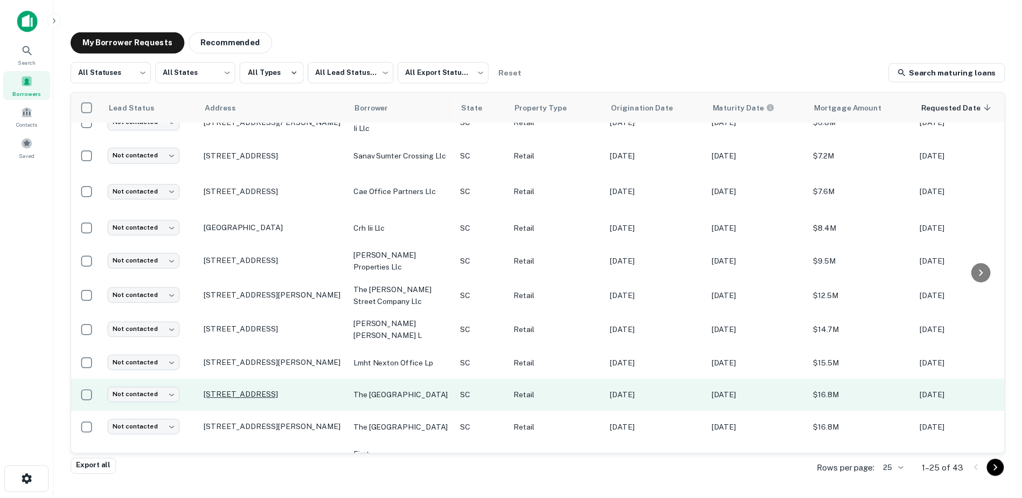
scroll to position [323, 0]
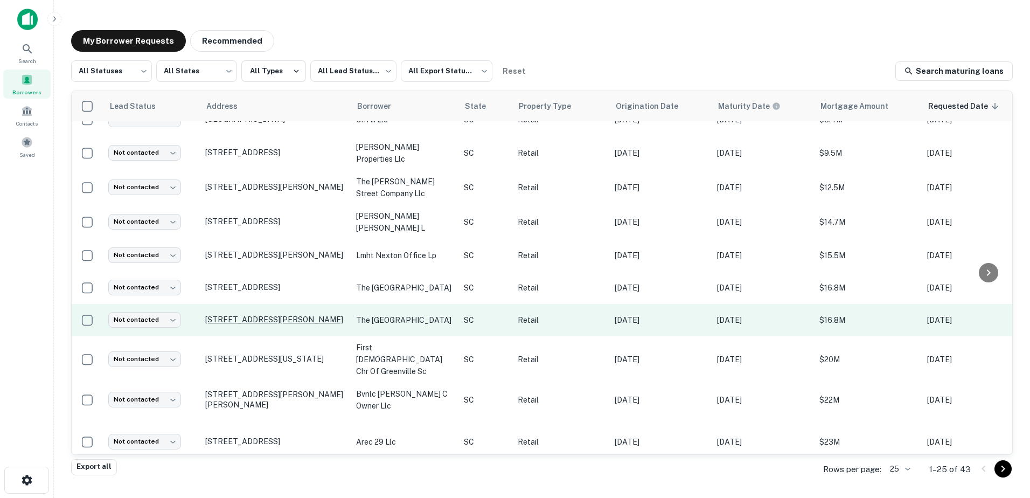
click at [276, 317] on p "[STREET_ADDRESS][PERSON_NAME]" at bounding box center [275, 320] width 140 height 10
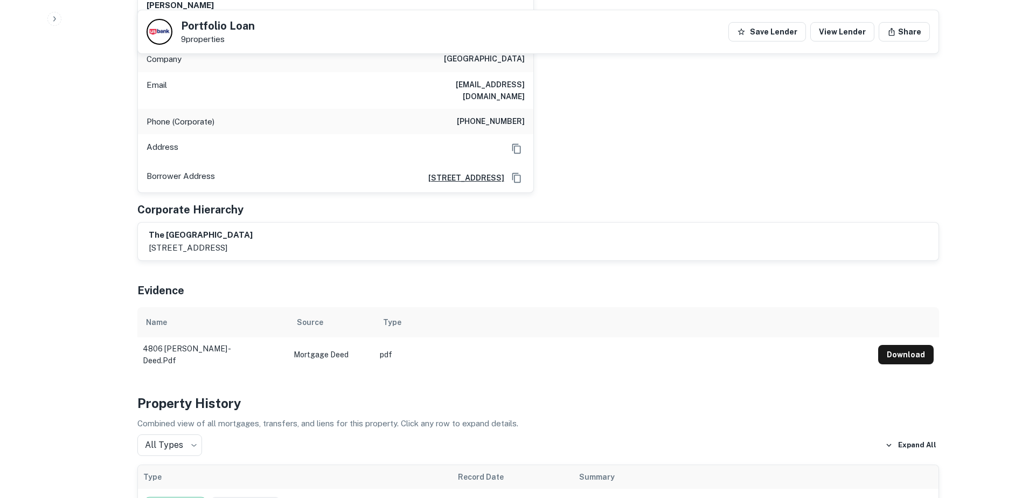
scroll to position [700, 0]
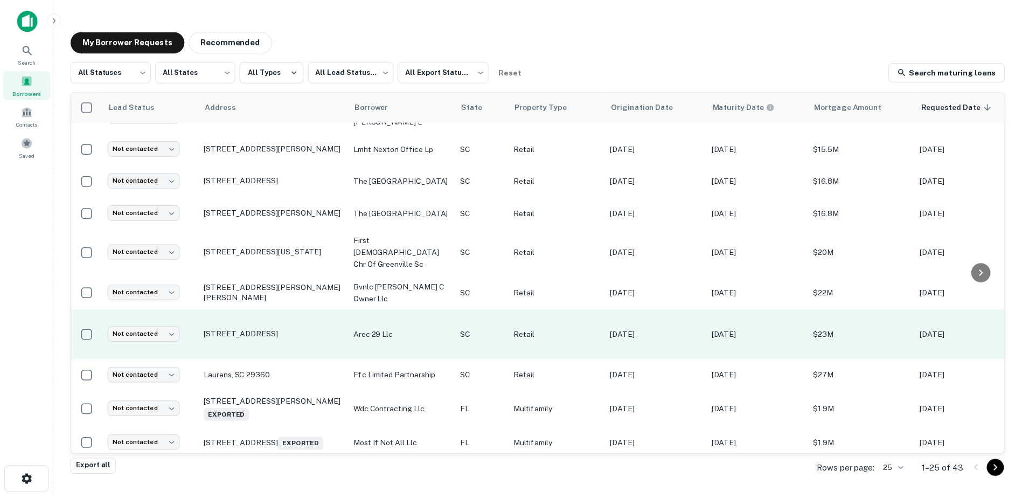
scroll to position [431, 0]
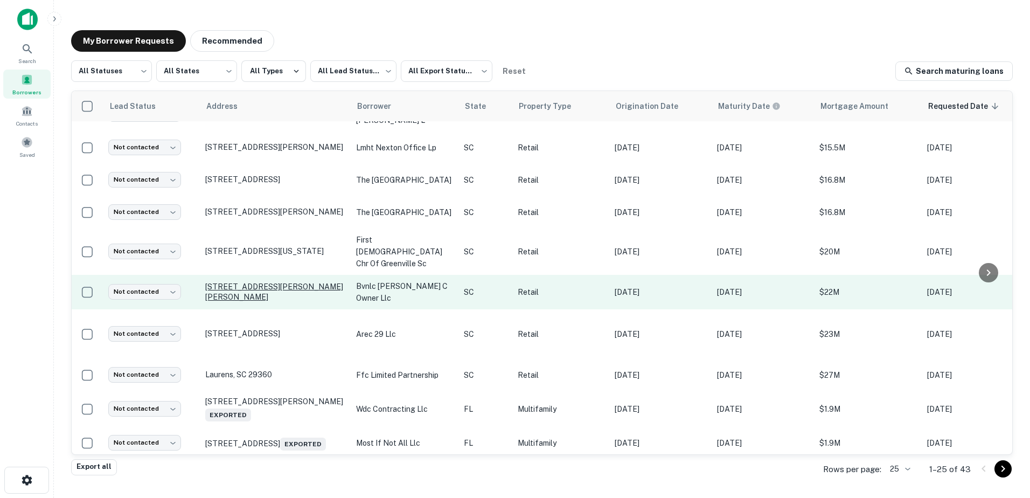
click at [263, 282] on p "[STREET_ADDRESS][PERSON_NAME][PERSON_NAME]" at bounding box center [275, 291] width 140 height 19
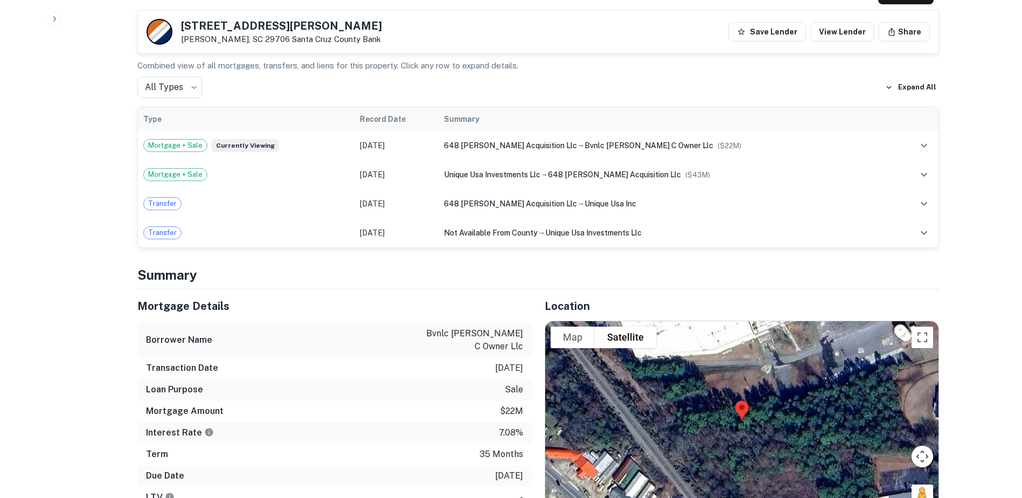
scroll to position [215, 0]
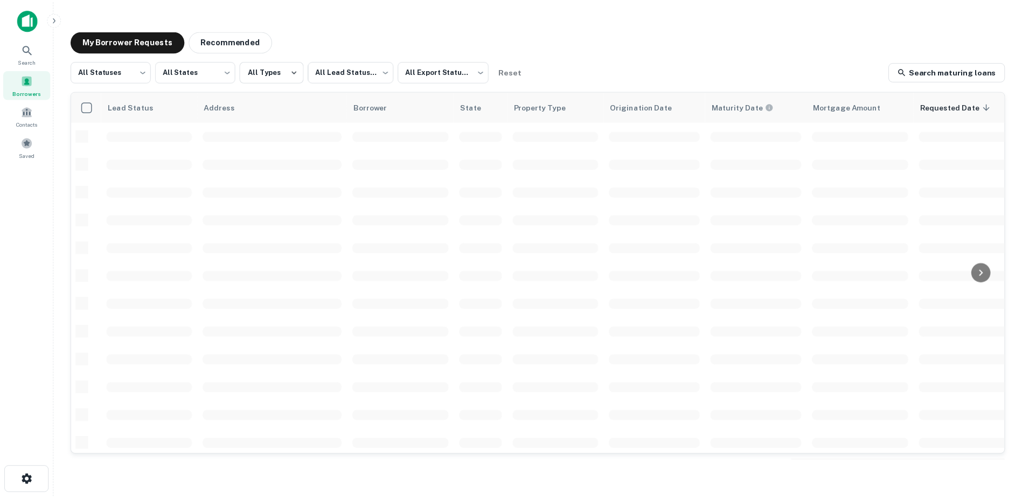
scroll to position [375, 0]
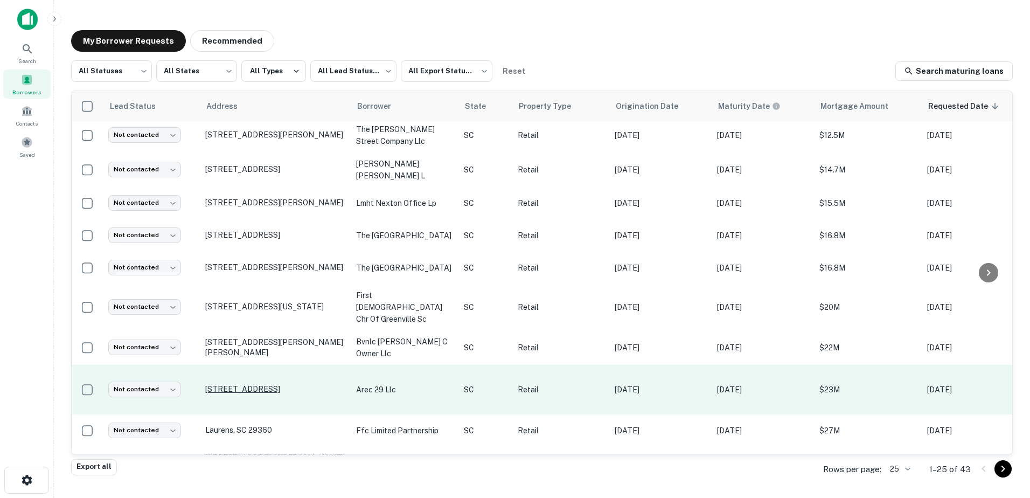
click at [271, 384] on p "[STREET_ADDRESS]" at bounding box center [275, 389] width 140 height 10
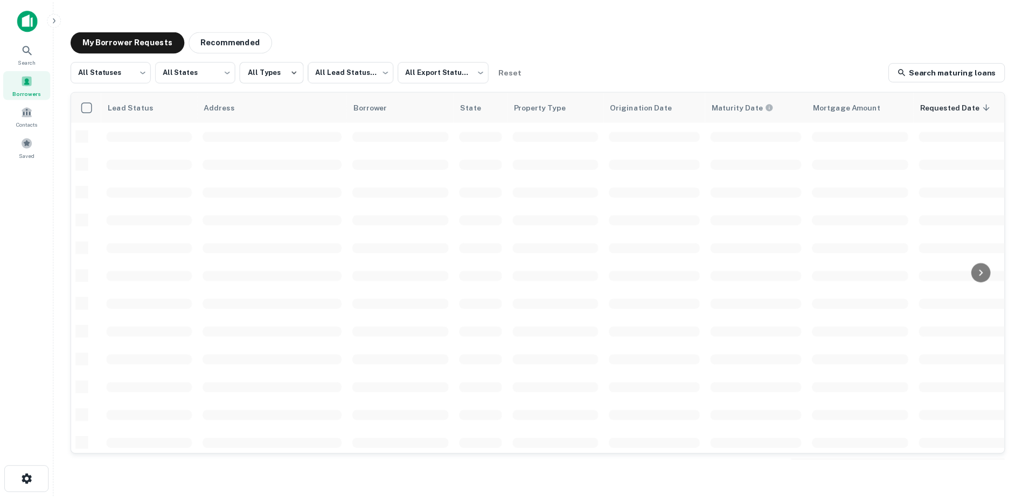
scroll to position [375, 0]
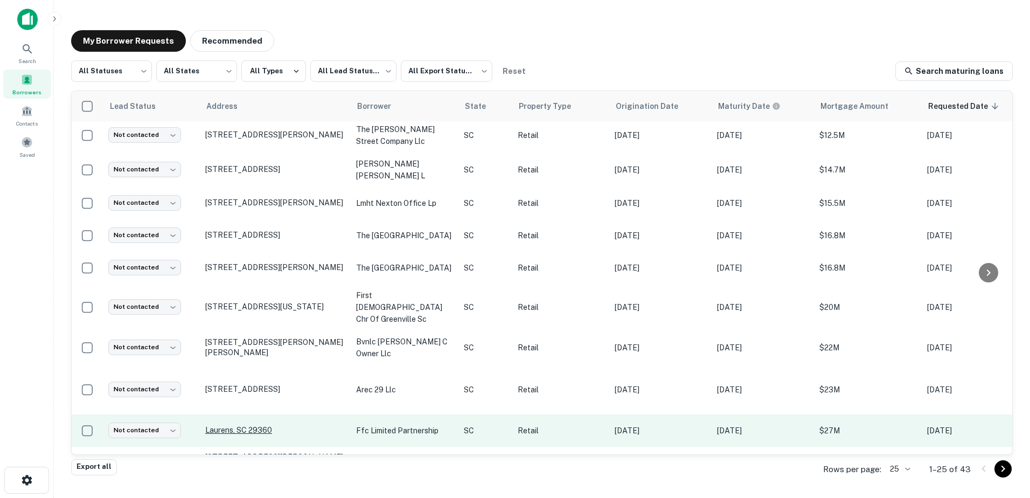
click at [256, 425] on p "Laurens, SC 29360" at bounding box center [275, 430] width 140 height 10
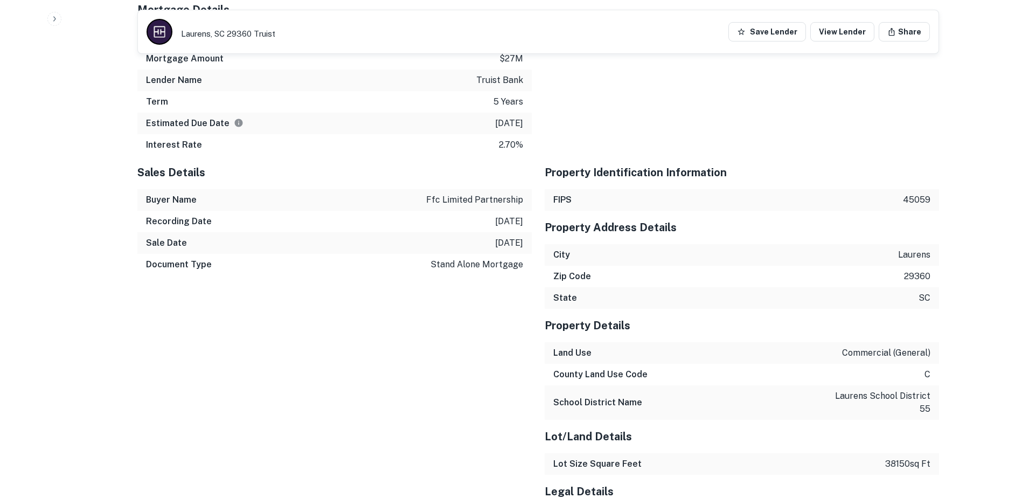
scroll to position [741, 0]
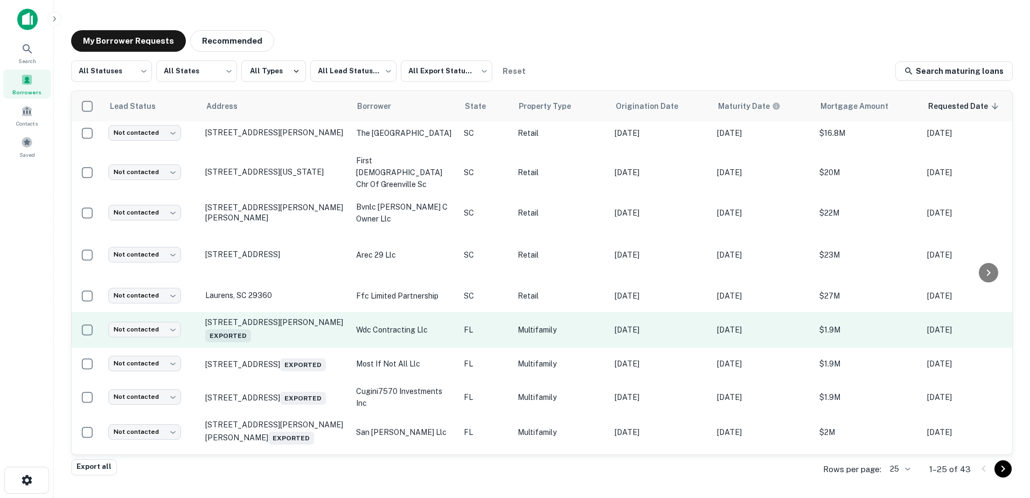
scroll to position [536, 0]
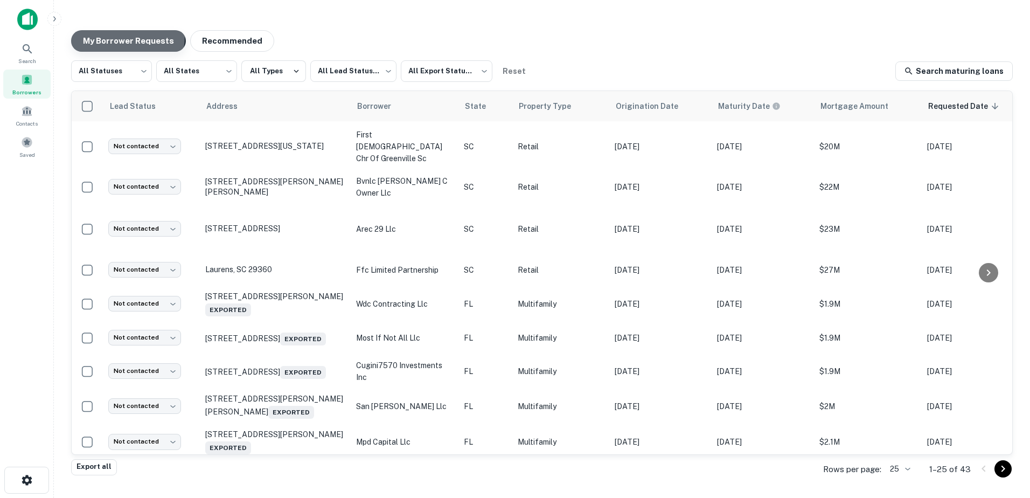
click at [113, 36] on button "My Borrower Requests" at bounding box center [128, 41] width 115 height 22
click at [1000, 467] on icon "Go to next page" at bounding box center [1002, 468] width 13 height 13
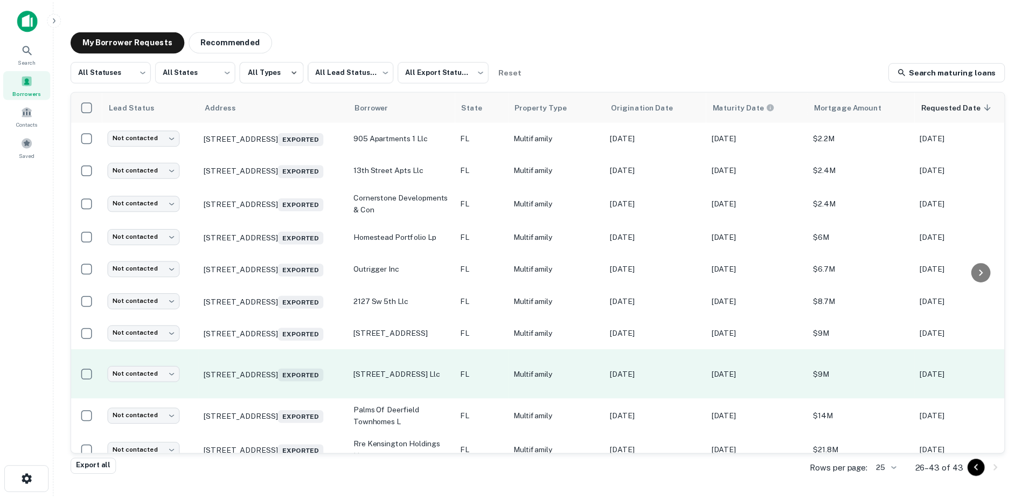
scroll to position [329, 0]
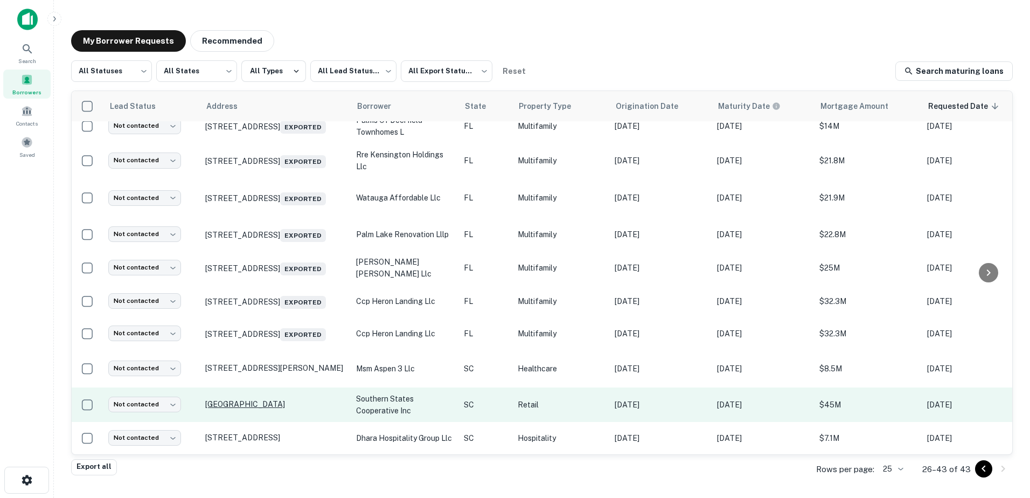
click at [236, 399] on p "[GEOGRAPHIC_DATA]" at bounding box center [275, 404] width 140 height 10
